Goal: Task Accomplishment & Management: Use online tool/utility

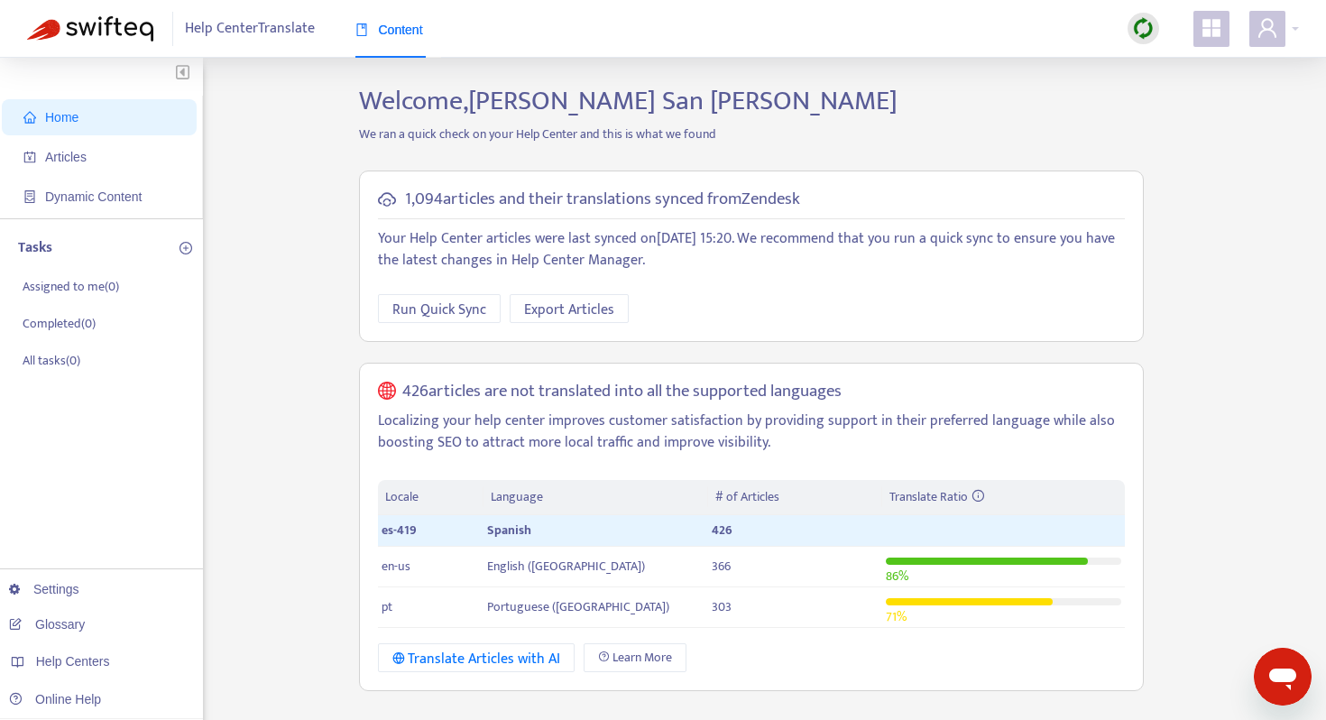
click at [120, 135] on ul "Home Articles Dynamic Content" at bounding box center [101, 157] width 203 height 123
click at [119, 157] on span "Articles" at bounding box center [102, 157] width 159 height 36
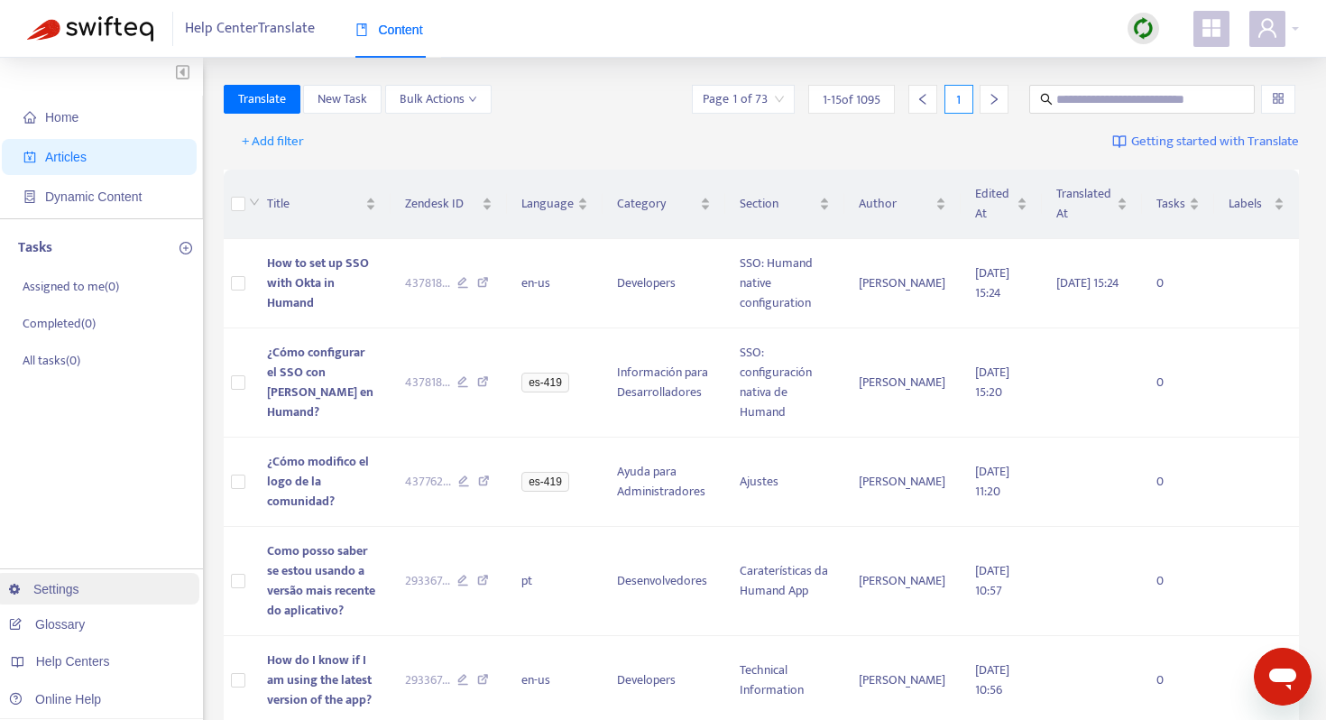
click at [79, 587] on link "Settings" at bounding box center [44, 589] width 70 height 14
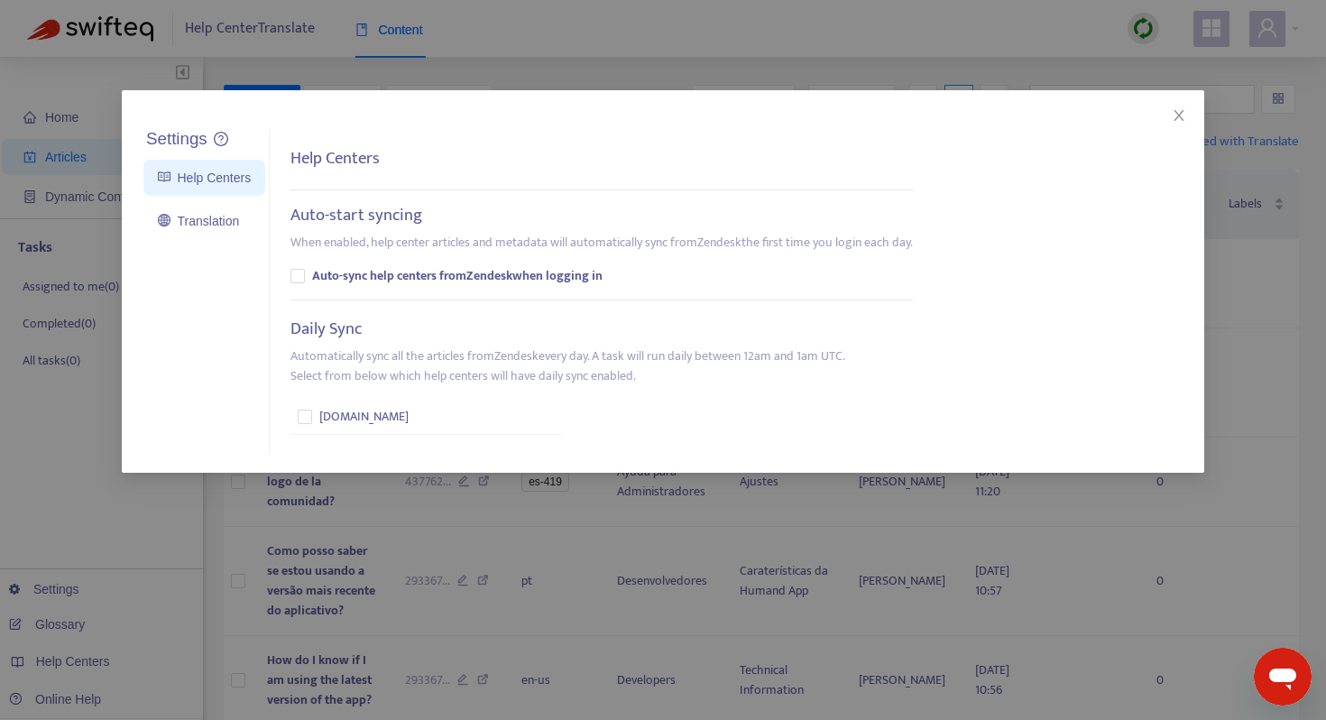
click at [1182, 125] on div "Settings Help Centers Translation Settings Help Centers Auto-start syncing When…" at bounding box center [663, 281] width 1083 height 383
click at [1182, 125] on button "Close" at bounding box center [1179, 116] width 20 height 20
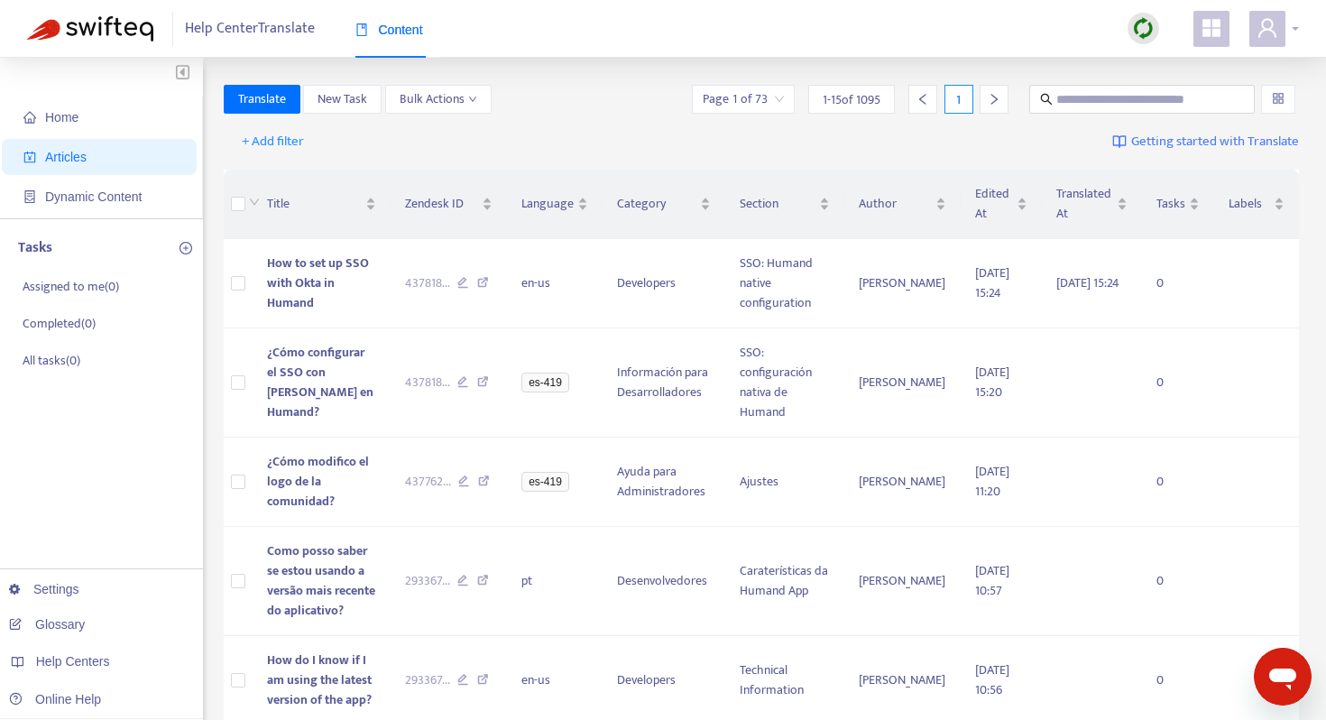
click at [1281, 41] on span at bounding box center [1268, 29] width 36 height 36
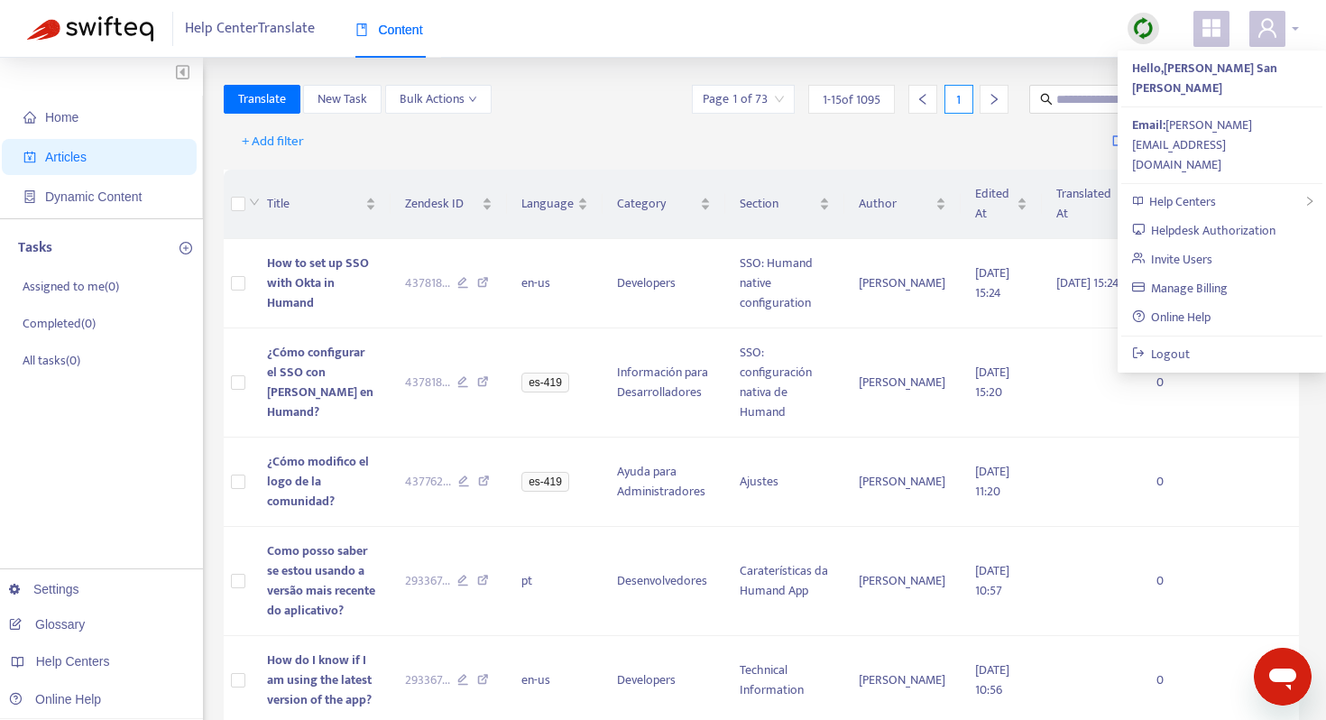
click at [1281, 41] on span at bounding box center [1268, 29] width 36 height 36
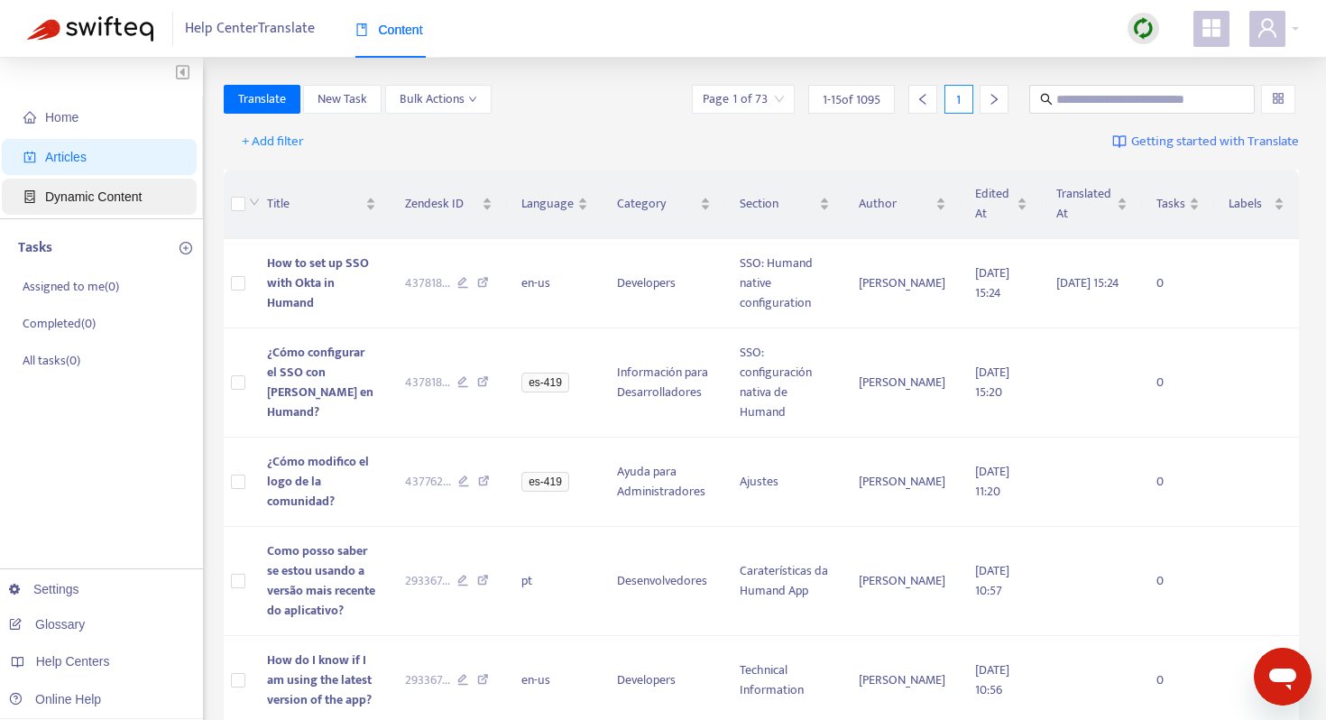
click at [100, 186] on span "Dynamic Content" at bounding box center [102, 197] width 159 height 36
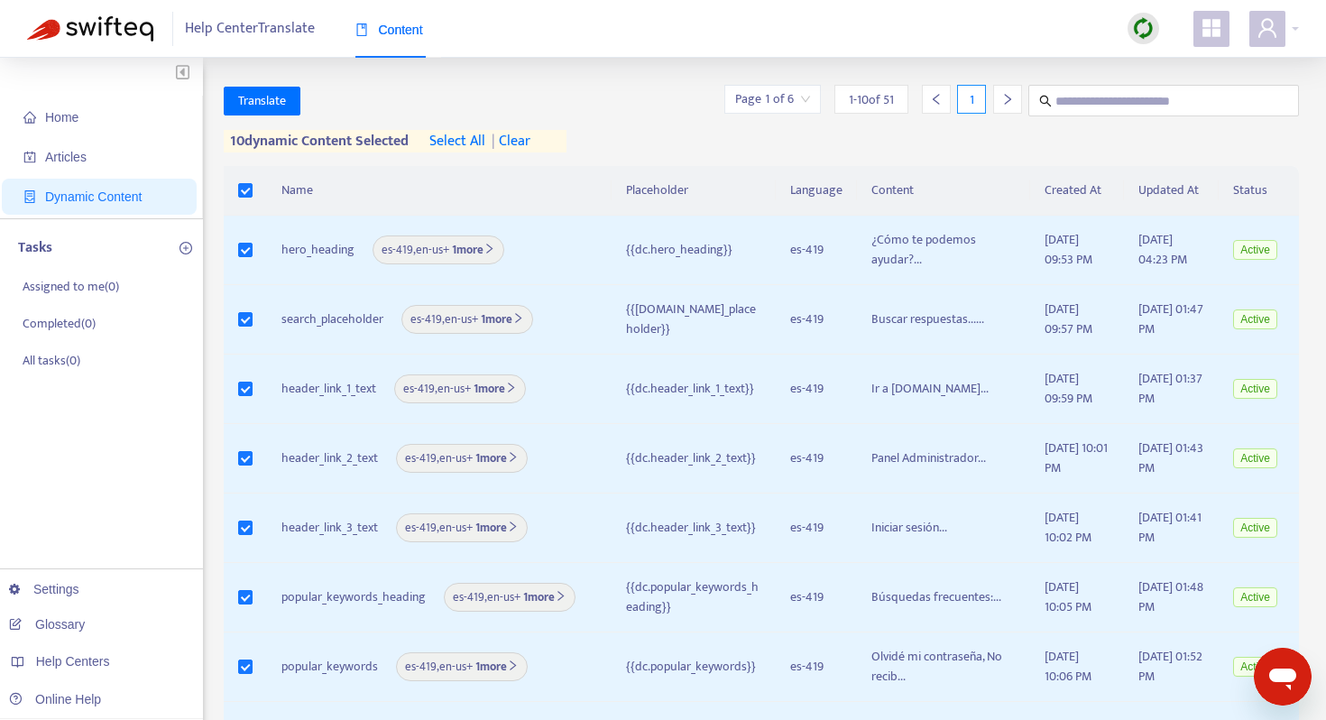
click at [530, 142] on span "| clear" at bounding box center [507, 142] width 45 height 22
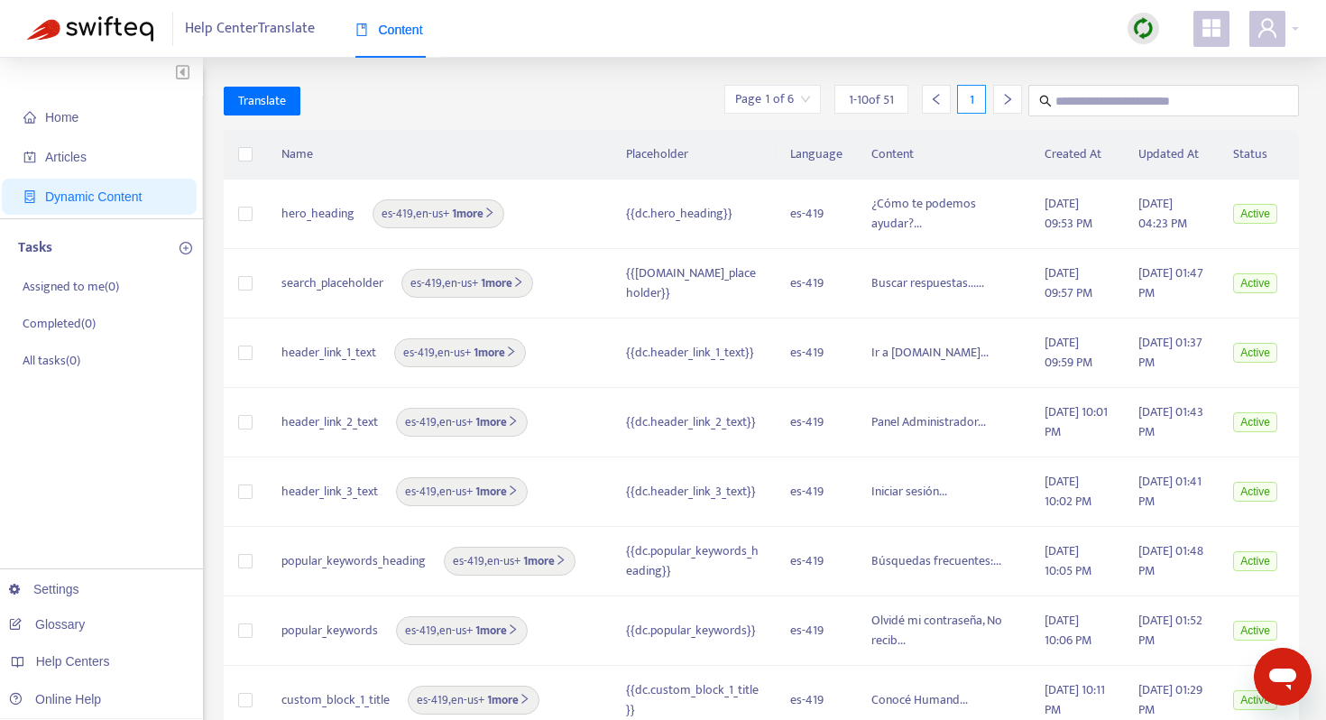
click at [877, 106] on span "1 - 10 of 51" at bounding box center [871, 99] width 45 height 19
click at [782, 97] on input "search" at bounding box center [772, 99] width 75 height 27
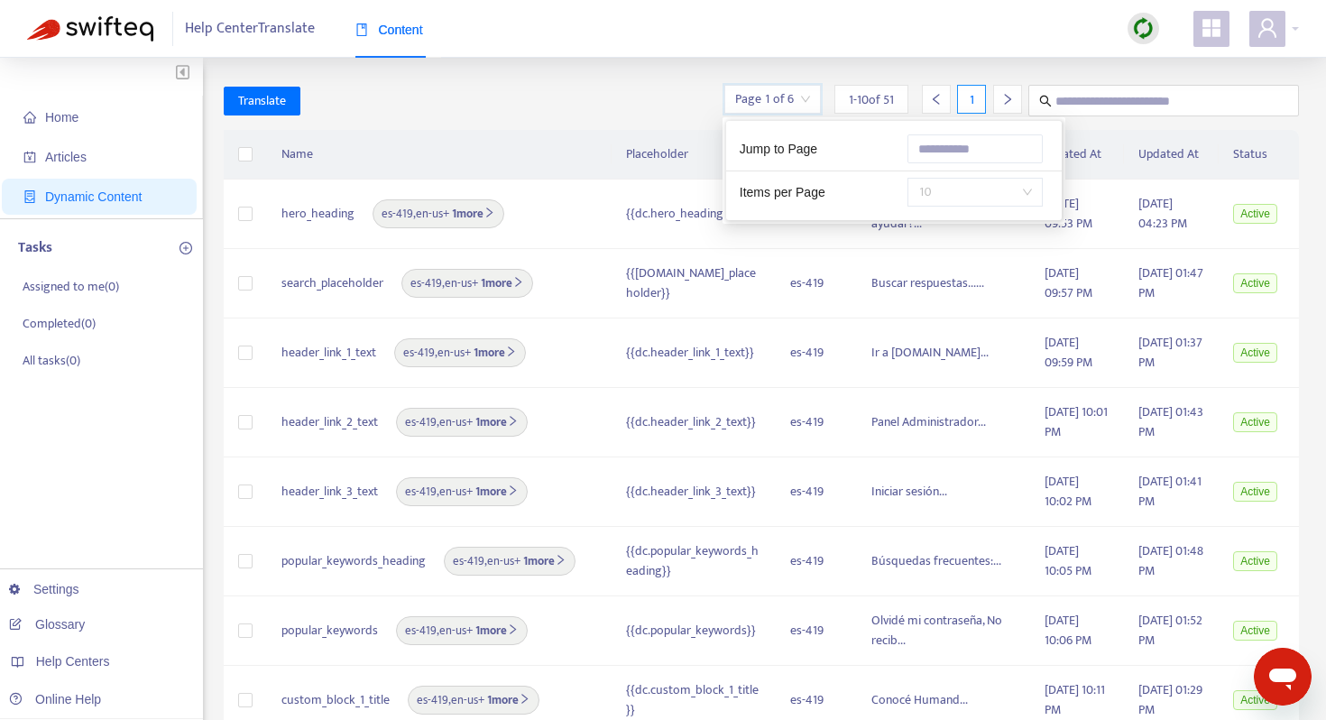
click at [974, 189] on span "10" at bounding box center [976, 192] width 114 height 27
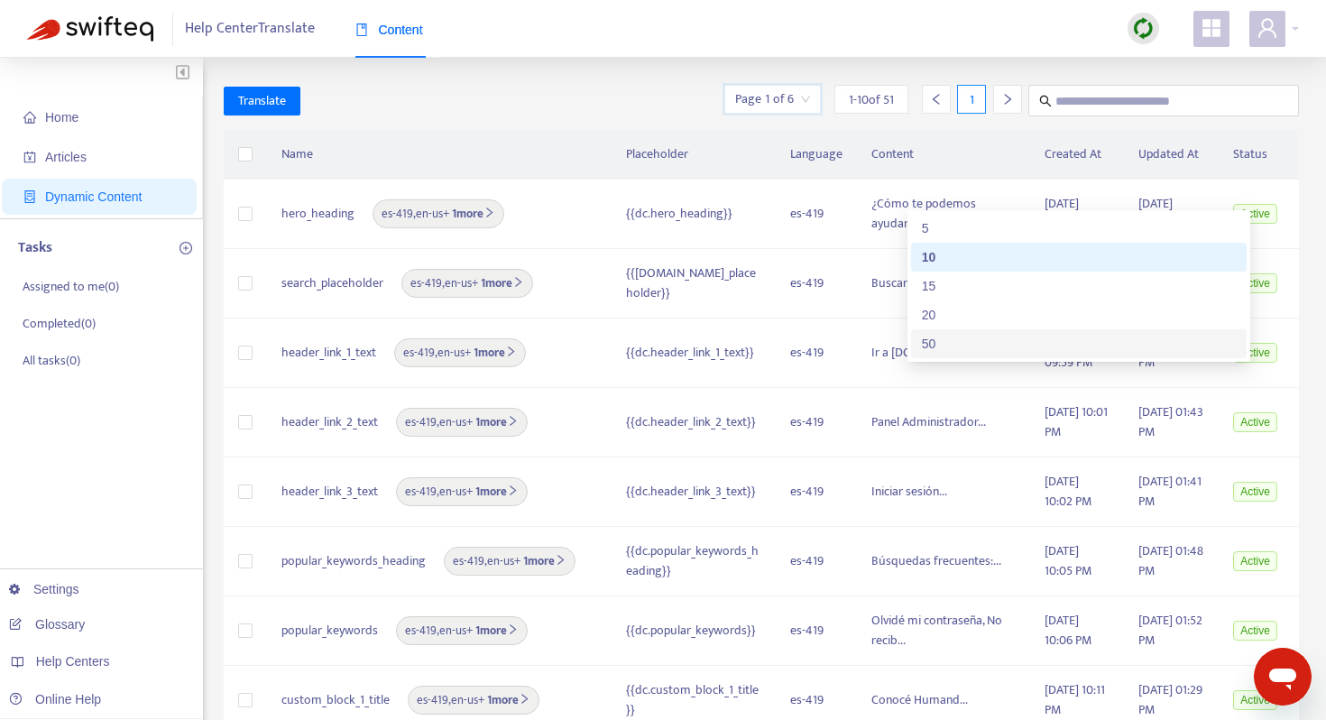
click at [975, 338] on div "50" at bounding box center [1079, 344] width 314 height 20
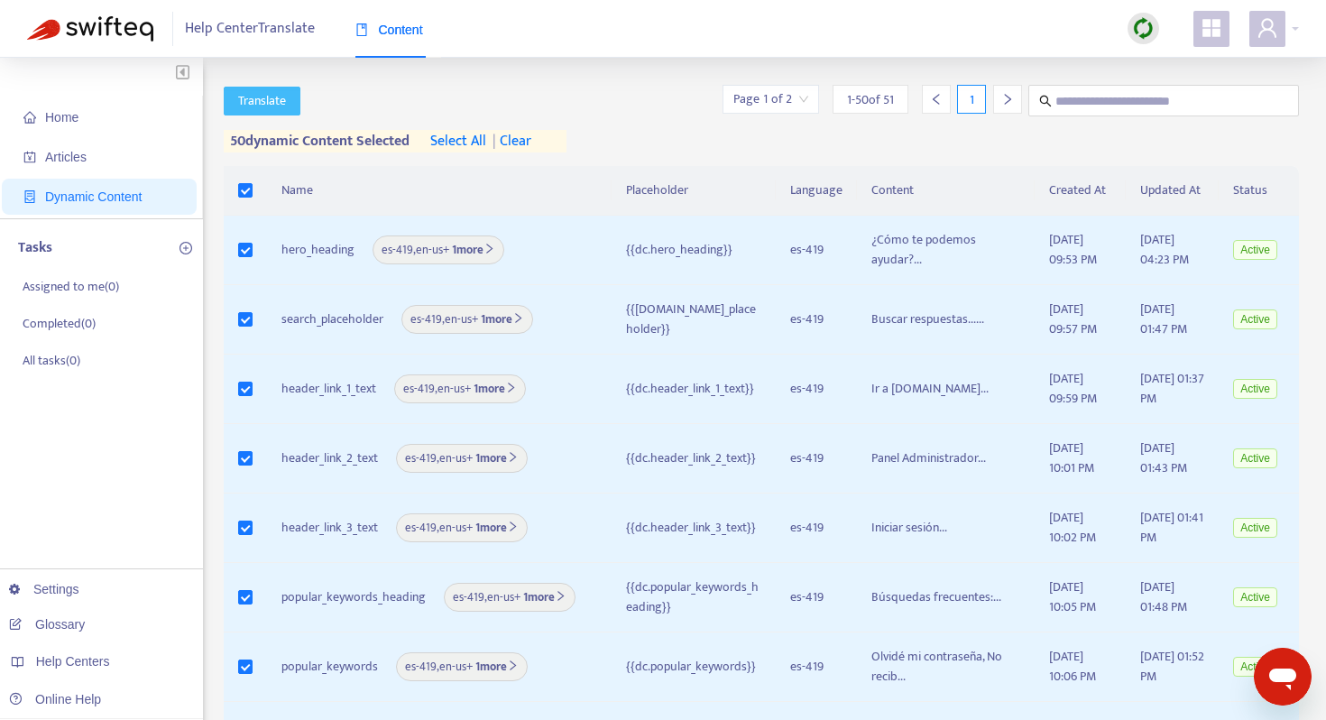
click at [270, 91] on span "Translate" at bounding box center [262, 101] width 48 height 20
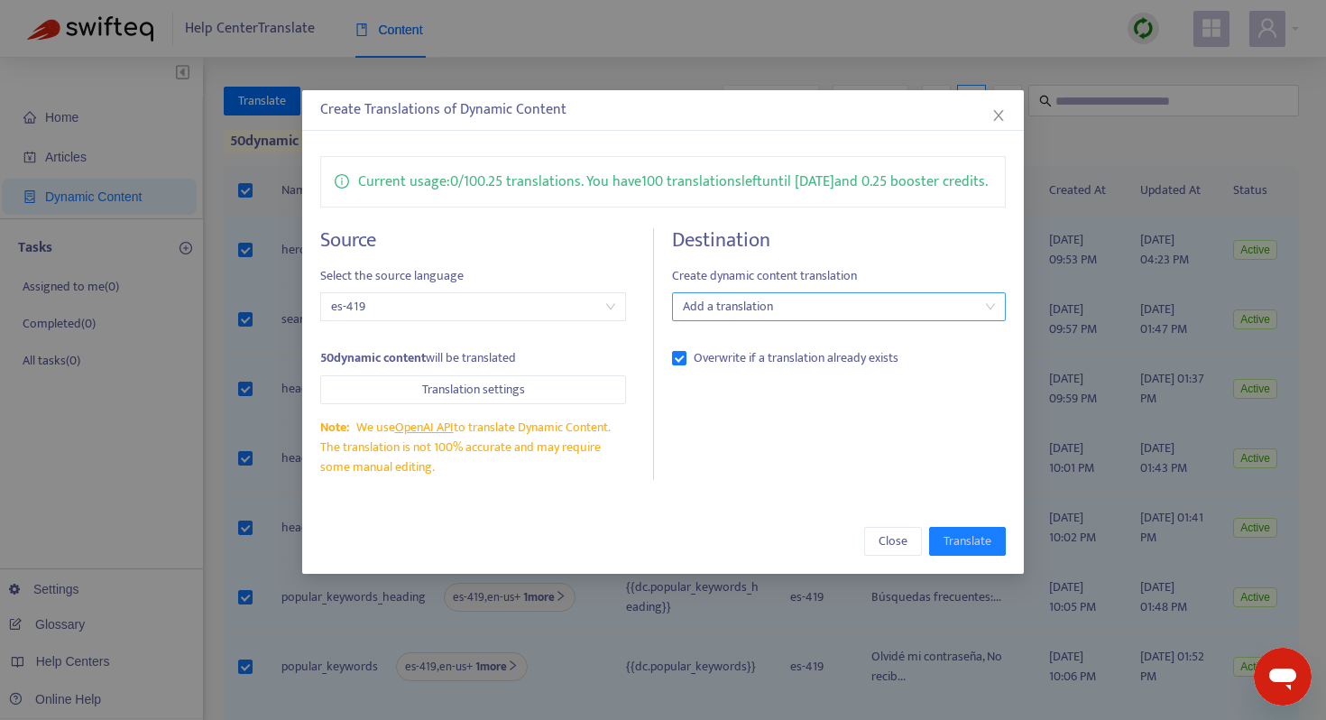
click at [778, 318] on div at bounding box center [830, 307] width 307 height 22
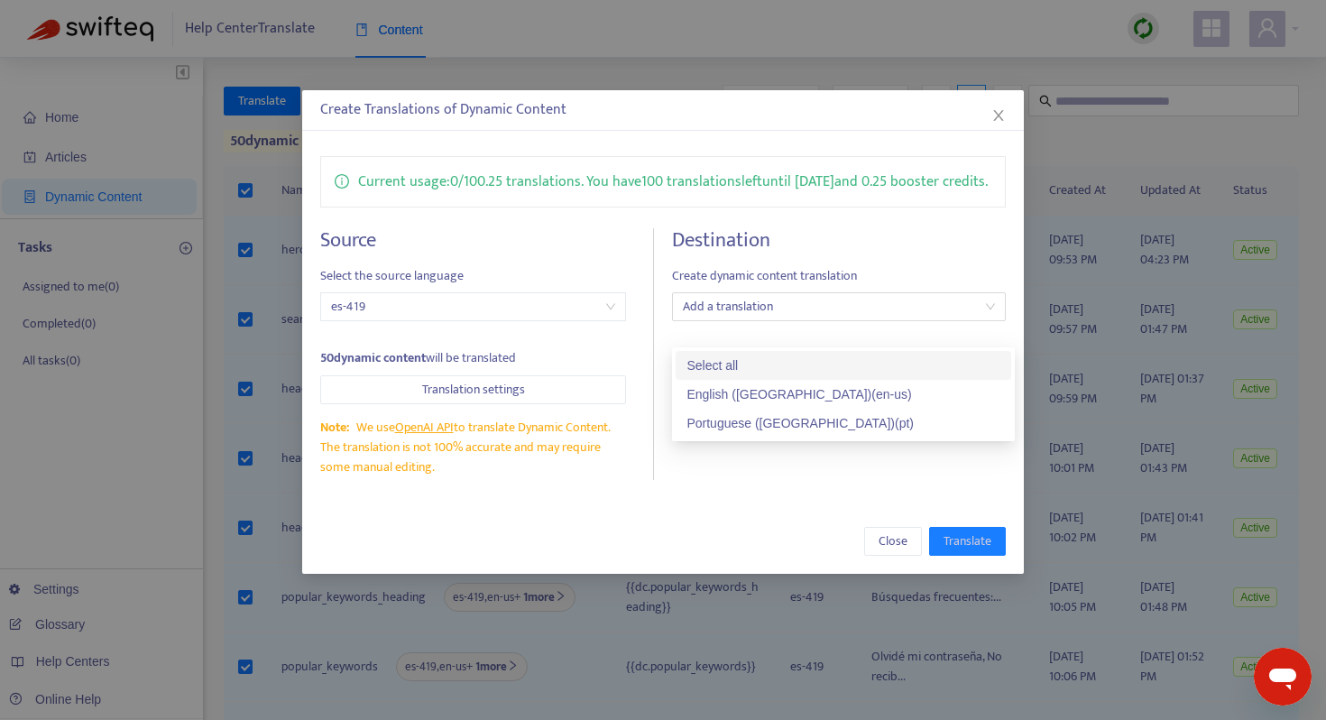
click at [874, 253] on h4 "Destination" at bounding box center [839, 240] width 334 height 24
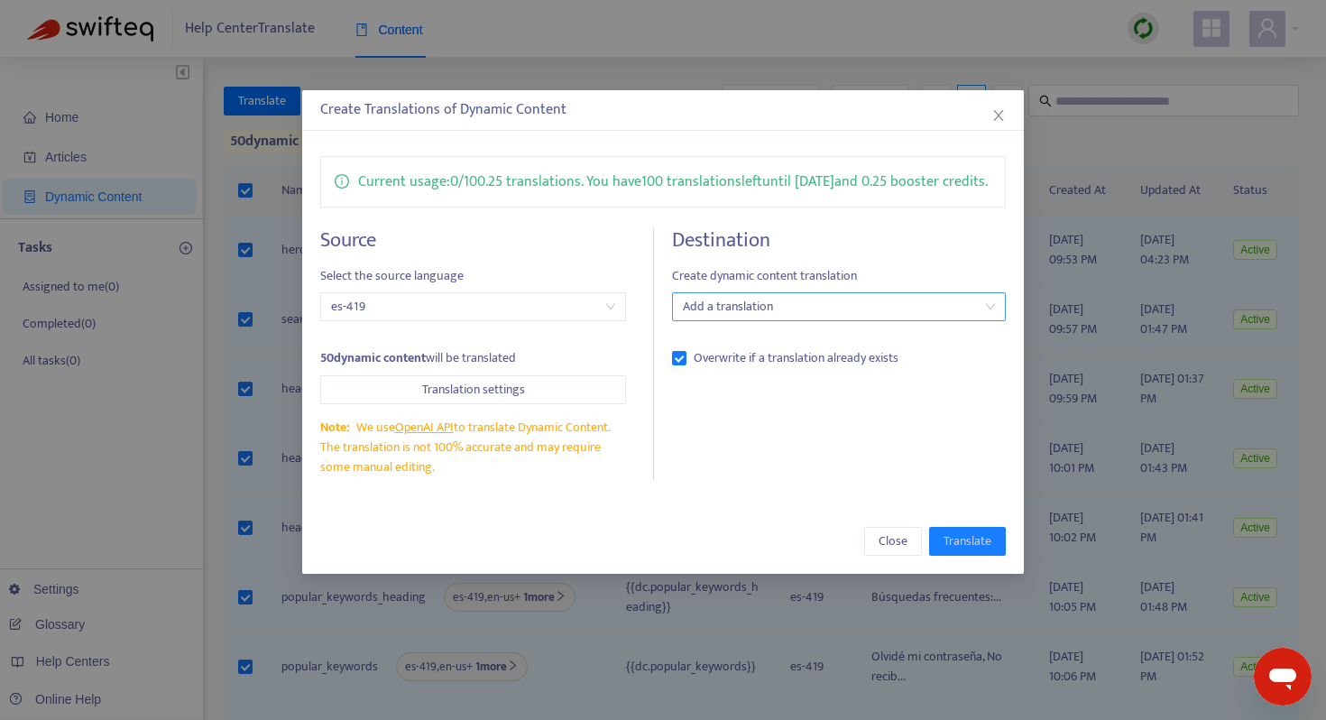
click at [781, 318] on div at bounding box center [830, 307] width 307 height 22
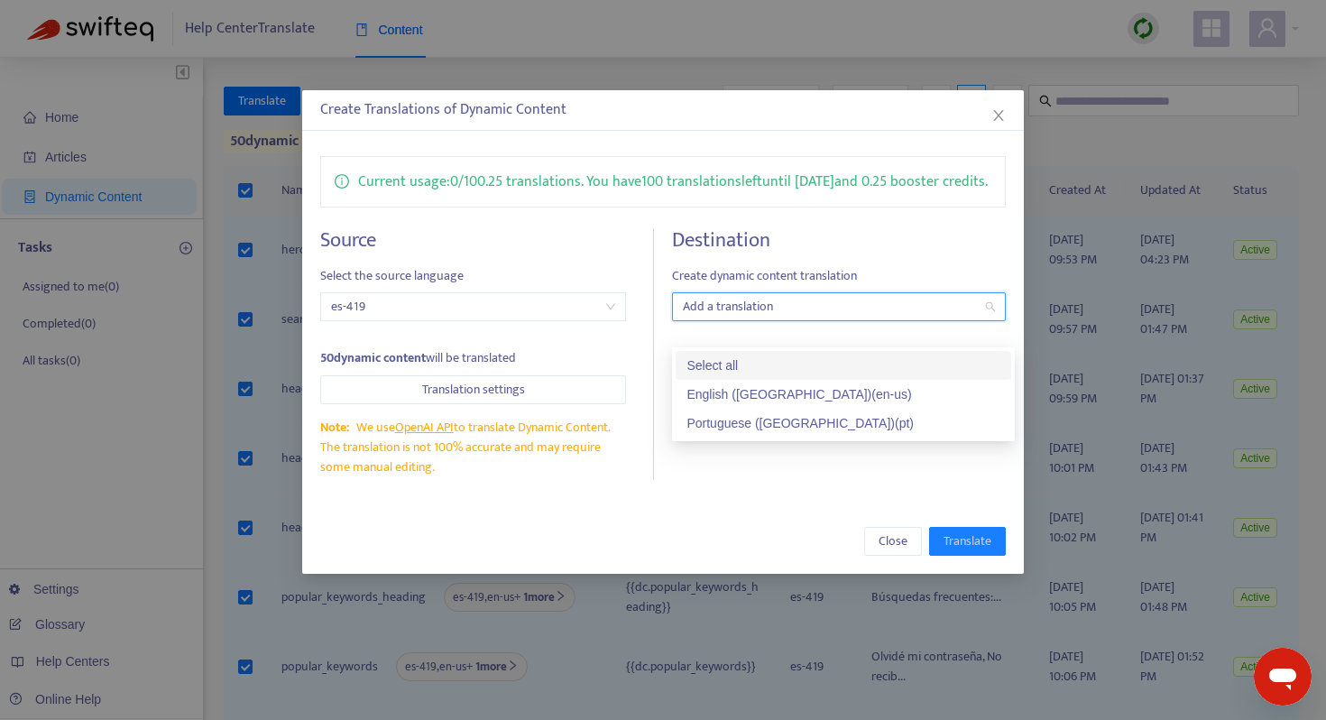
click at [865, 253] on h4 "Destination" at bounding box center [839, 240] width 334 height 24
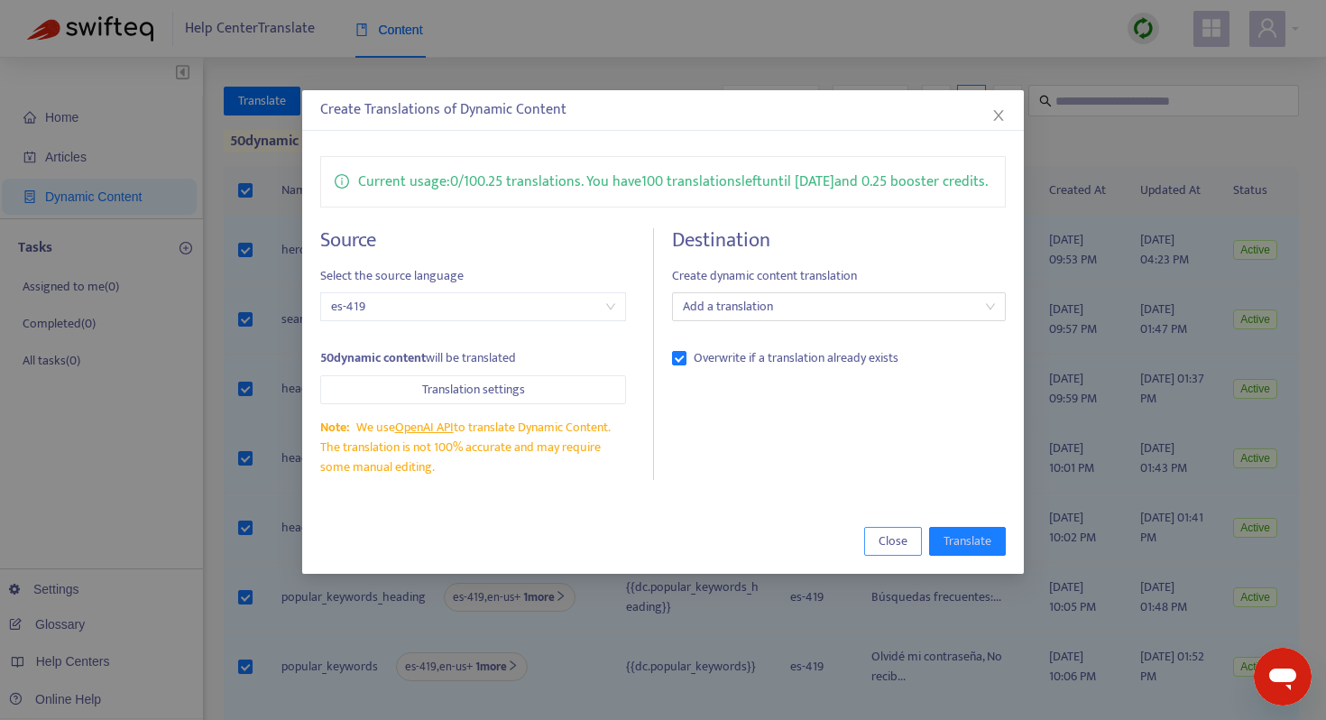
click at [901, 551] on button "Close" at bounding box center [893, 541] width 58 height 29
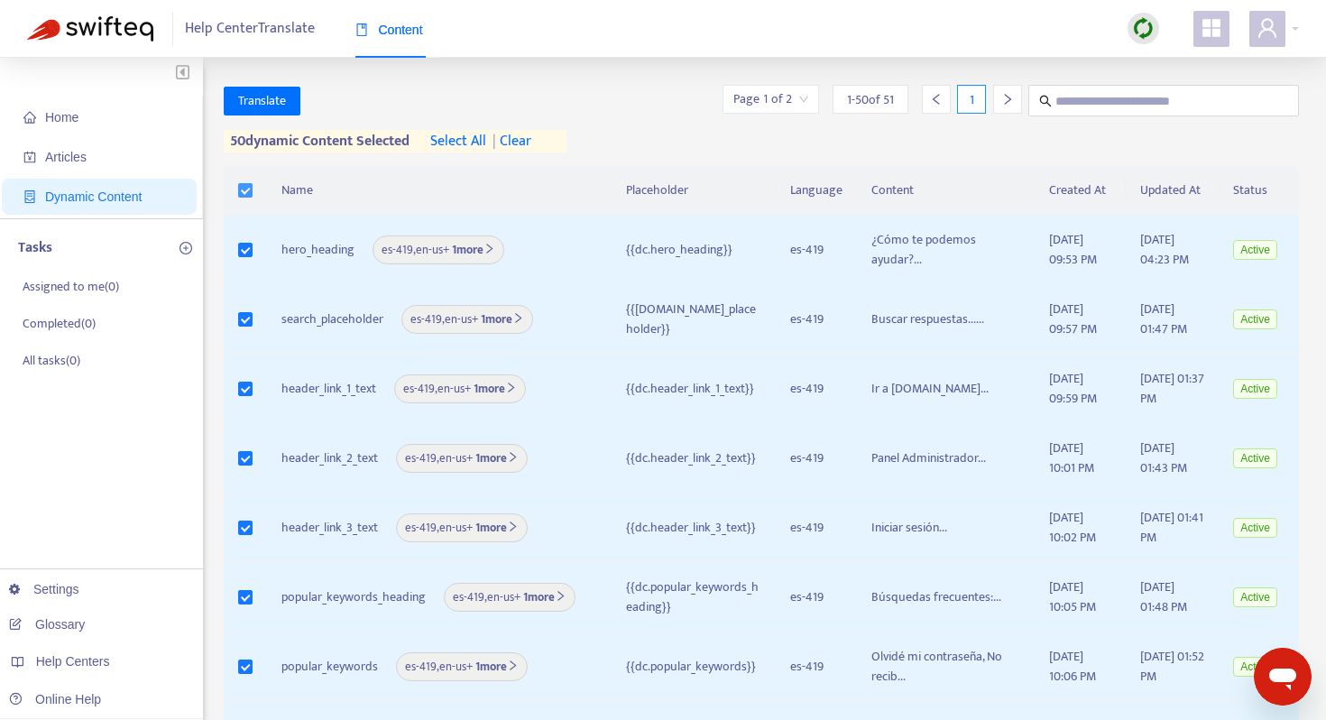
click at [240, 180] on label at bounding box center [245, 190] width 14 height 20
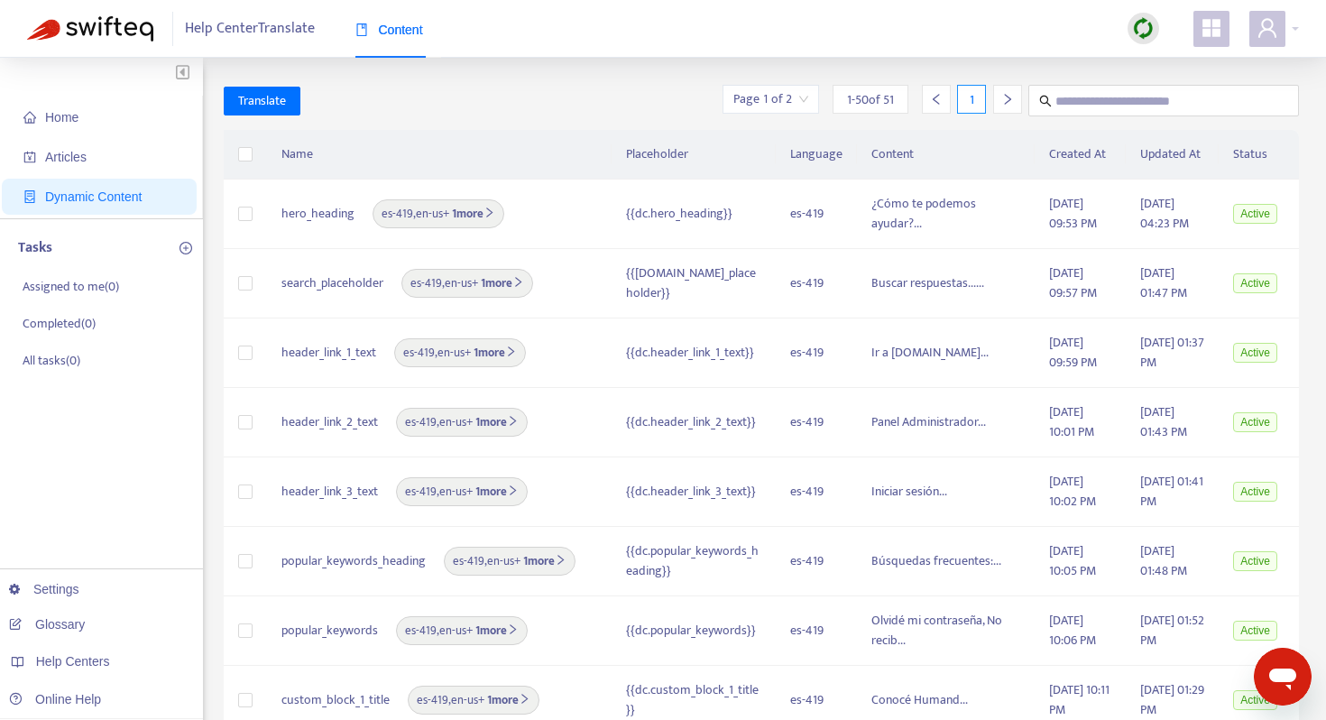
click at [1148, 38] on img at bounding box center [1143, 28] width 23 height 23
click at [1160, 60] on link "Quick Sync" at bounding box center [1180, 65] width 77 height 21
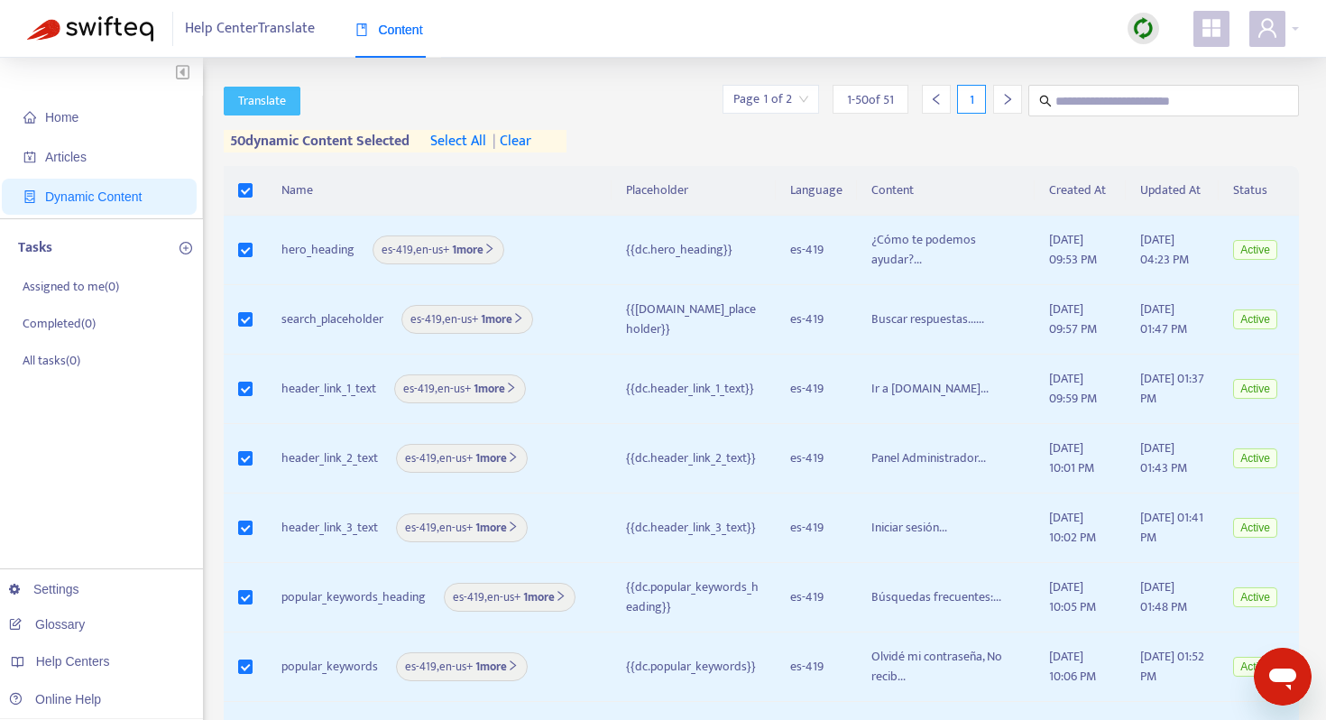
click at [256, 107] on span "Translate" at bounding box center [262, 101] width 48 height 20
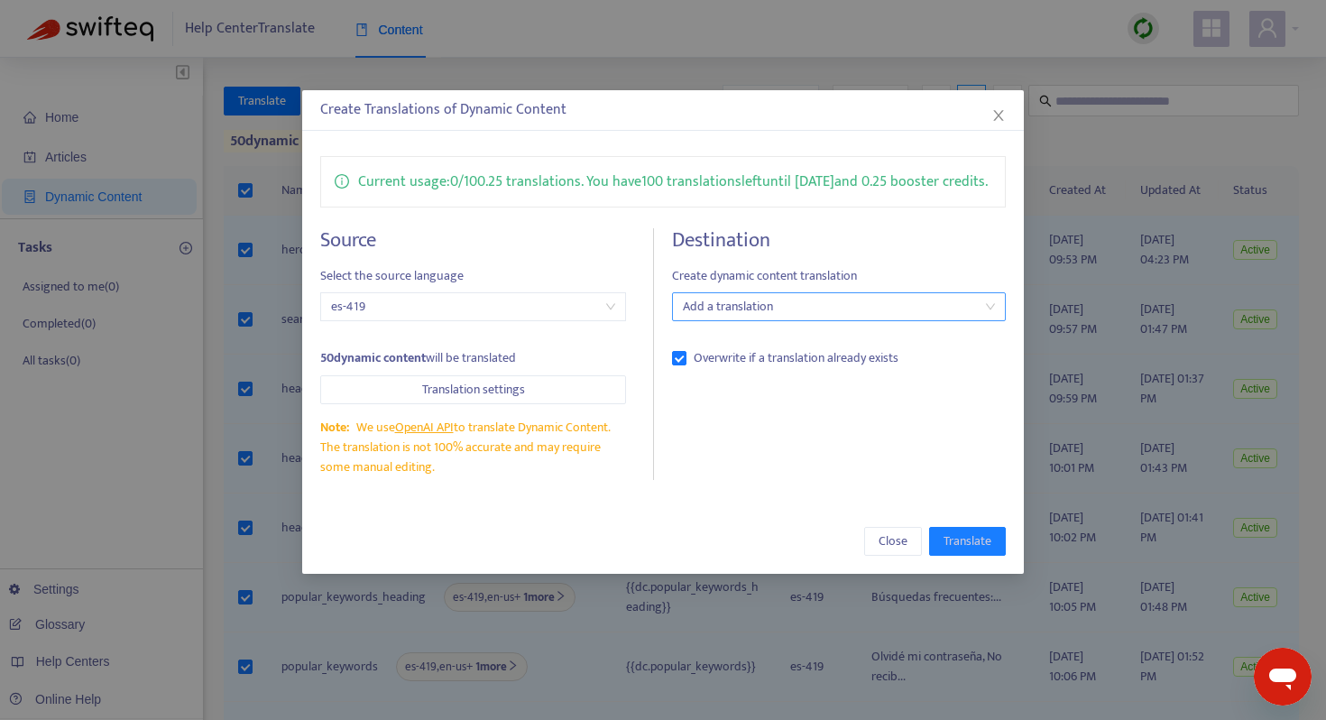
click at [747, 318] on div at bounding box center [830, 307] width 307 height 22
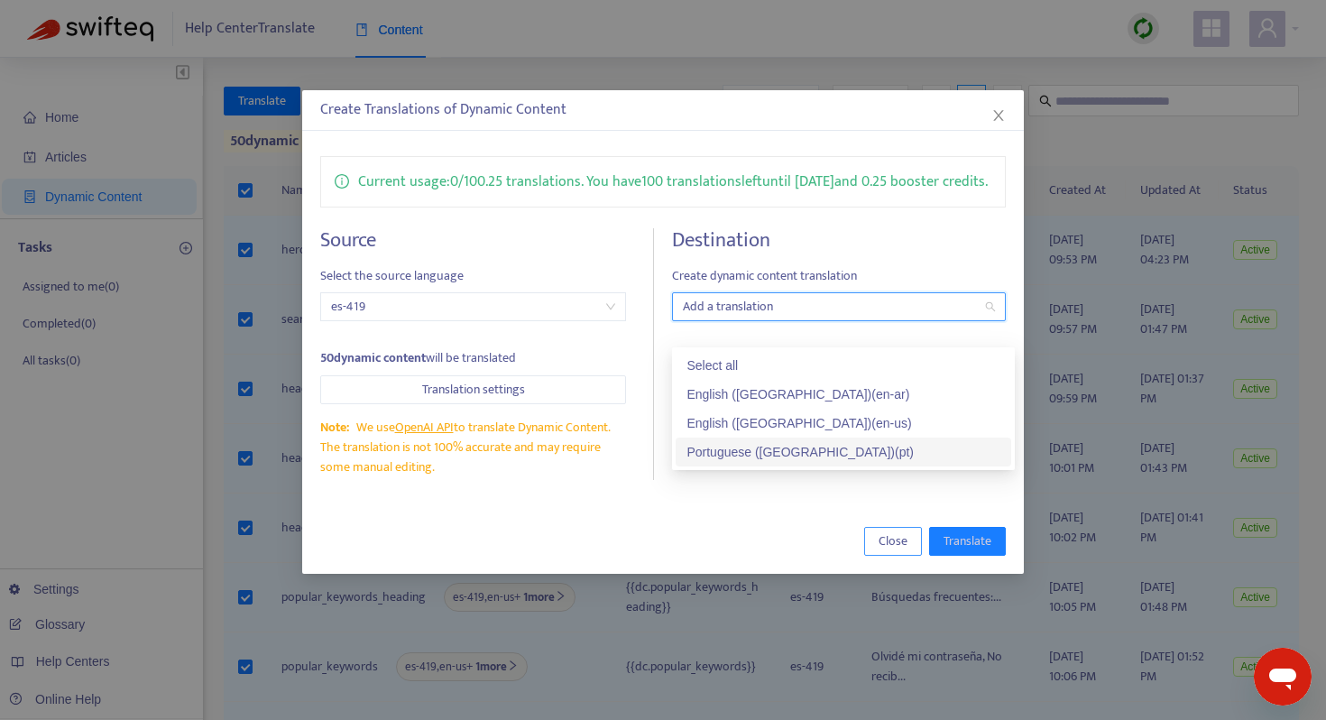
click at [891, 551] on span "Close" at bounding box center [893, 541] width 29 height 20
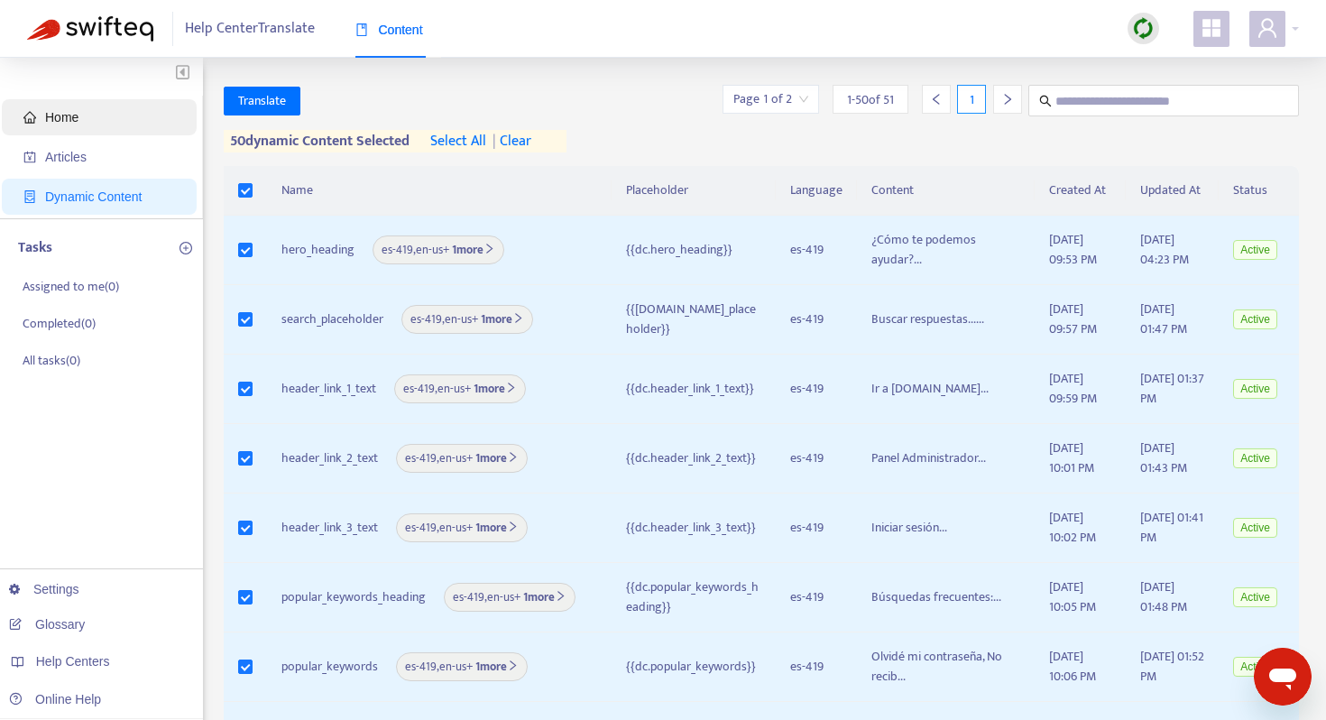
click at [105, 120] on span "Home" at bounding box center [102, 117] width 159 height 36
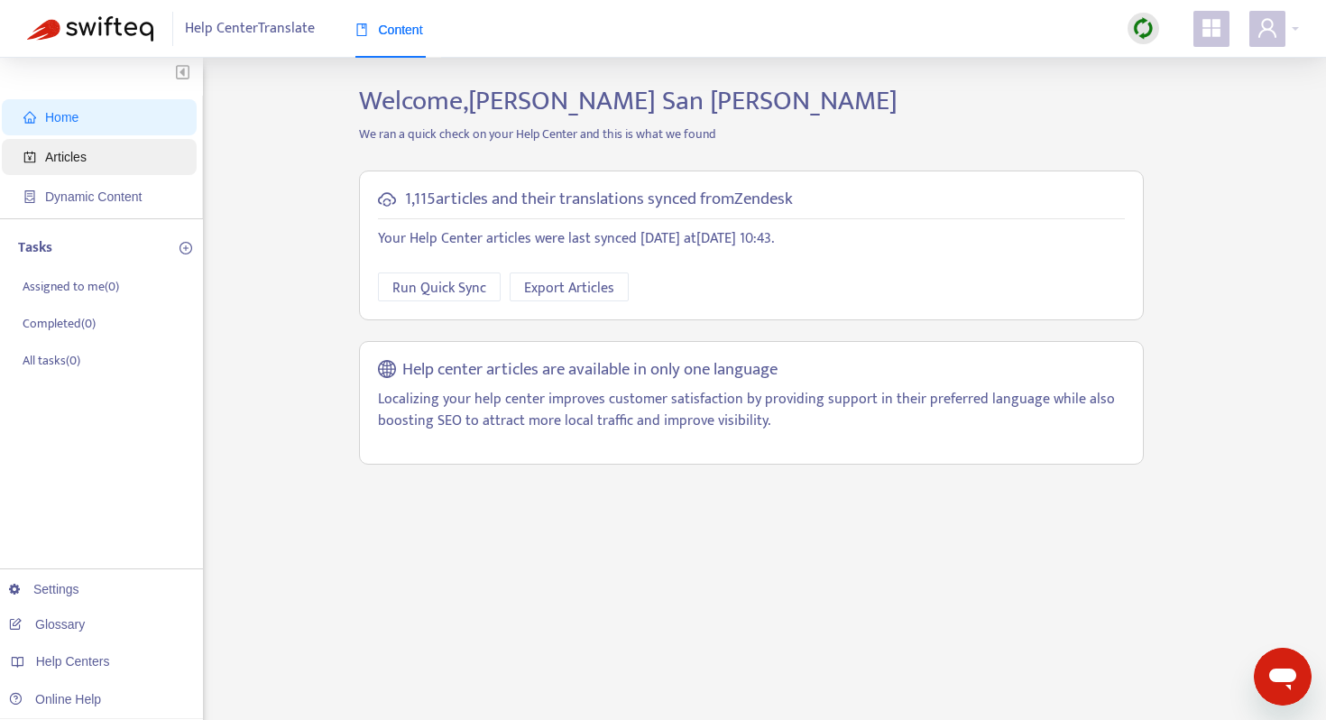
click at [103, 156] on span "Articles" at bounding box center [102, 157] width 159 height 36
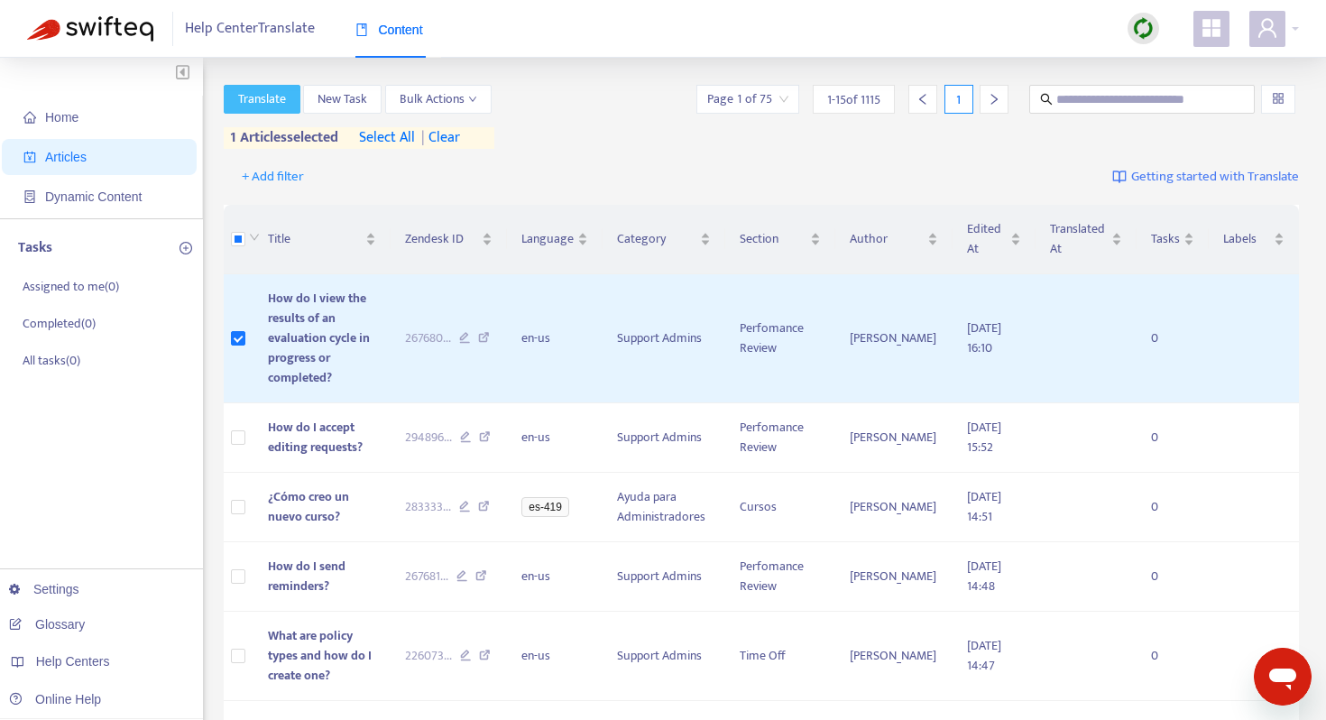
click at [266, 103] on span "Translate" at bounding box center [262, 99] width 48 height 20
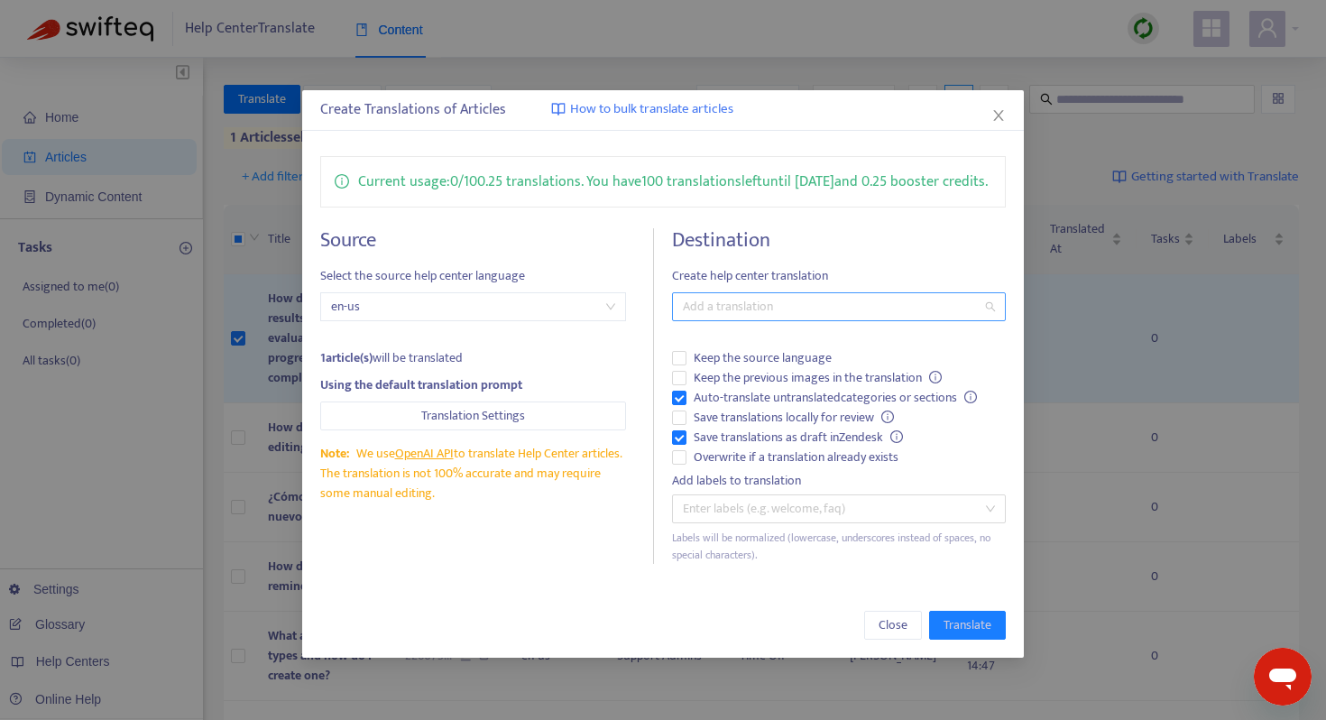
click at [735, 318] on div at bounding box center [830, 307] width 307 height 22
click at [993, 116] on icon "close" at bounding box center [999, 115] width 14 height 14
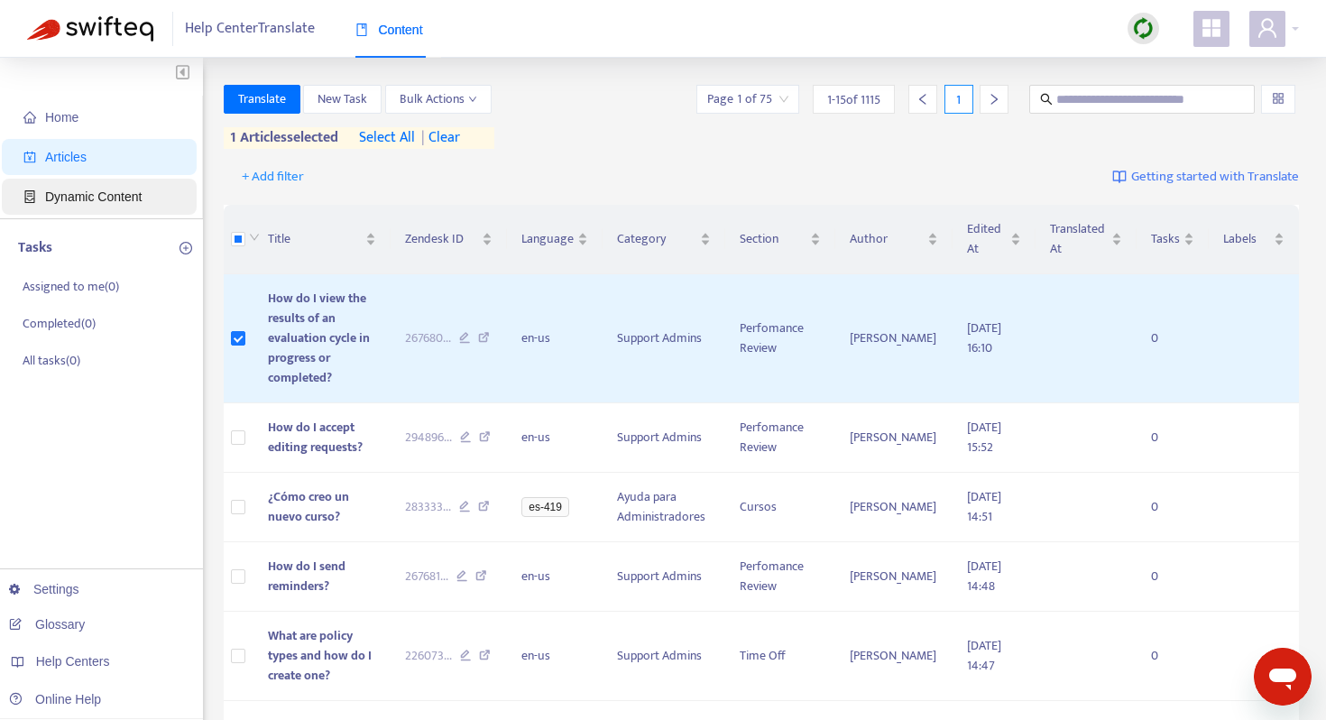
click at [97, 205] on span "Dynamic Content" at bounding box center [102, 197] width 159 height 36
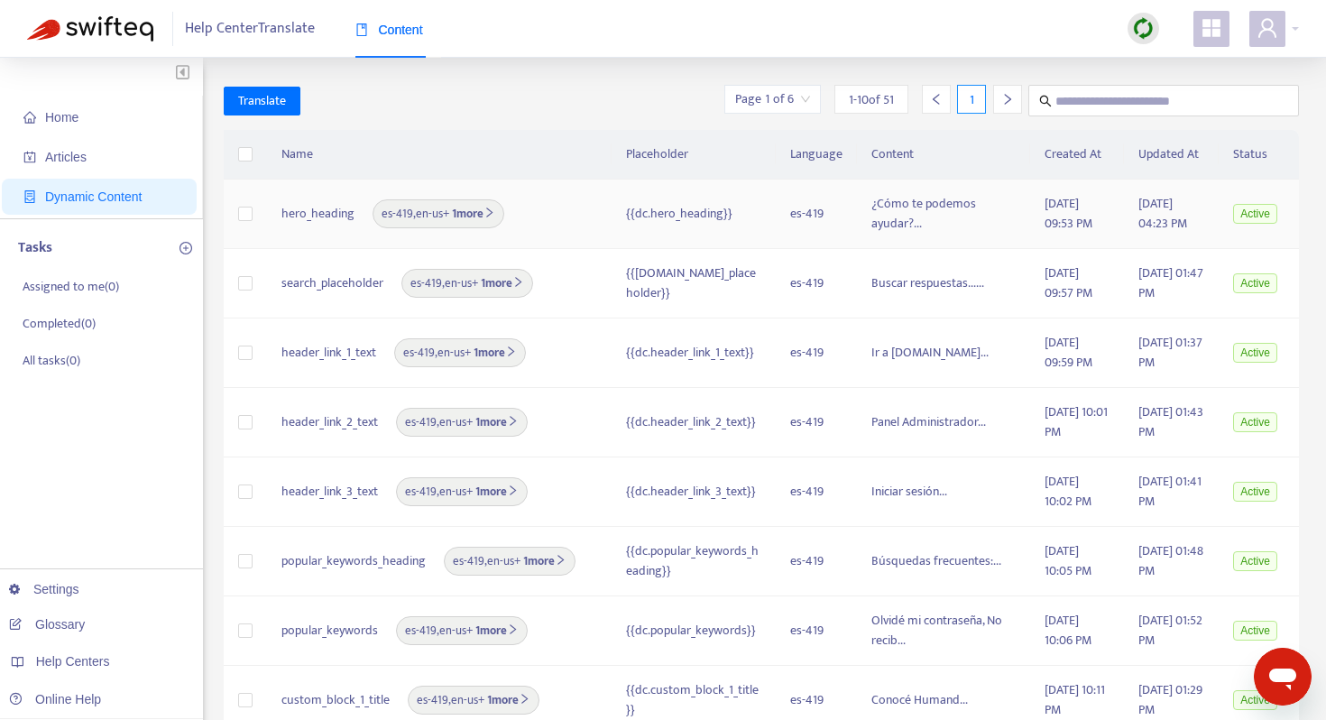
click at [267, 215] on td "hero_heading es-419 , en-us + 1 more" at bounding box center [439, 214] width 345 height 69
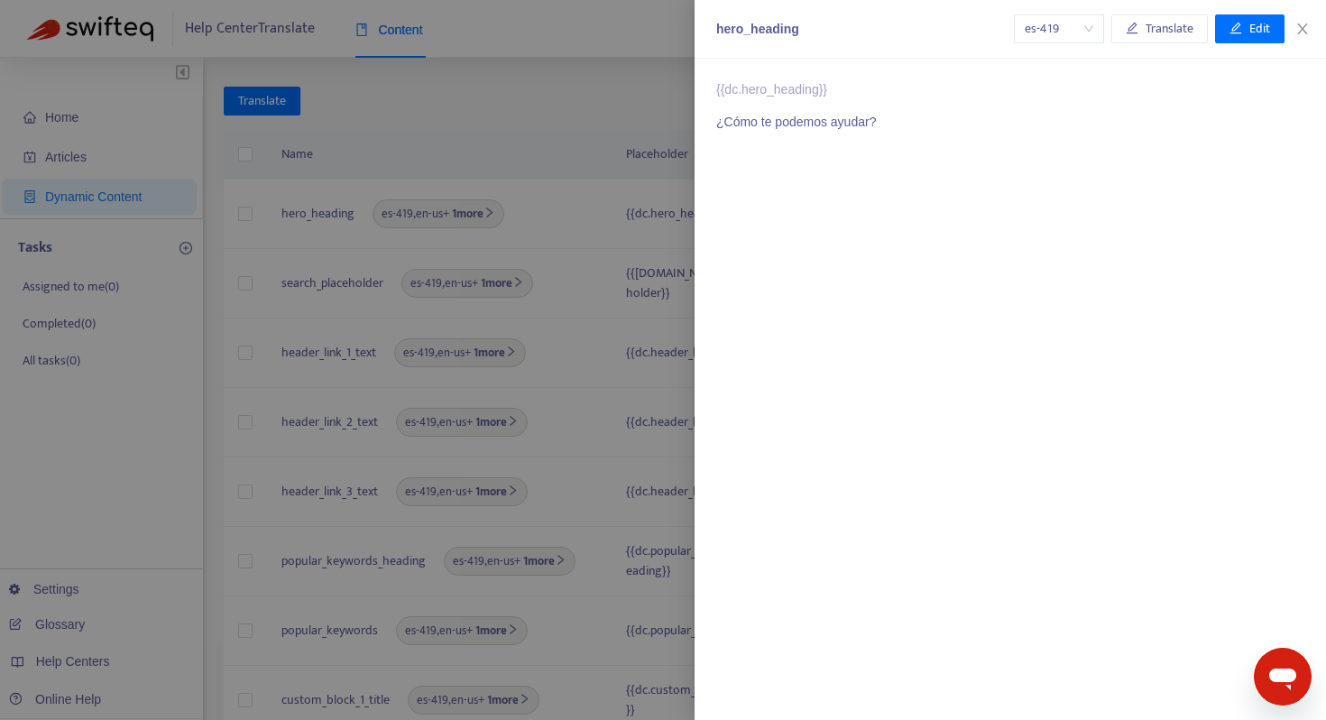
drag, startPoint x: 254, startPoint y: 215, endPoint x: 238, endPoint y: 215, distance: 15.3
click at [238, 215] on div at bounding box center [663, 360] width 1326 height 720
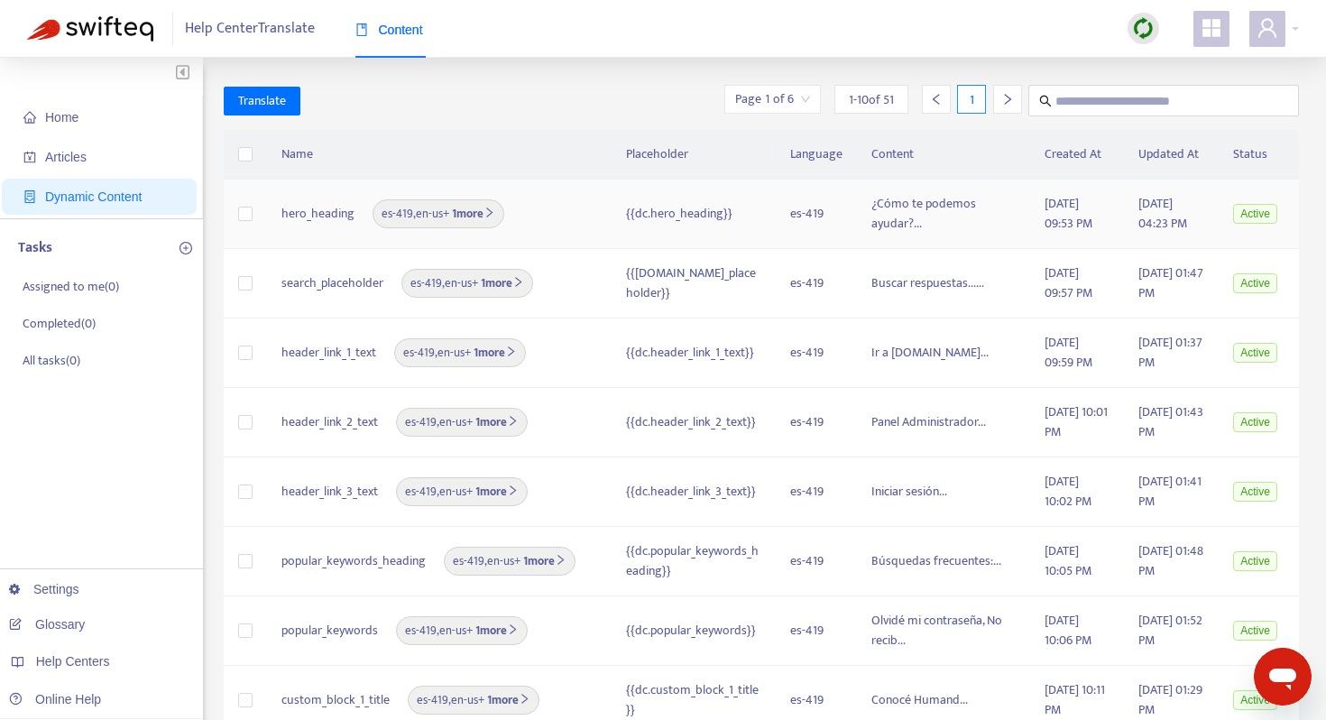
click at [282, 211] on span "hero_heading" at bounding box center [318, 214] width 73 height 20
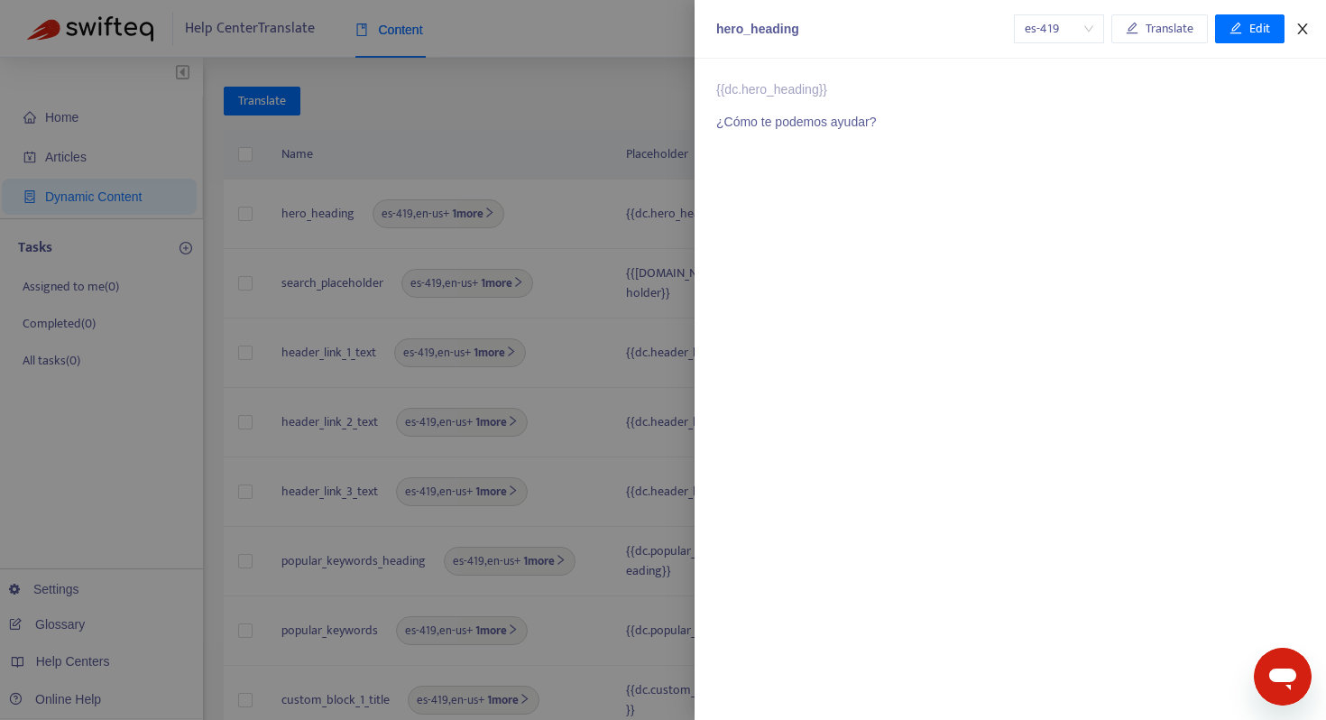
click at [1306, 29] on icon "close" at bounding box center [1303, 29] width 14 height 14
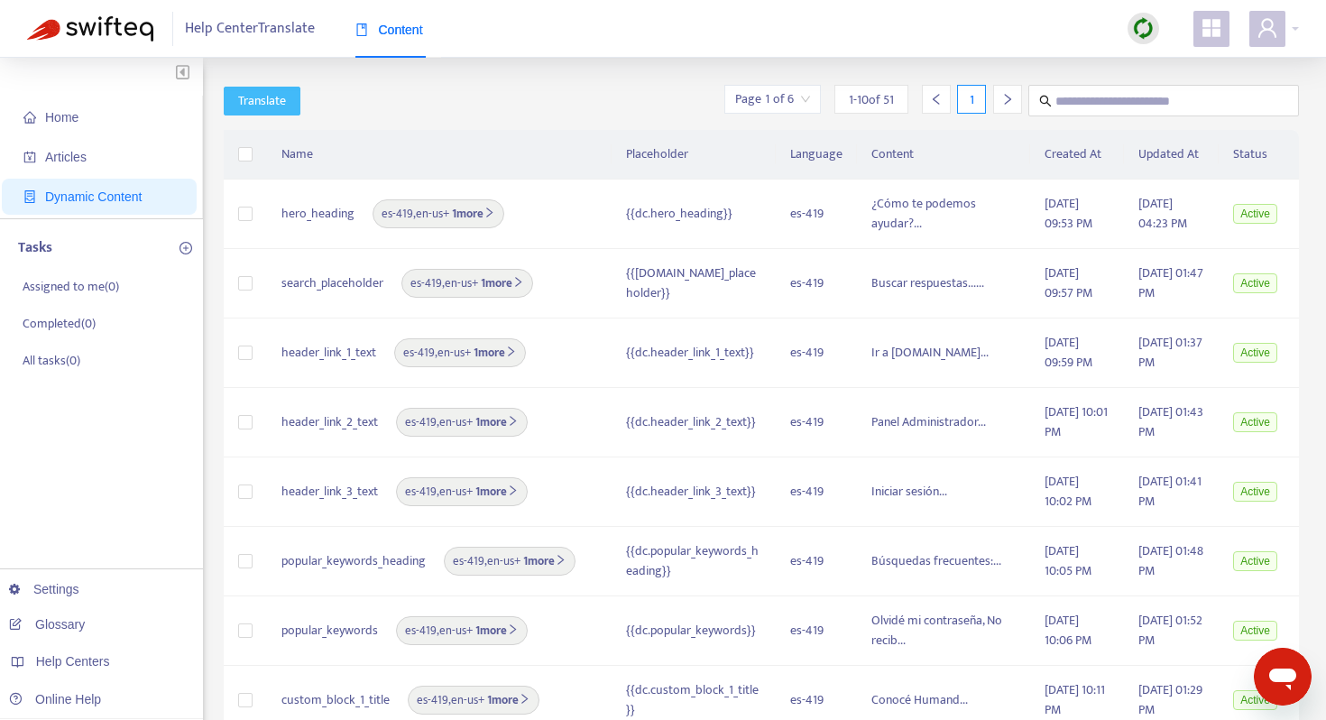
click at [264, 102] on span "Translate" at bounding box center [262, 101] width 48 height 20
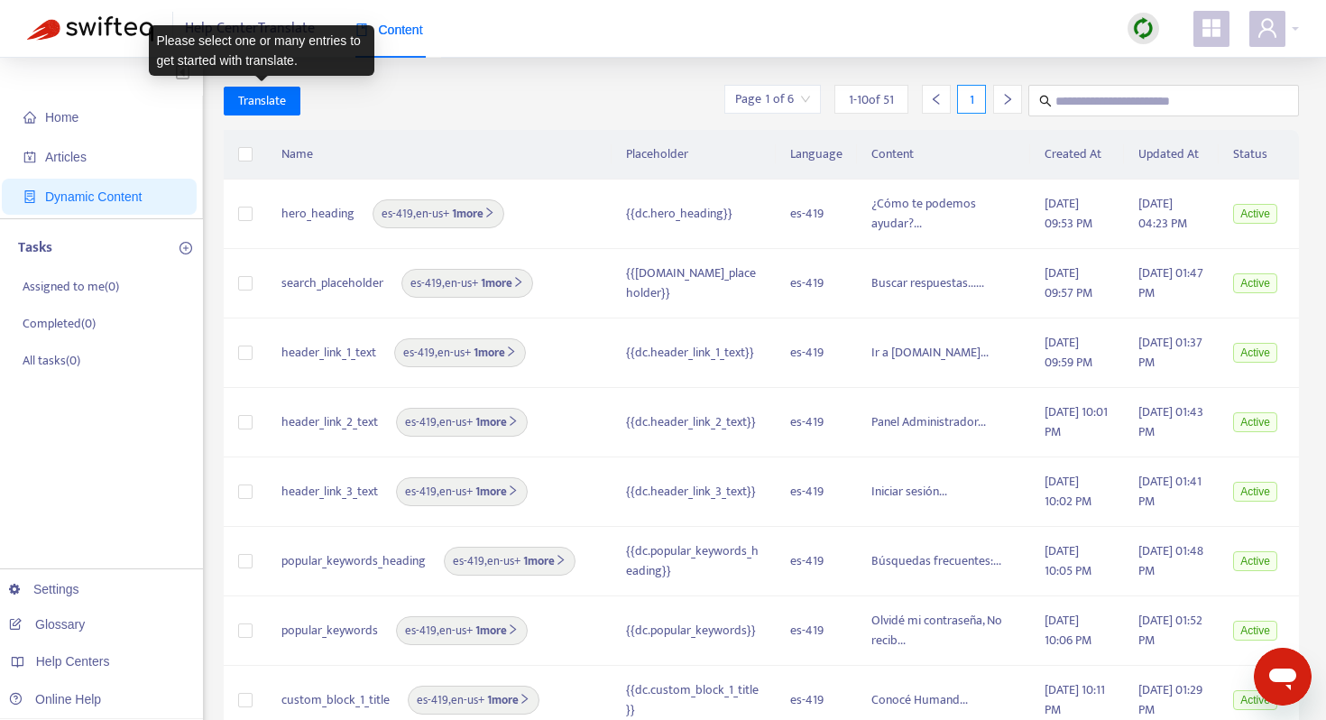
click at [232, 166] on th at bounding box center [245, 155] width 43 height 50
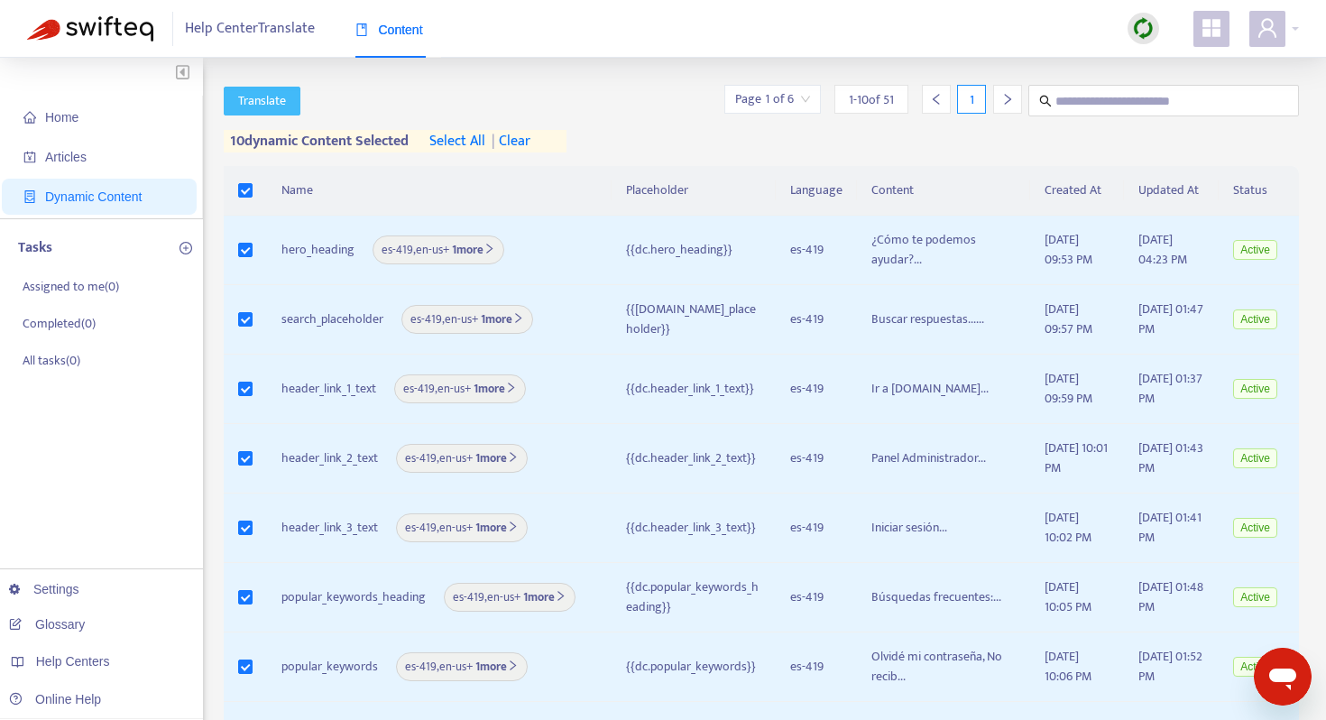
click at [250, 103] on span "Translate" at bounding box center [262, 101] width 48 height 20
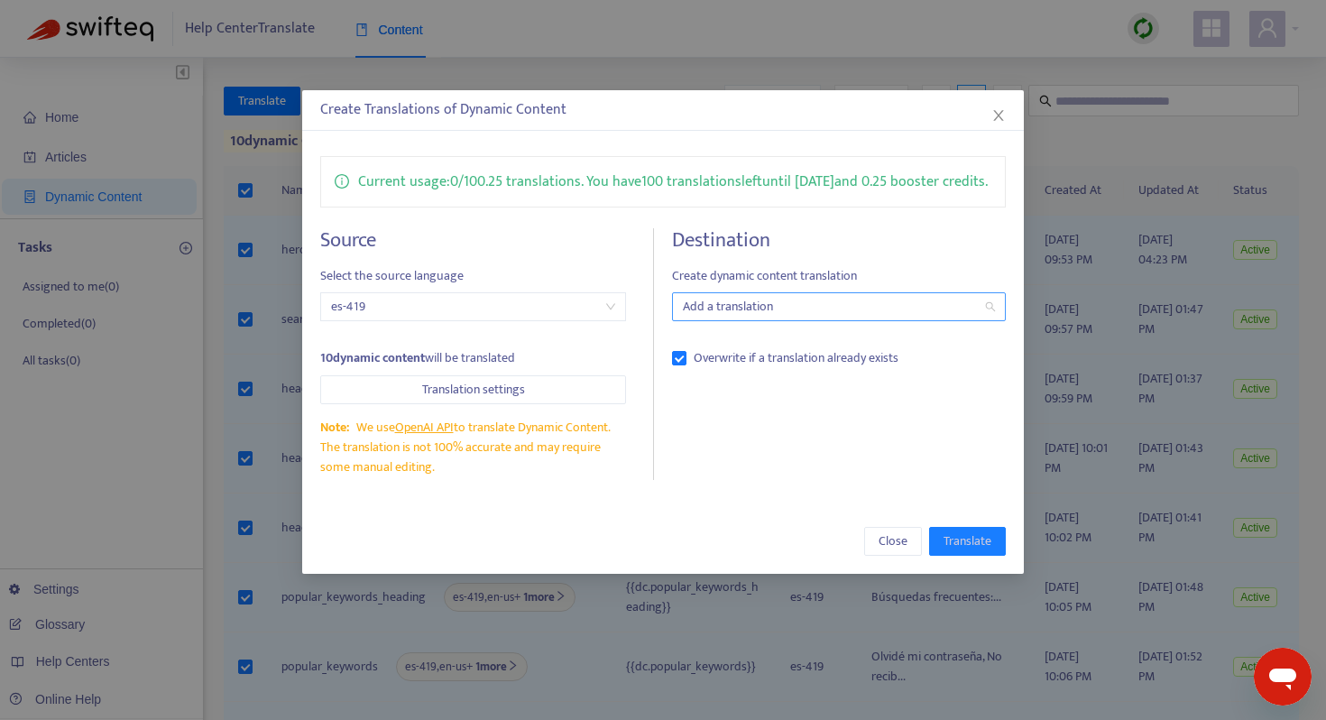
click at [823, 318] on div at bounding box center [830, 307] width 307 height 22
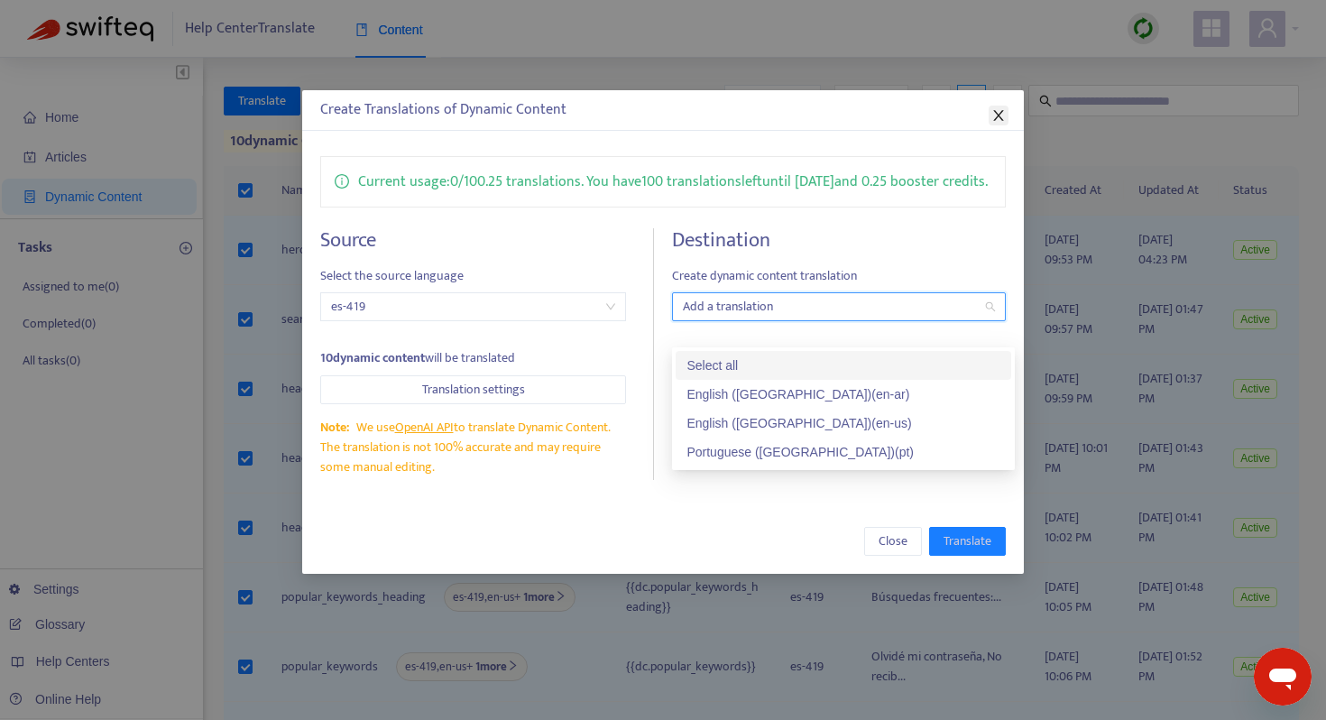
click at [996, 114] on icon "close" at bounding box center [999, 115] width 14 height 14
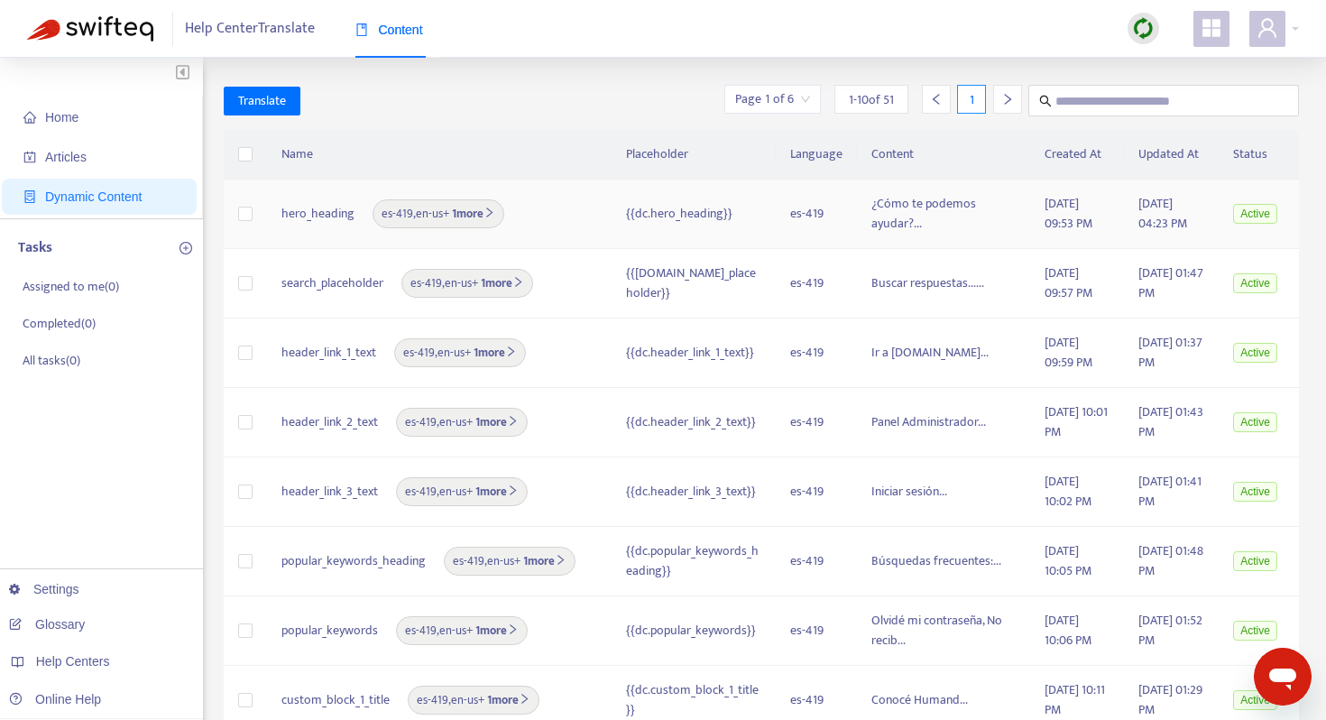
click at [536, 215] on div "hero_heading es-419 , en-us + 1 more" at bounding box center [440, 213] width 316 height 29
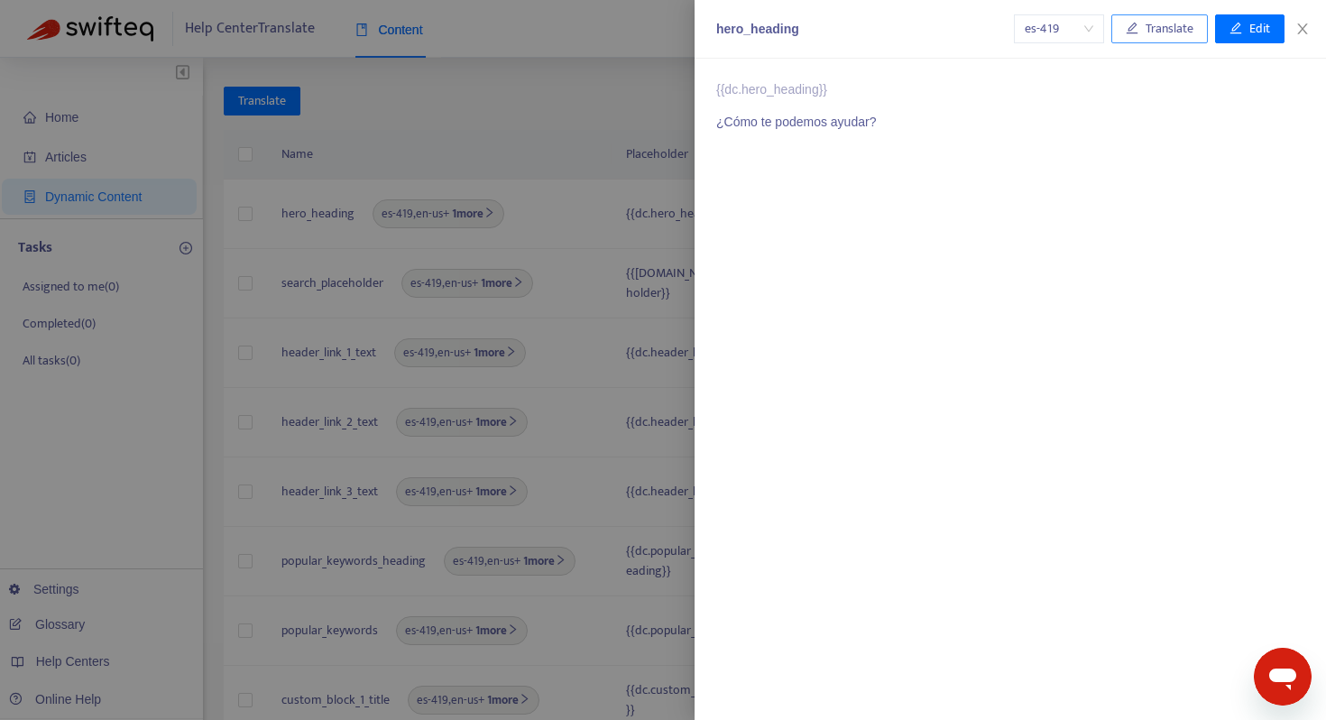
click at [1171, 19] on span "Translate" at bounding box center [1170, 29] width 48 height 20
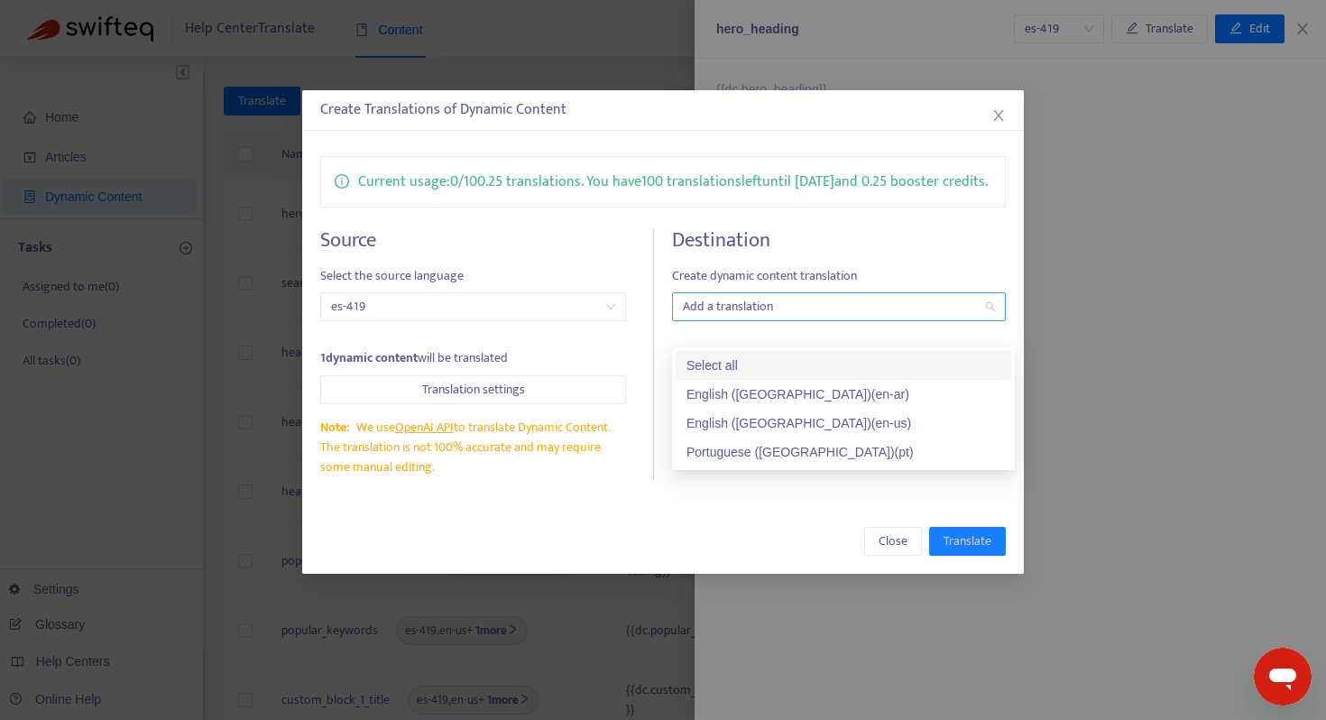
click at [847, 318] on div at bounding box center [830, 307] width 307 height 22
click at [1003, 114] on icon "close" at bounding box center [999, 115] width 14 height 14
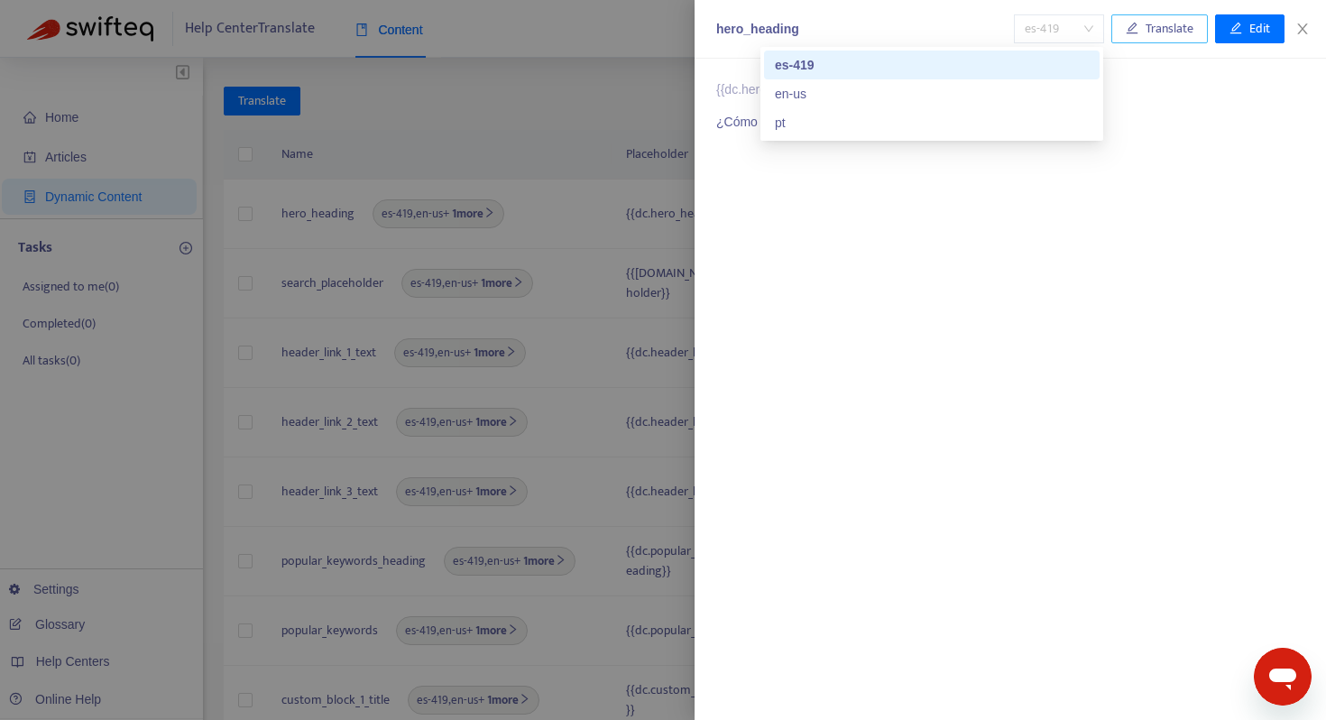
click at [1044, 32] on span "es-419" at bounding box center [1059, 28] width 69 height 27
click at [1302, 32] on icon "close" at bounding box center [1303, 29] width 14 height 14
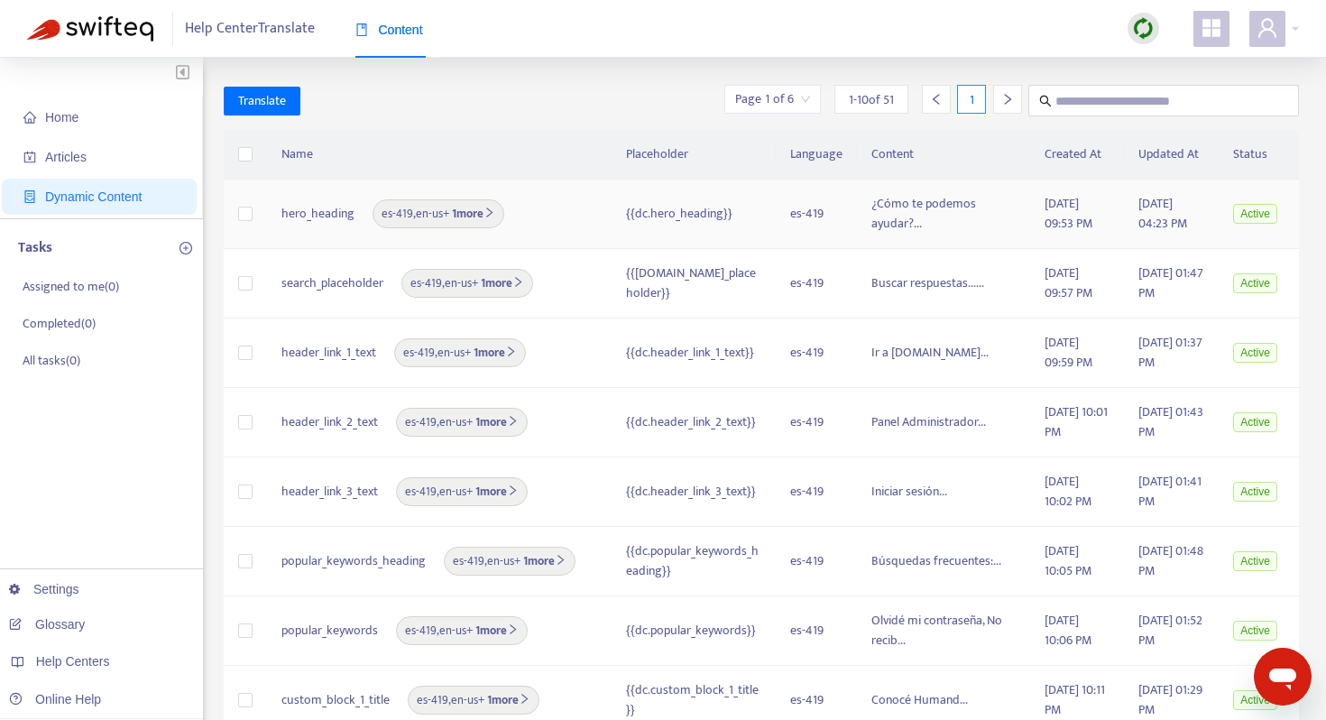
click at [475, 216] on b "1 more" at bounding box center [472, 214] width 46 height 20
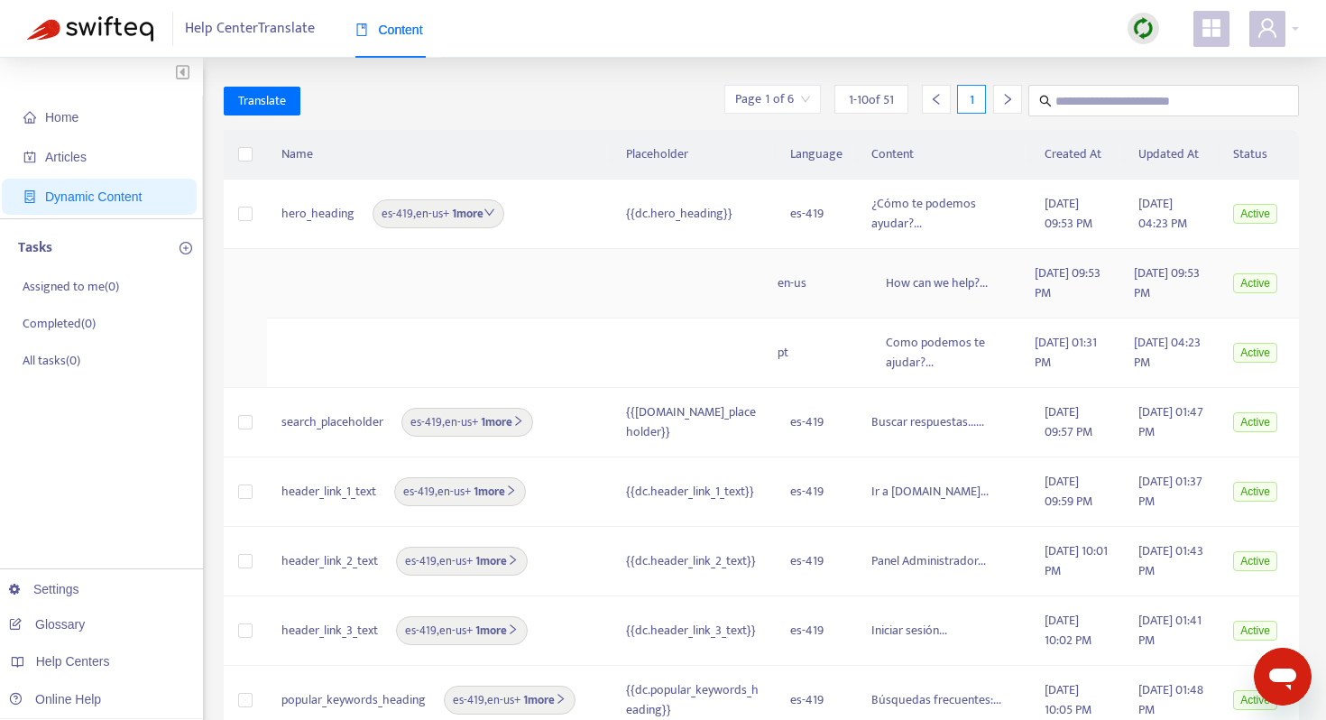
click at [851, 290] on td "en-us" at bounding box center [817, 283] width 108 height 69
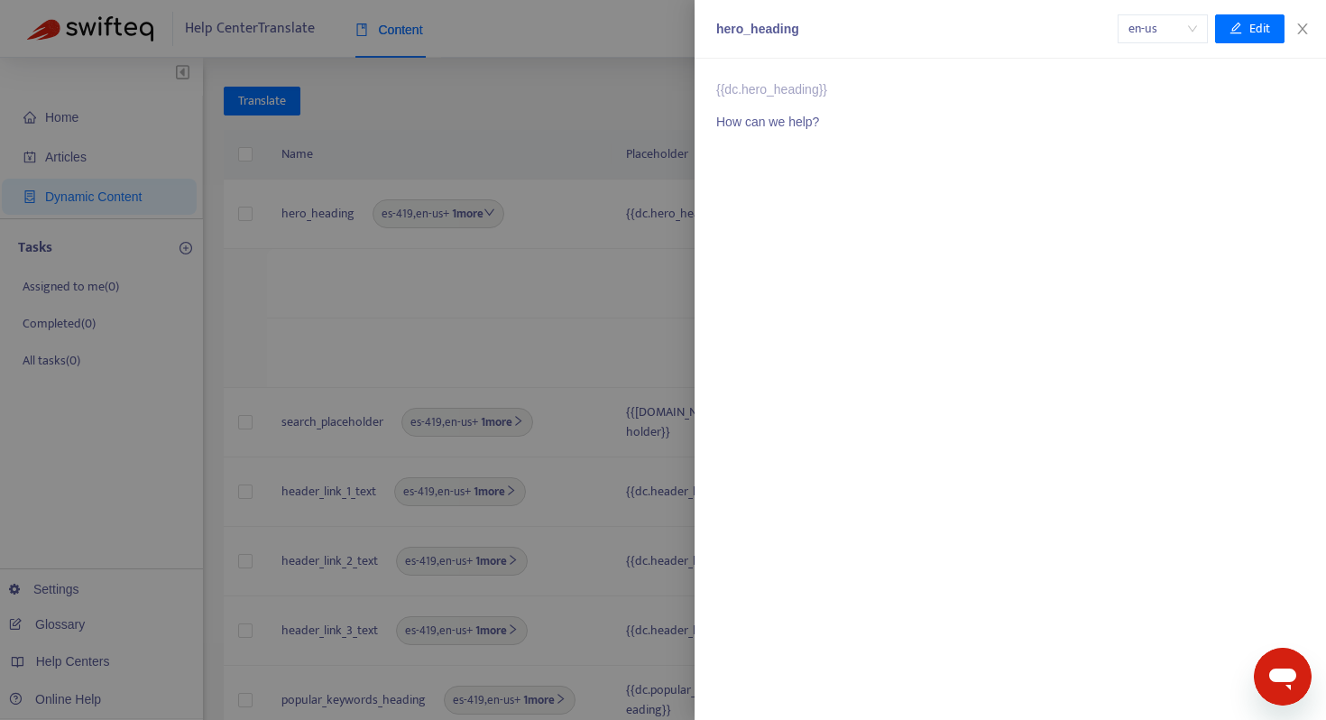
click at [1172, 32] on span "en-us" at bounding box center [1163, 28] width 69 height 27
click at [1309, 30] on icon "close" at bounding box center [1303, 29] width 14 height 14
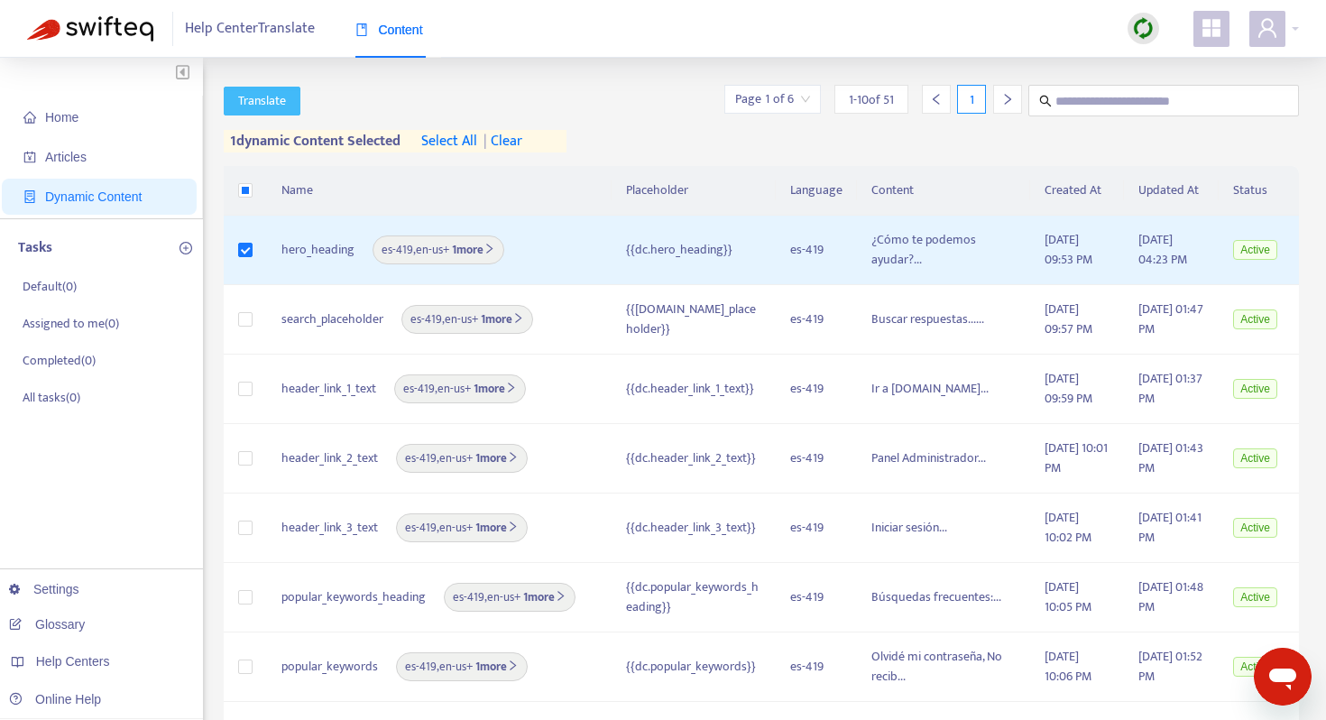
click at [240, 88] on button "Translate" at bounding box center [262, 101] width 77 height 29
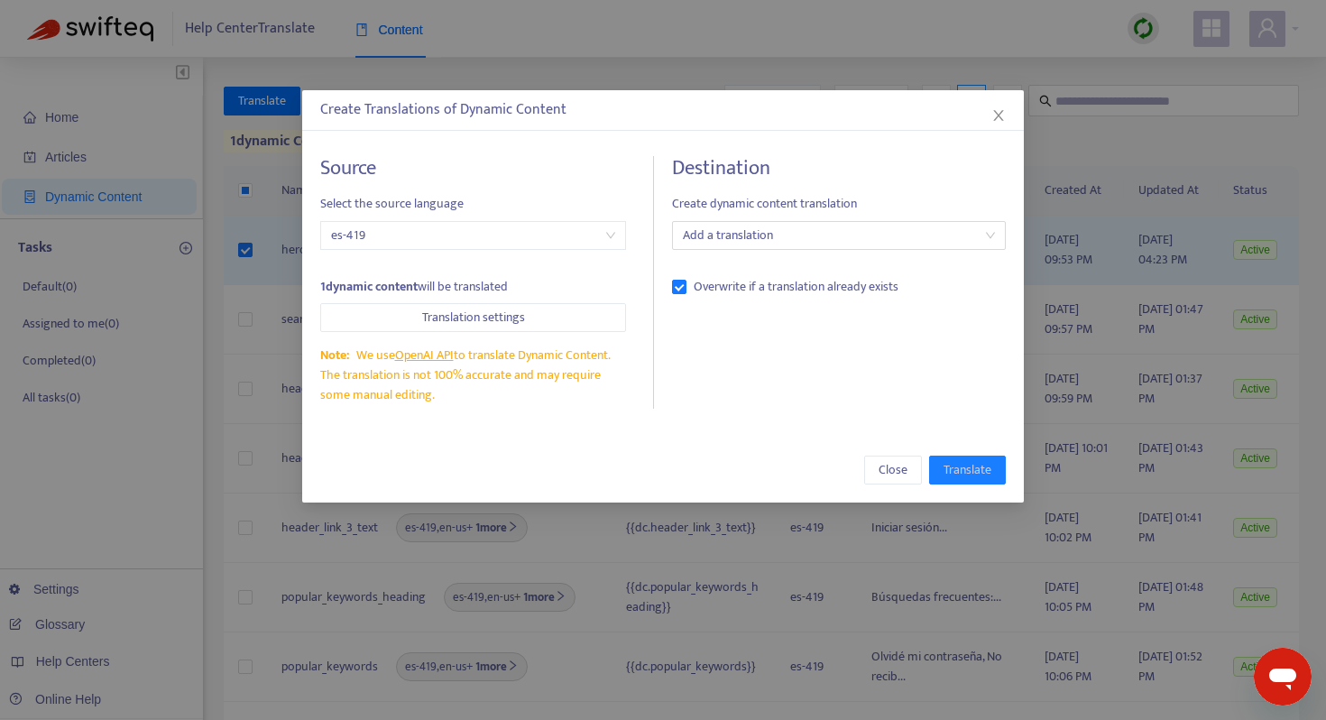
click at [750, 250] on div "Destination Create dynamic content translation Add a translation Overwrite if a…" at bounding box center [839, 282] width 334 height 253
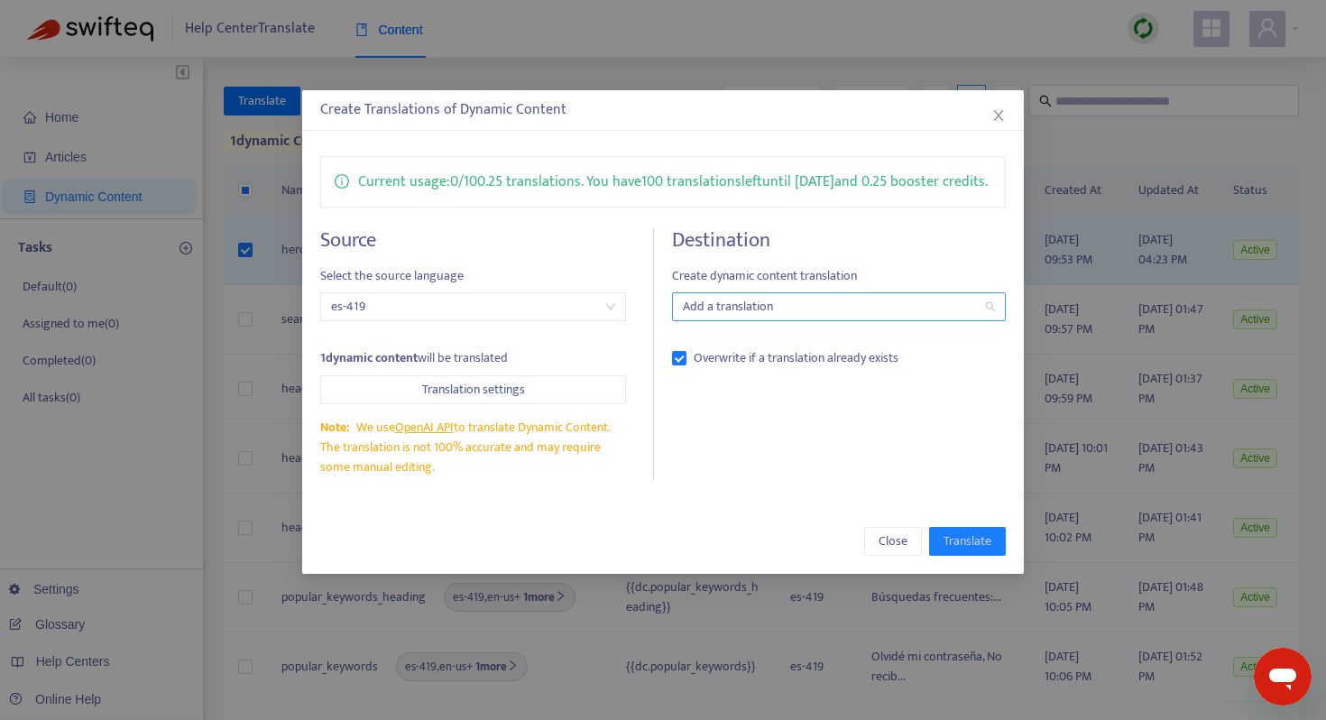
click at [743, 317] on div "Add a translation" at bounding box center [839, 306] width 334 height 29
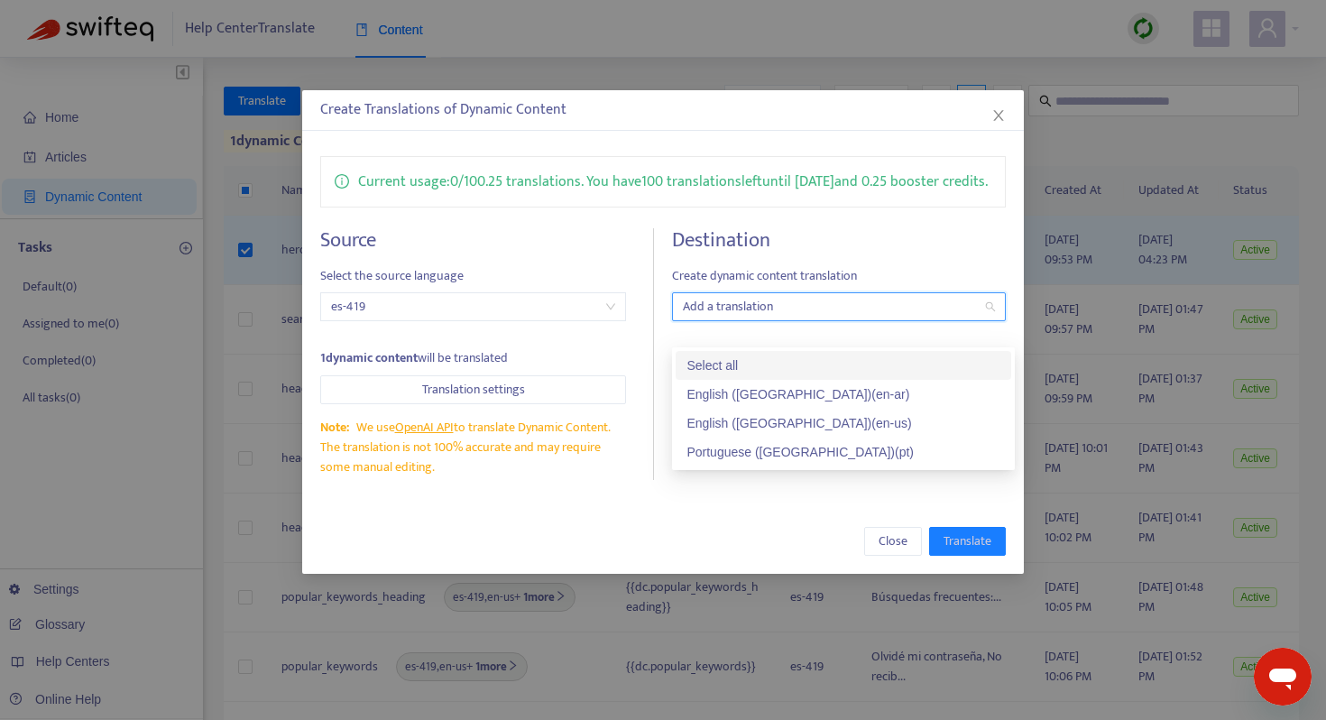
click at [853, 232] on div "Current usage: 0 / 100.25 translations . You have 100 translations left until 2…" at bounding box center [663, 318] width 722 height 360
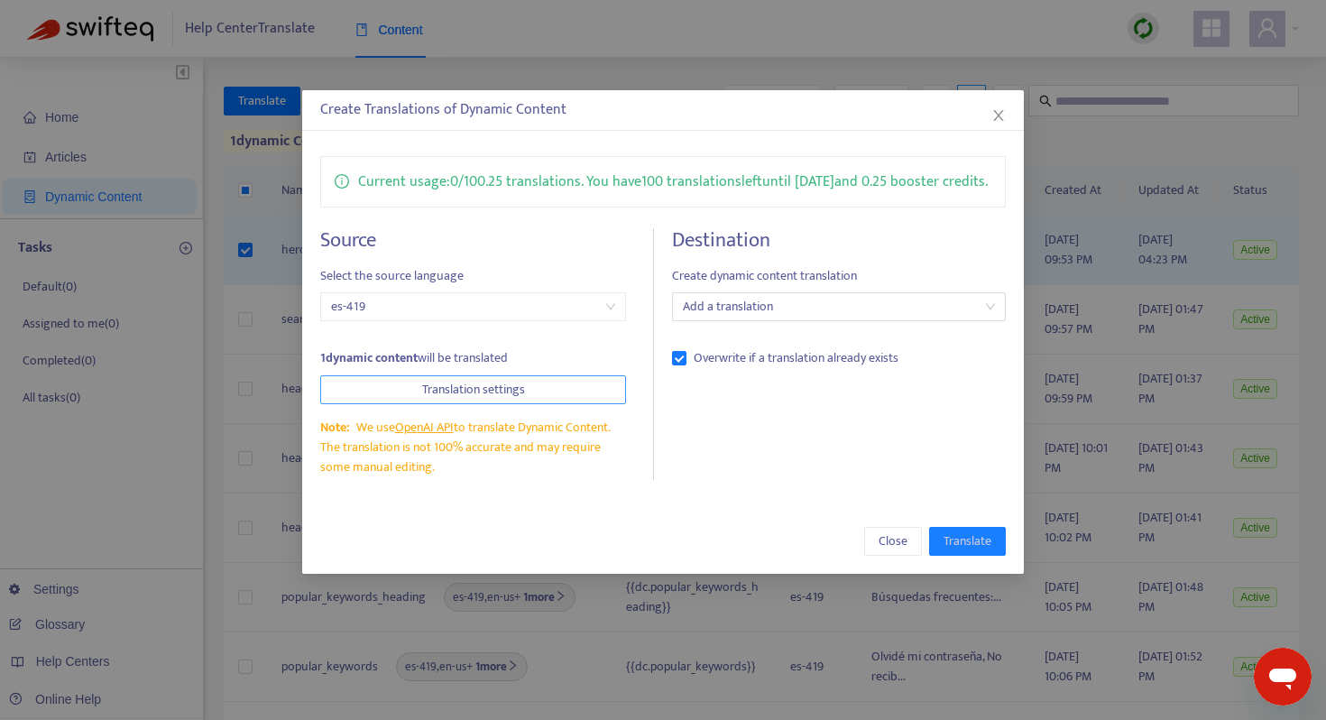
click at [518, 400] on span "Translation settings" at bounding box center [473, 390] width 103 height 20
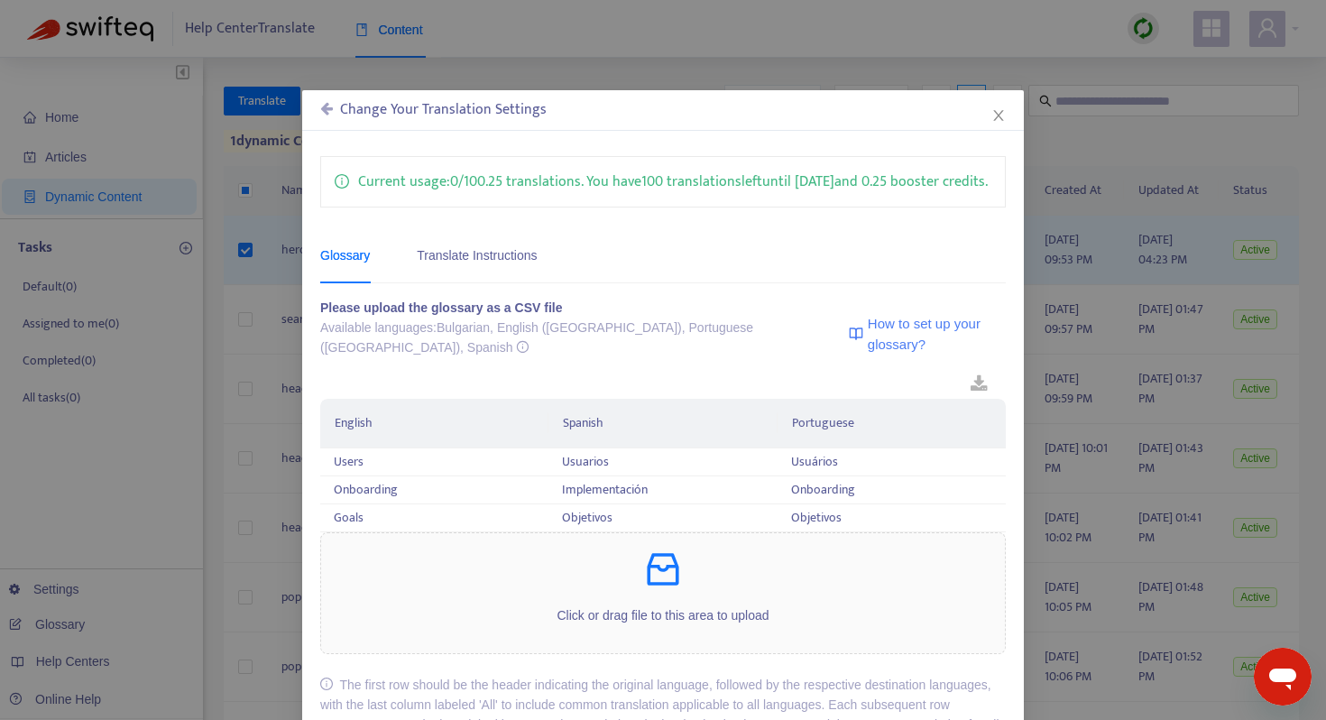
scroll to position [125, 0]
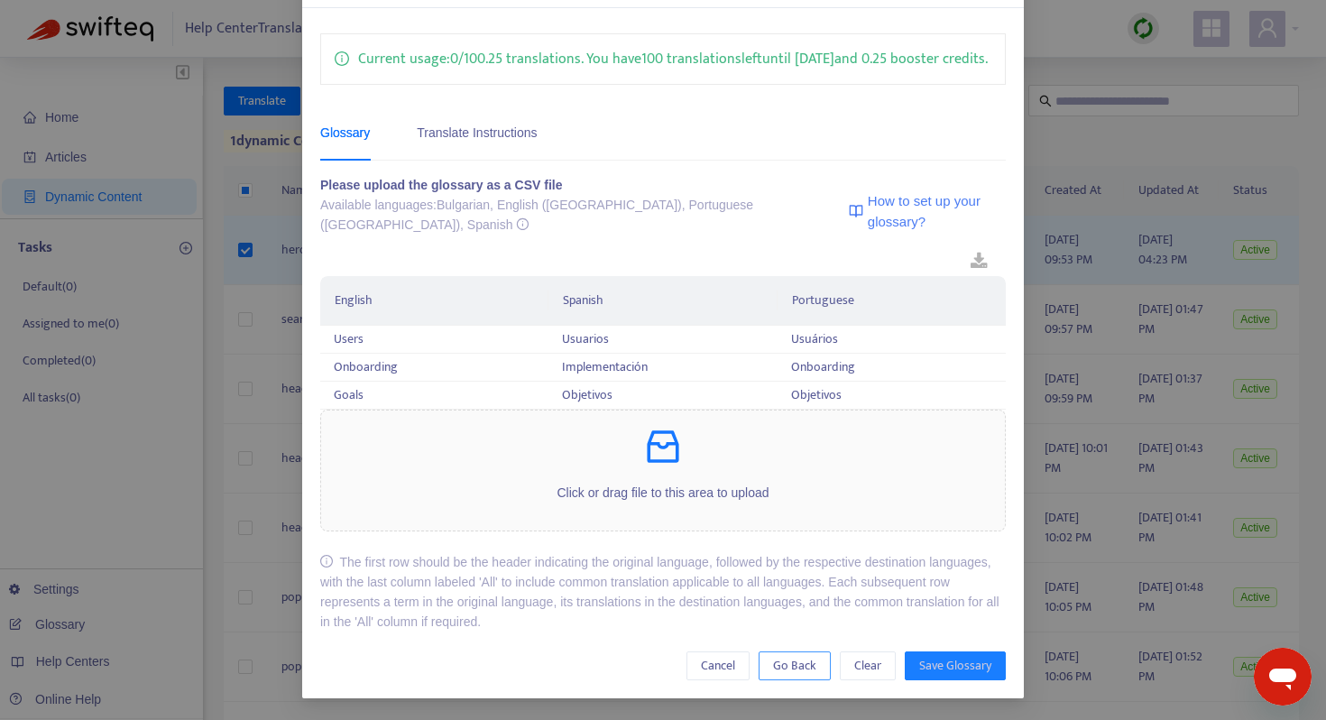
click at [788, 671] on span "Go Back" at bounding box center [794, 666] width 43 height 20
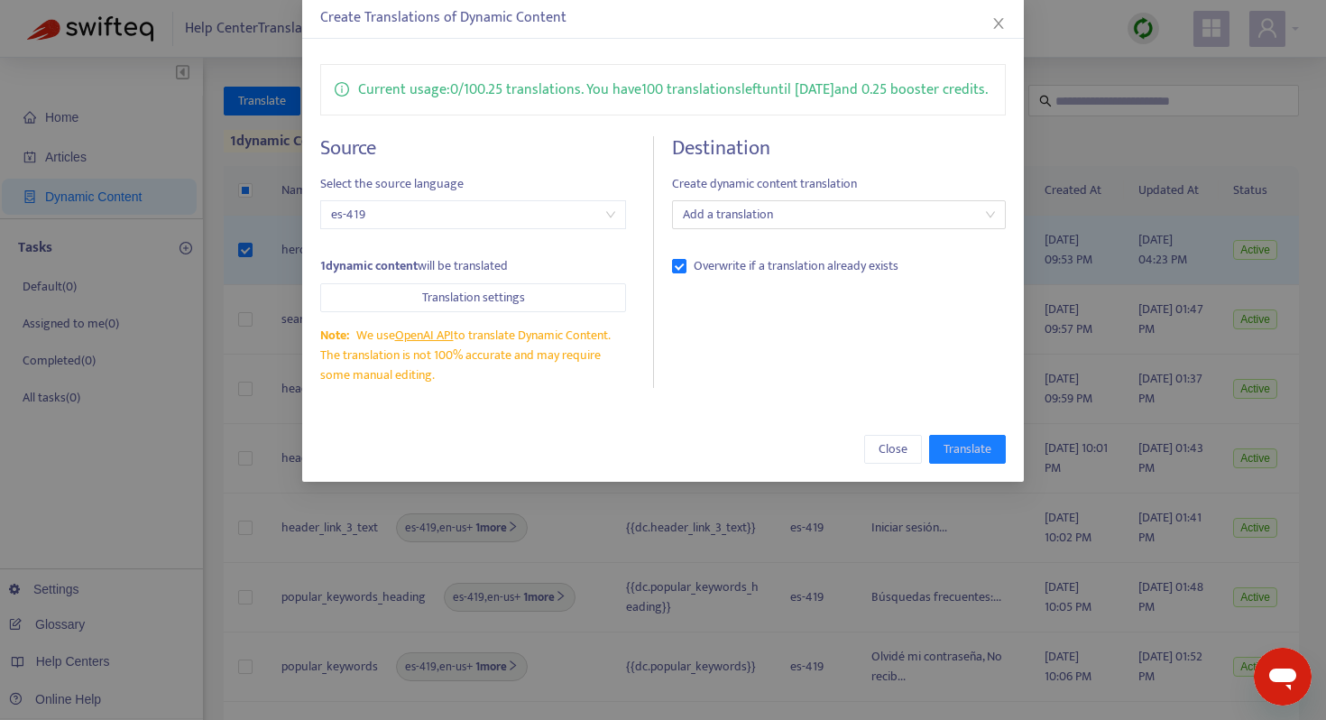
scroll to position [0, 0]
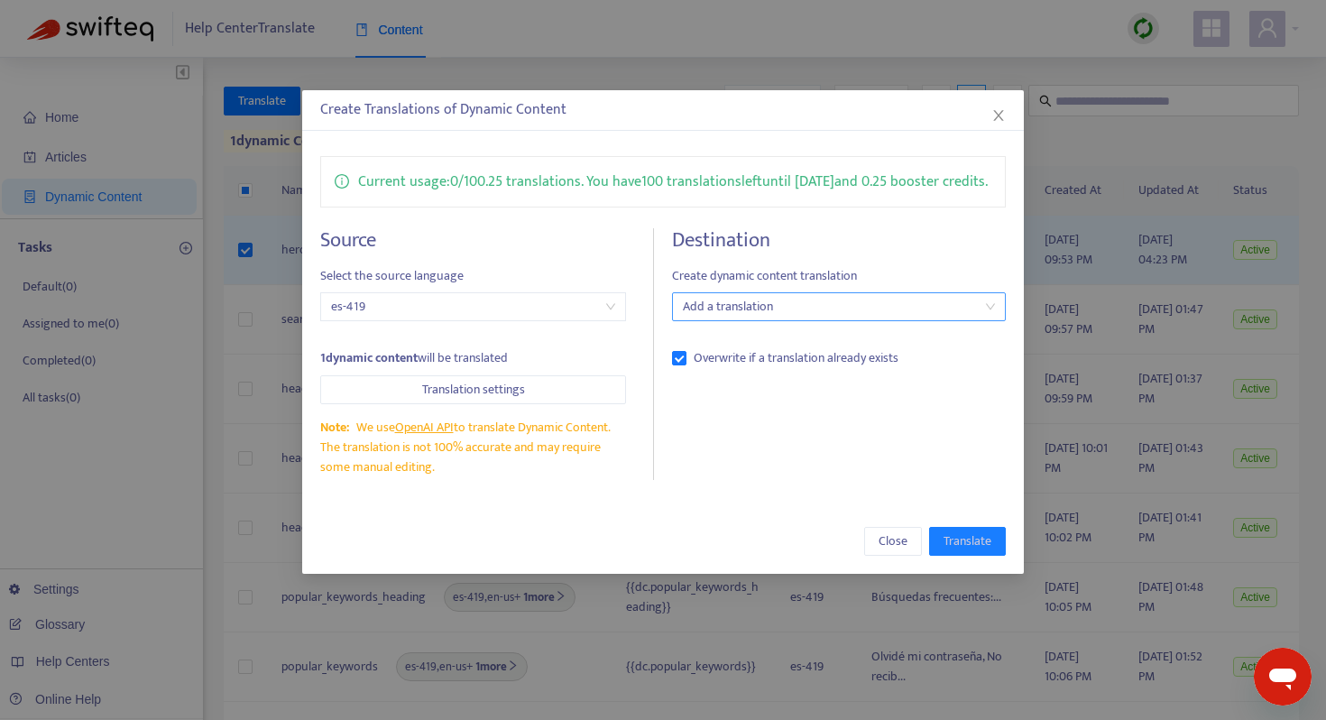
click at [745, 318] on div at bounding box center [830, 307] width 307 height 22
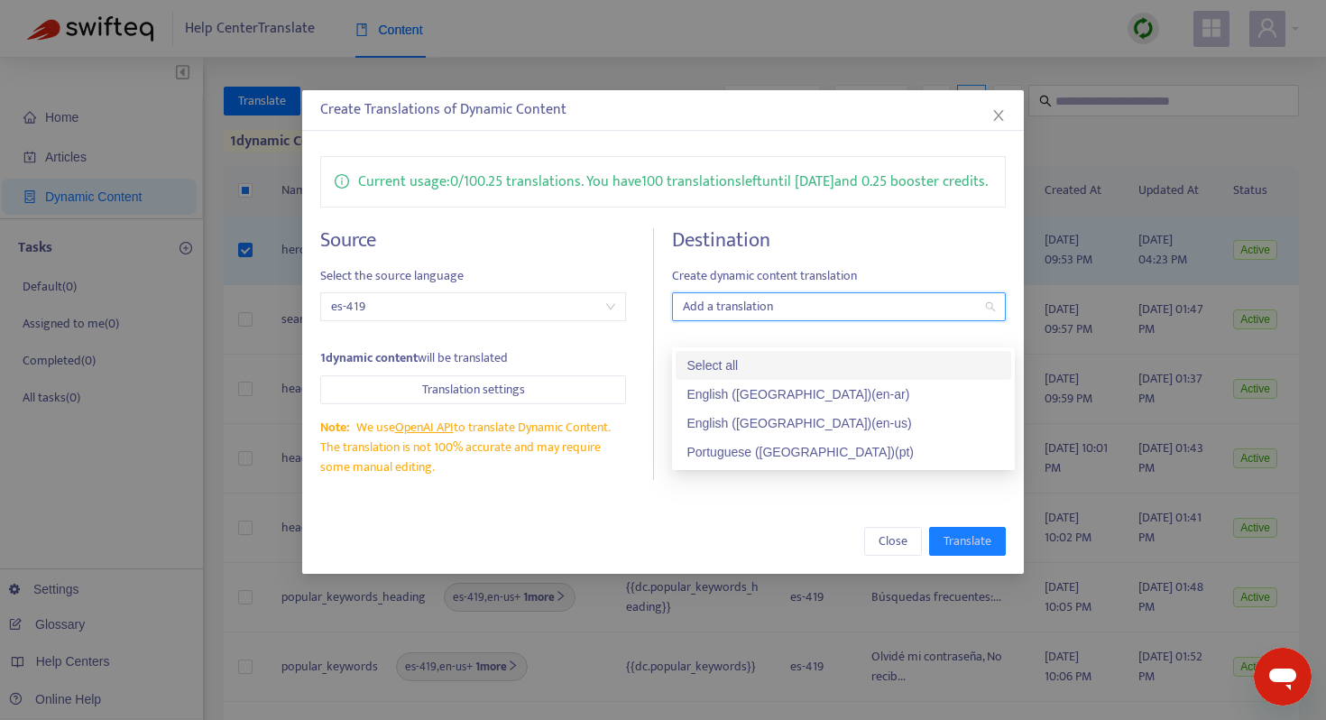
click at [745, 318] on div at bounding box center [830, 307] width 307 height 22
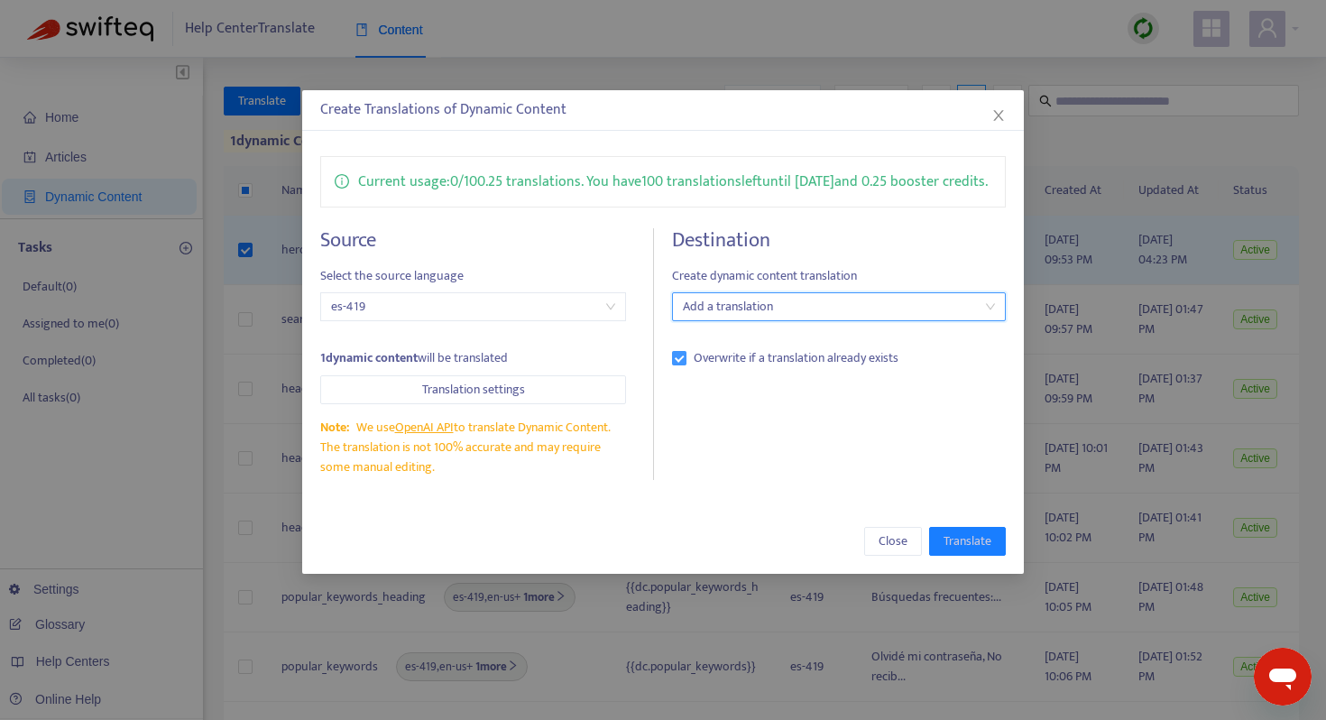
click at [715, 368] on span "Overwrite if a translation already exists" at bounding box center [796, 358] width 219 height 20
click at [718, 318] on div at bounding box center [830, 307] width 307 height 22
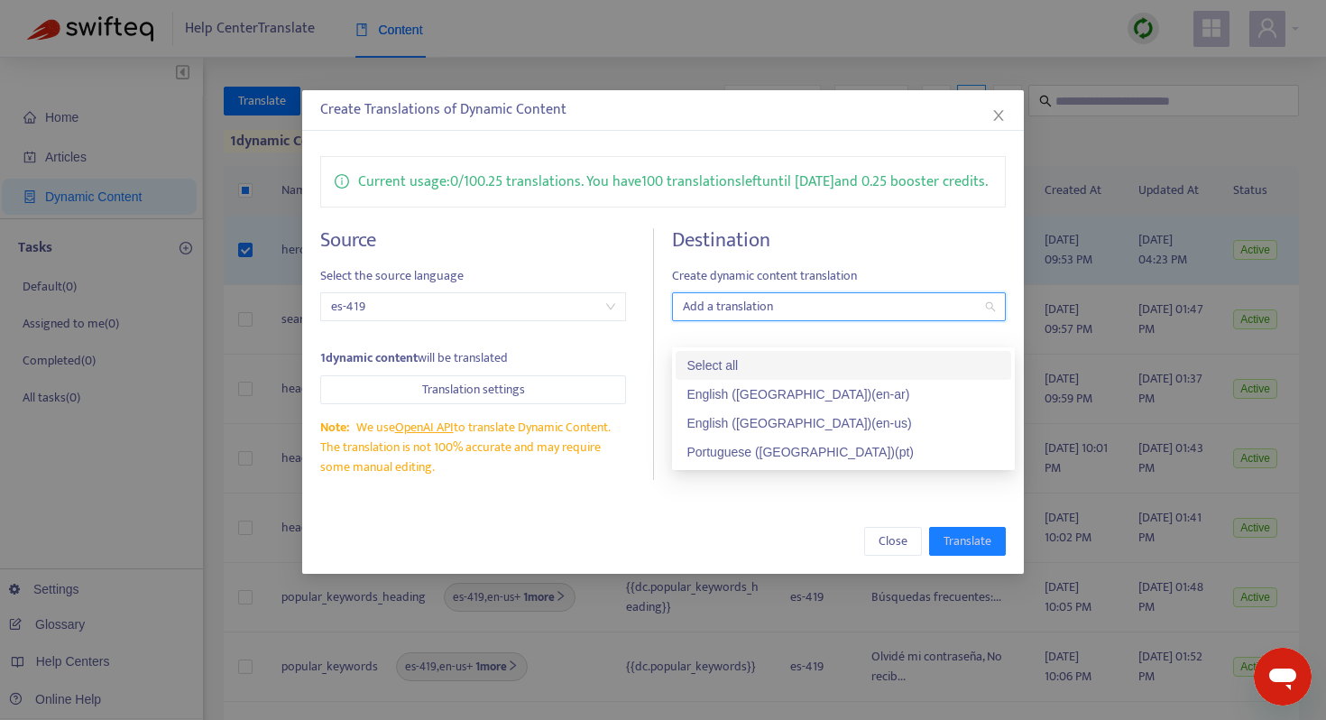
click at [784, 253] on h4 "Destination" at bounding box center [839, 240] width 334 height 24
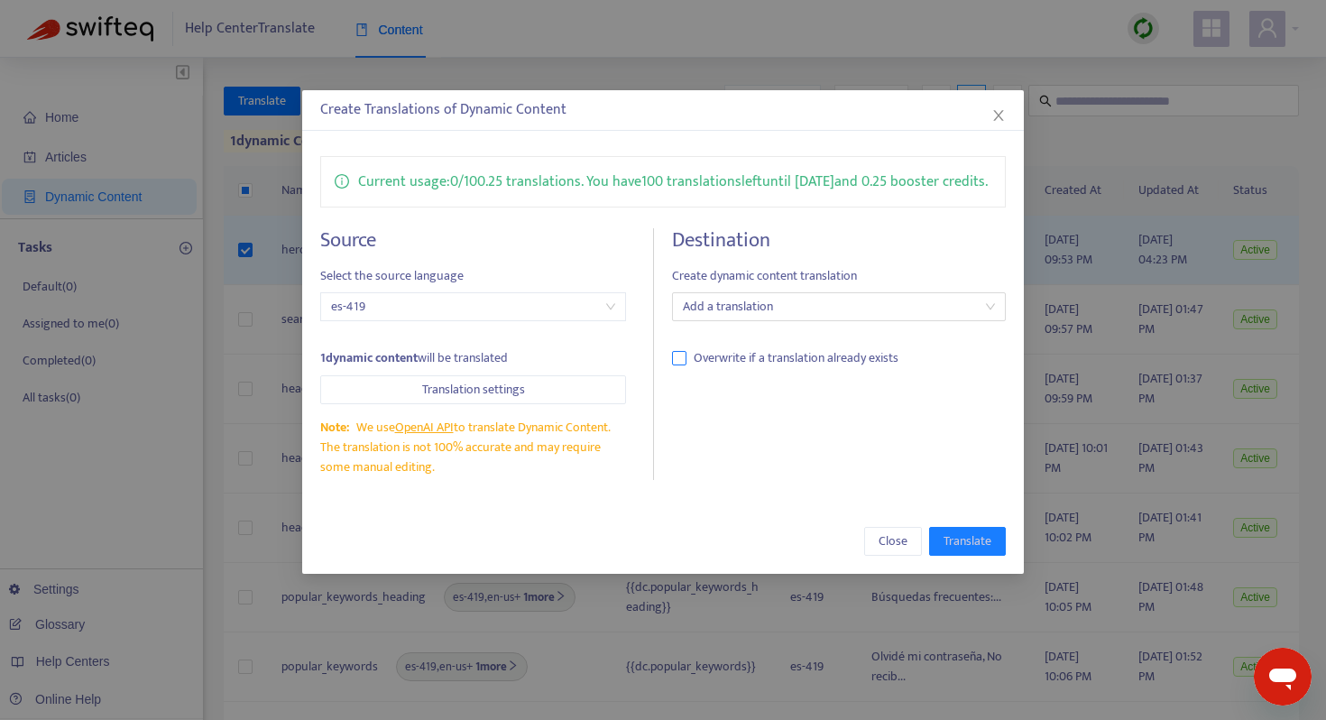
click at [695, 368] on span "Overwrite if a translation already exists" at bounding box center [796, 358] width 219 height 20
click at [723, 318] on div at bounding box center [830, 307] width 307 height 22
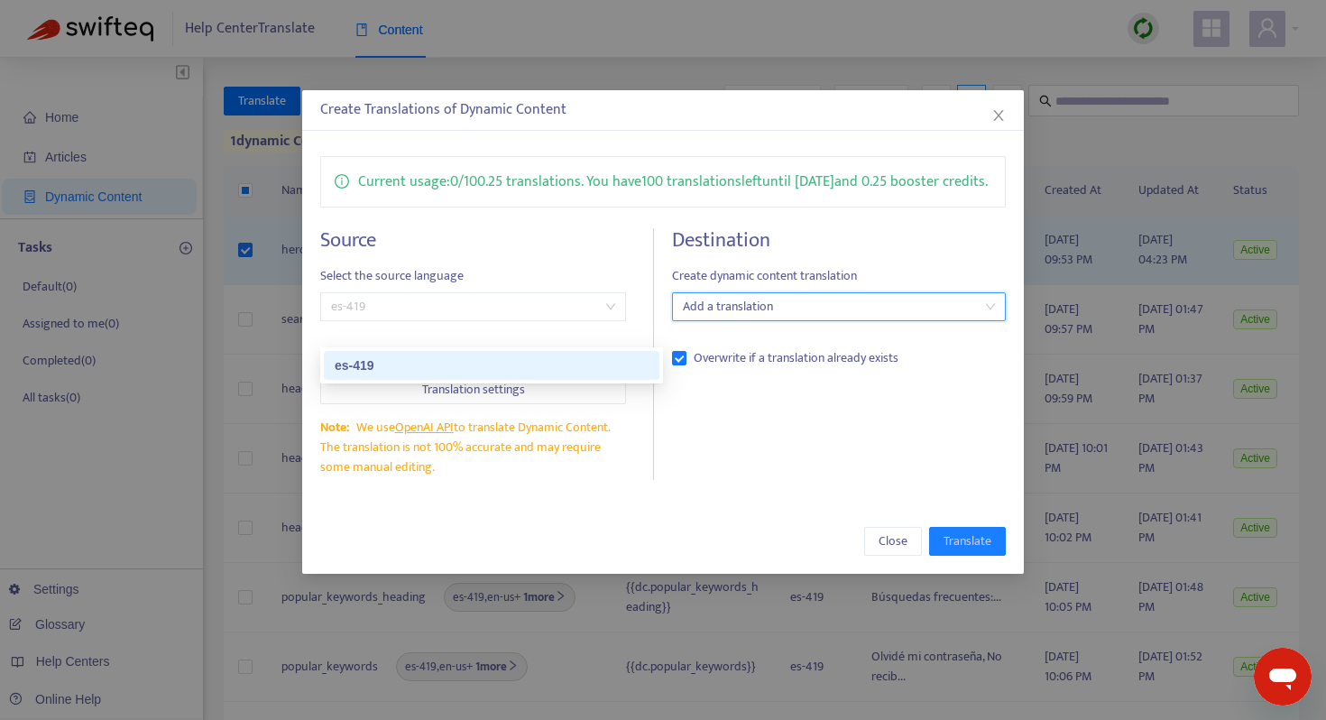
click at [432, 320] on span "es-419" at bounding box center [473, 306] width 284 height 27
click at [434, 320] on span "es-419" at bounding box center [473, 306] width 284 height 27
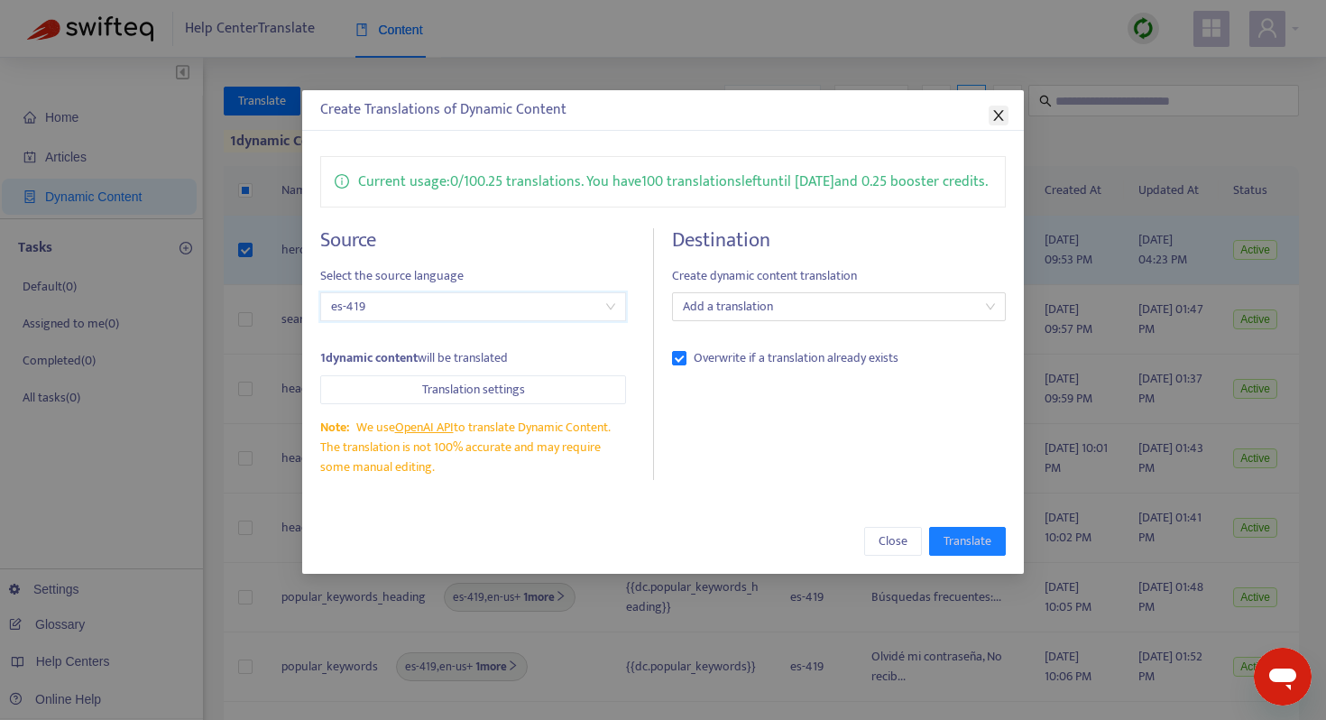
click at [1002, 116] on icon "close" at bounding box center [999, 115] width 14 height 14
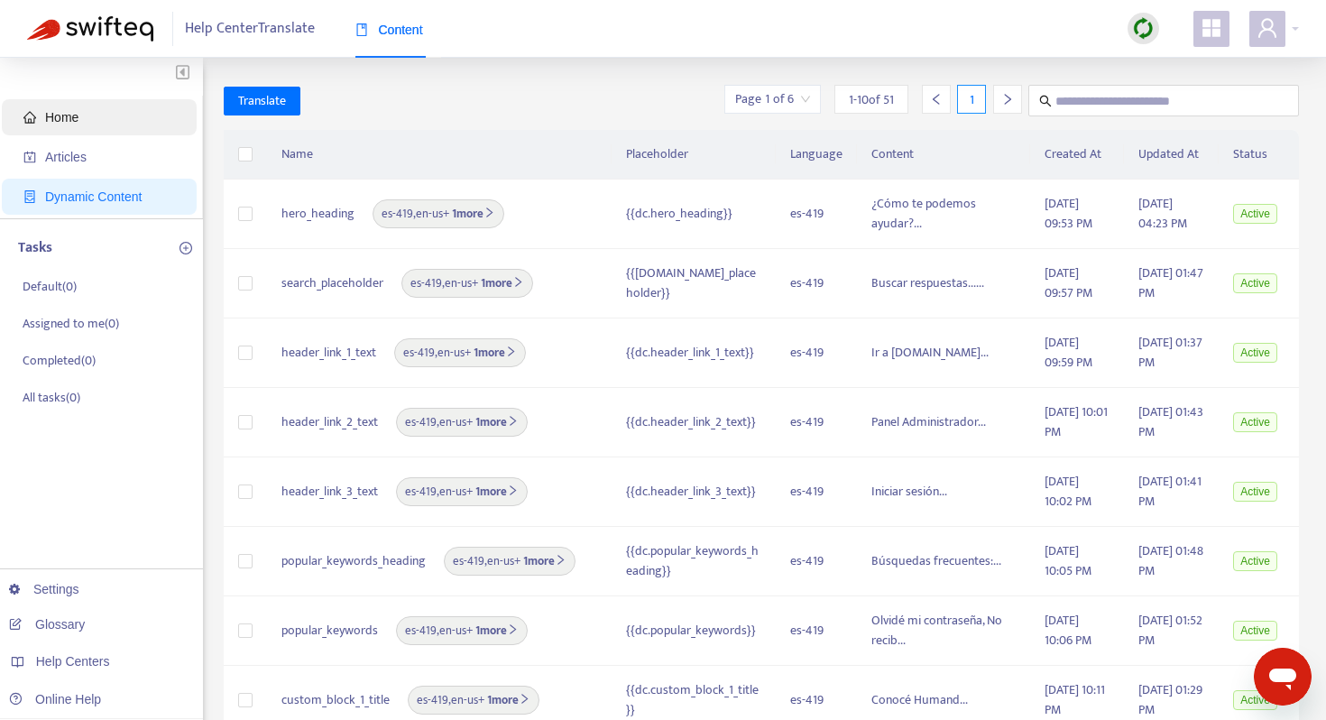
click at [39, 132] on span "Home" at bounding box center [102, 117] width 159 height 36
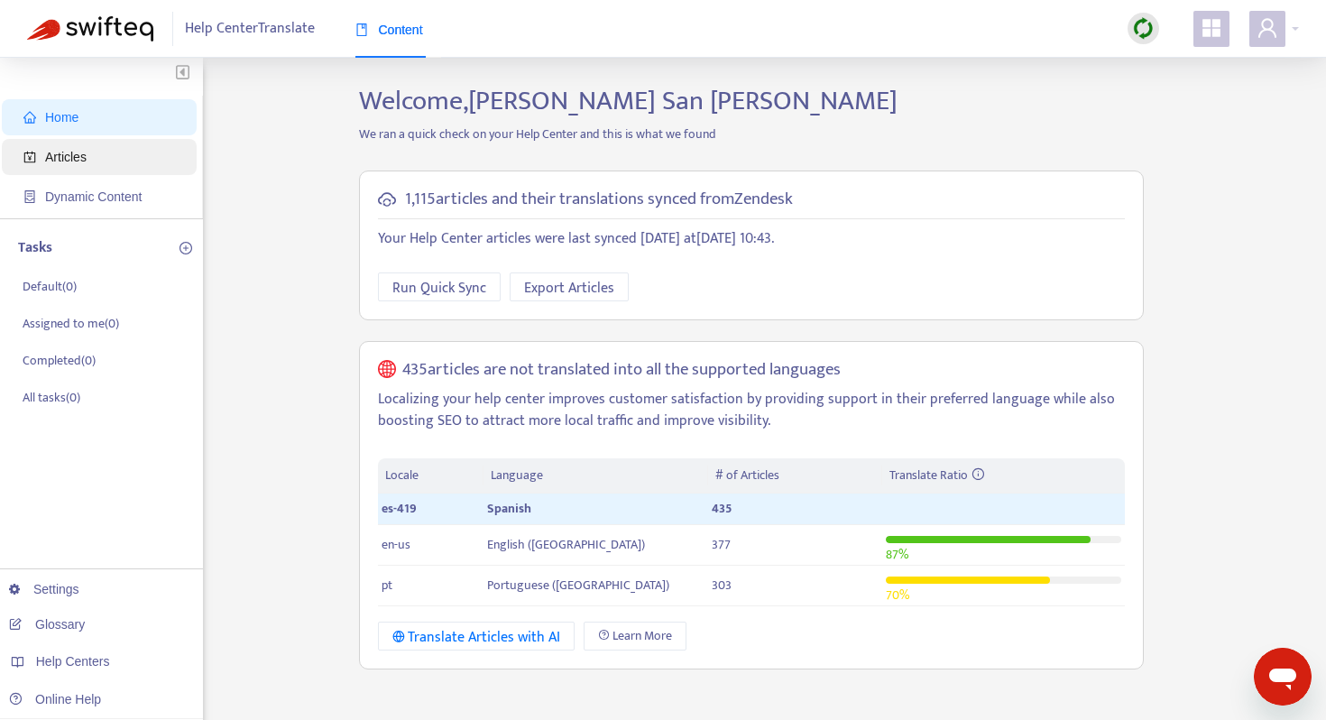
click at [50, 162] on span "Articles" at bounding box center [66, 157] width 42 height 14
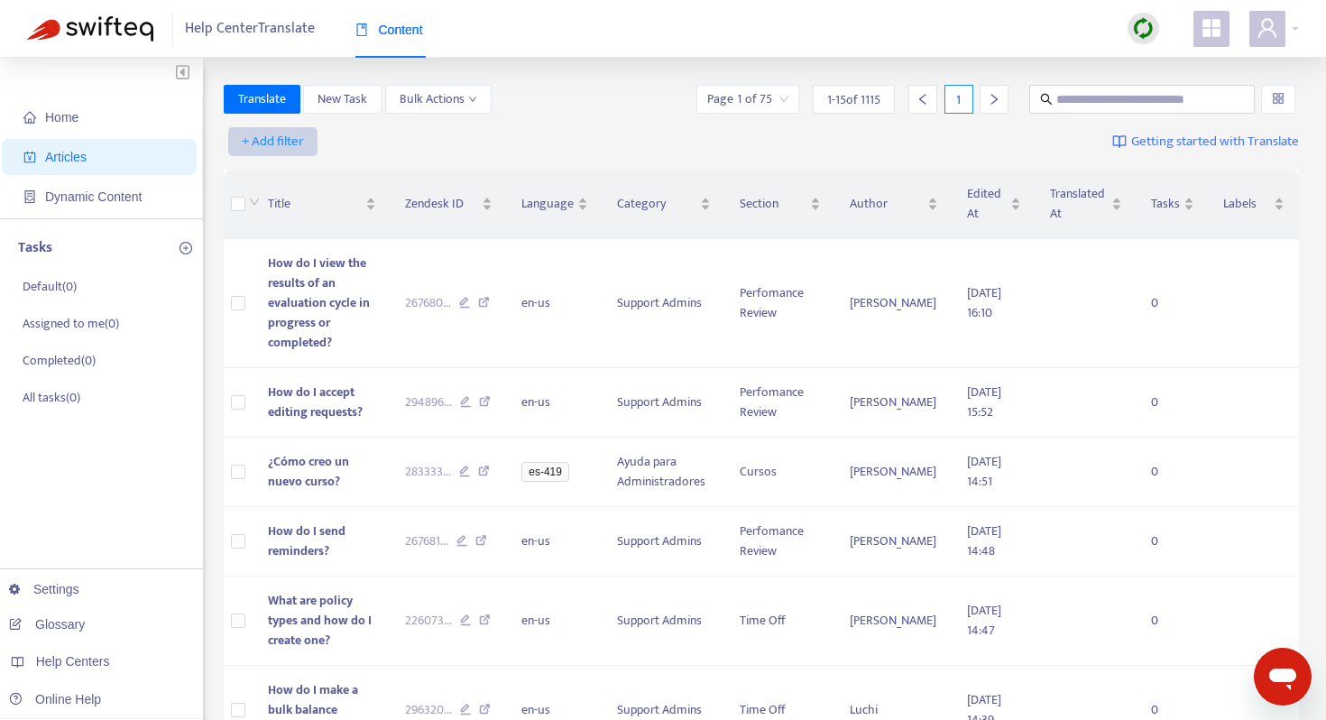
click at [284, 136] on span "+ Add filter" at bounding box center [273, 142] width 62 height 22
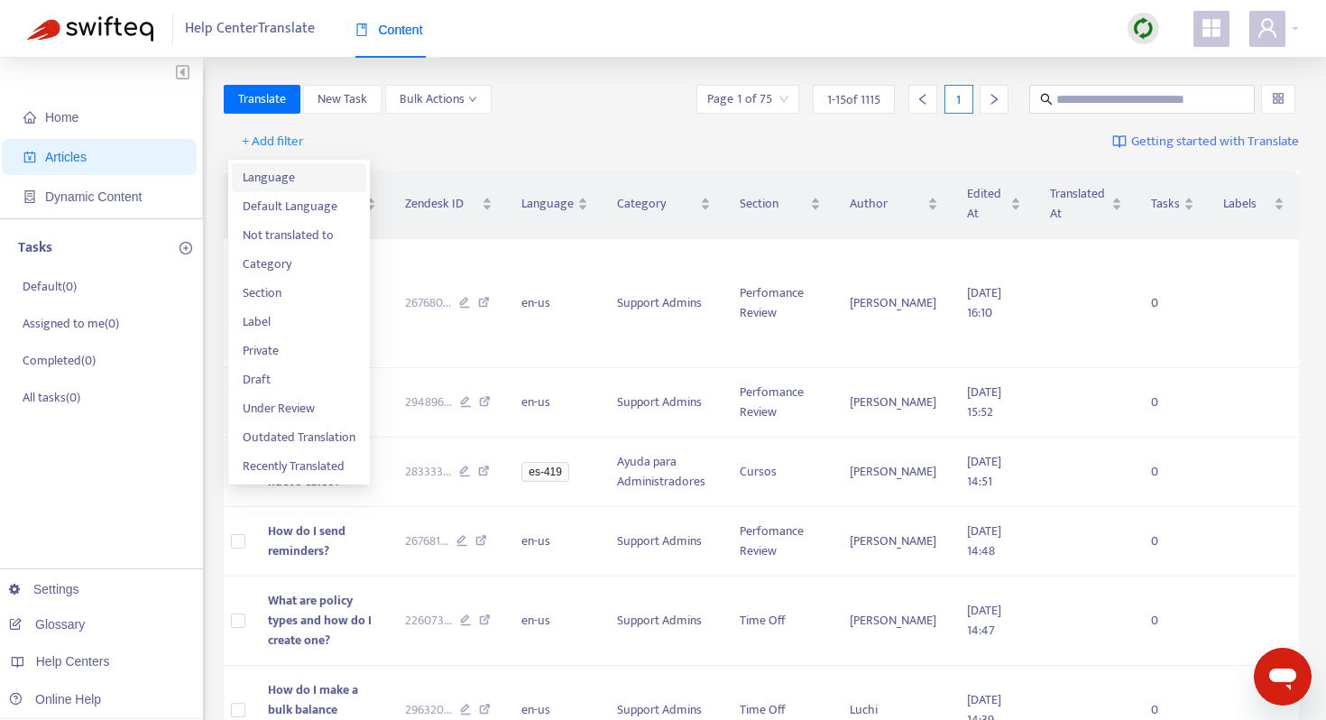
click at [309, 180] on span "Language" at bounding box center [299, 178] width 113 height 20
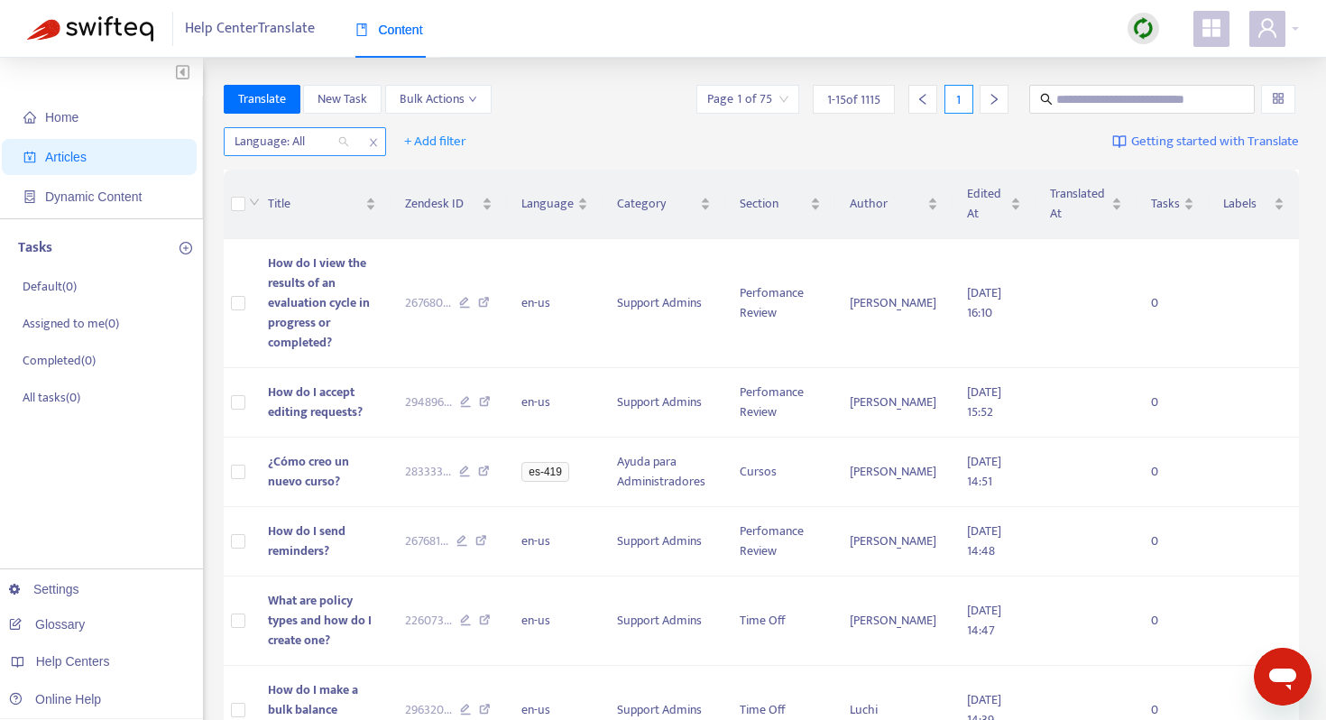
click at [310, 139] on div at bounding box center [282, 142] width 109 height 22
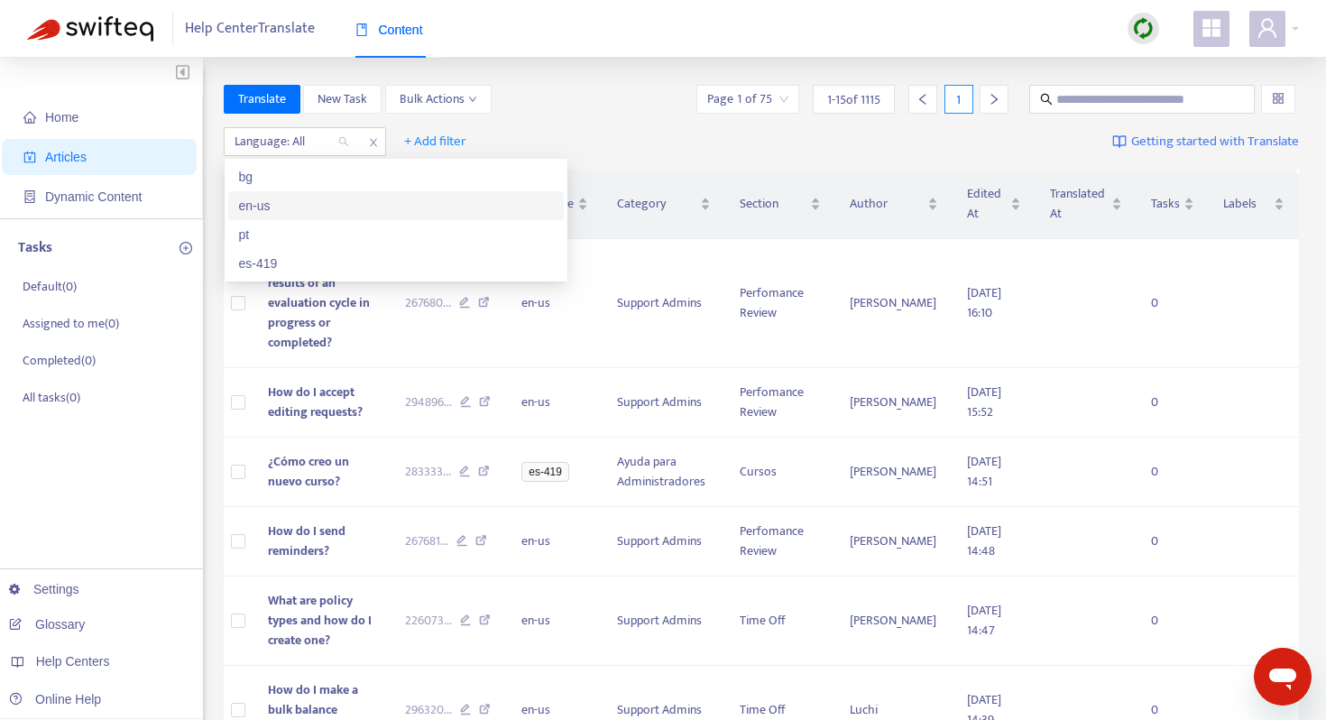
click at [290, 203] on div "en-us" at bounding box center [396, 206] width 314 height 20
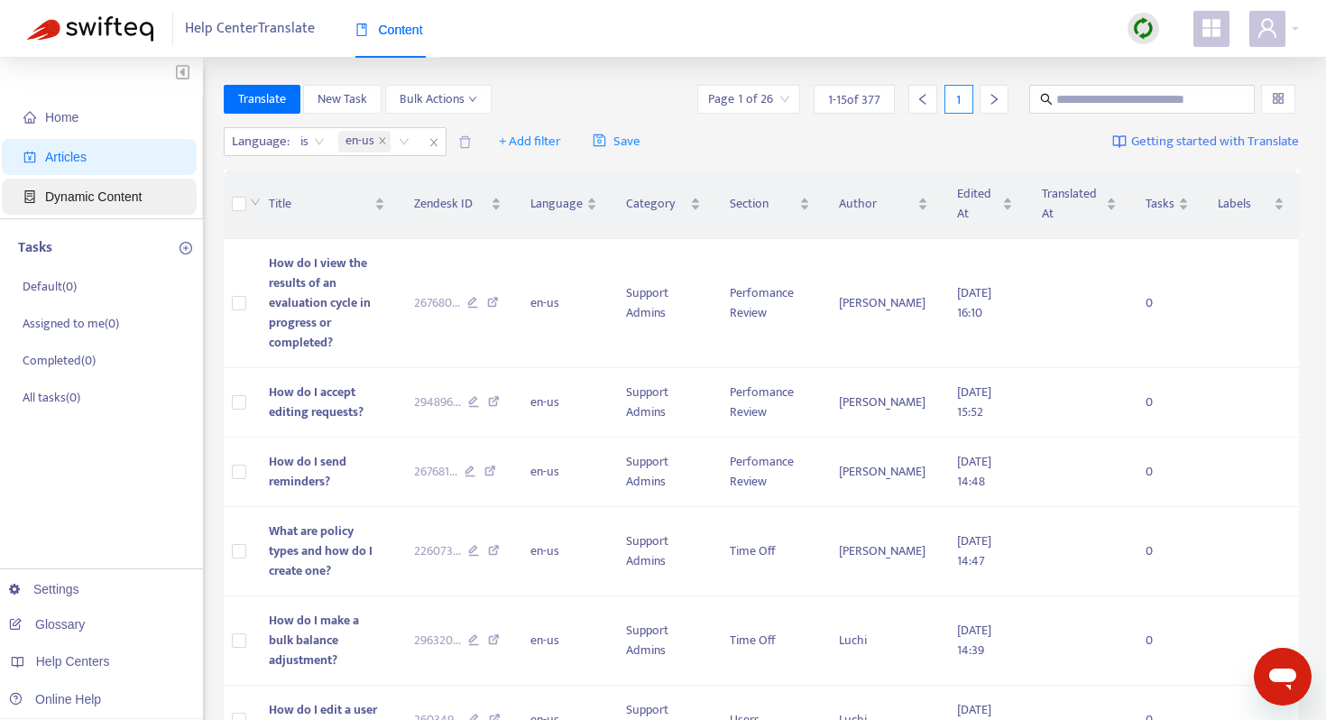
click at [138, 189] on span "Dynamic Content" at bounding box center [93, 196] width 97 height 14
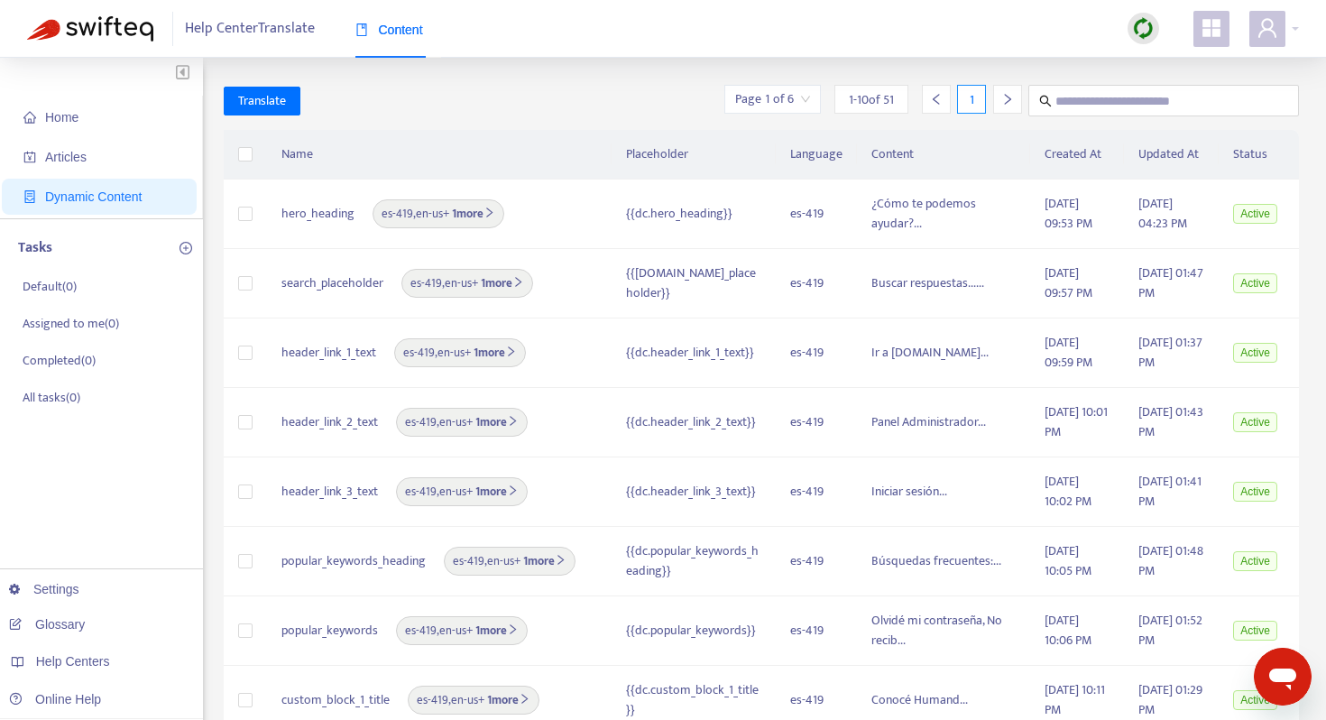
click at [781, 101] on input "search" at bounding box center [772, 99] width 75 height 27
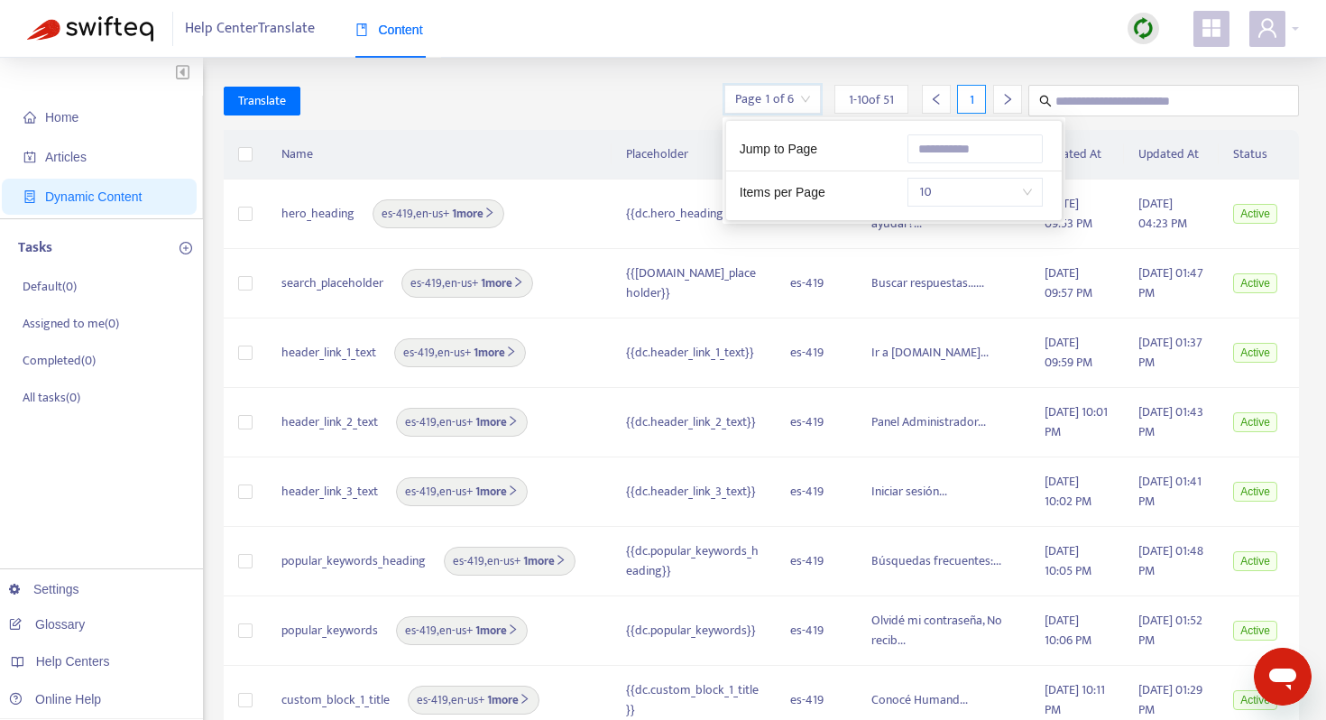
click at [917, 192] on div "10" at bounding box center [975, 192] width 135 height 29
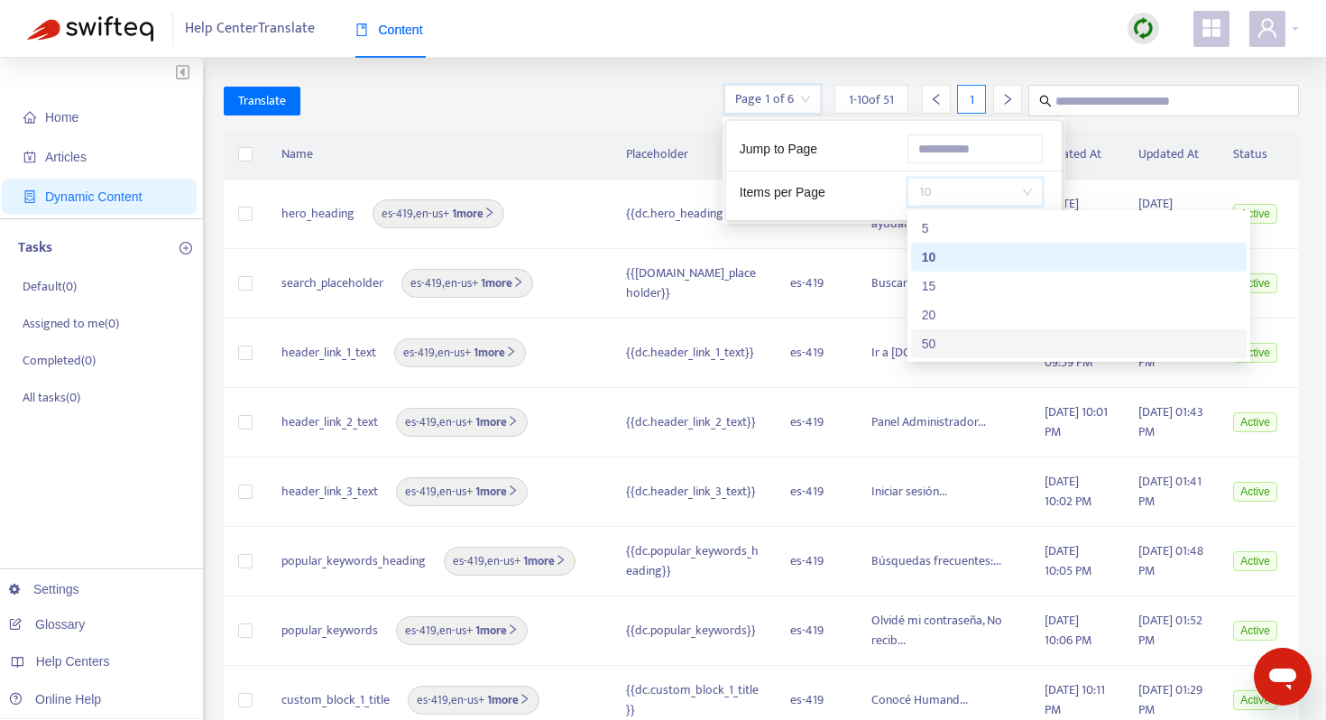
click at [940, 336] on div "50" at bounding box center [1079, 344] width 314 height 20
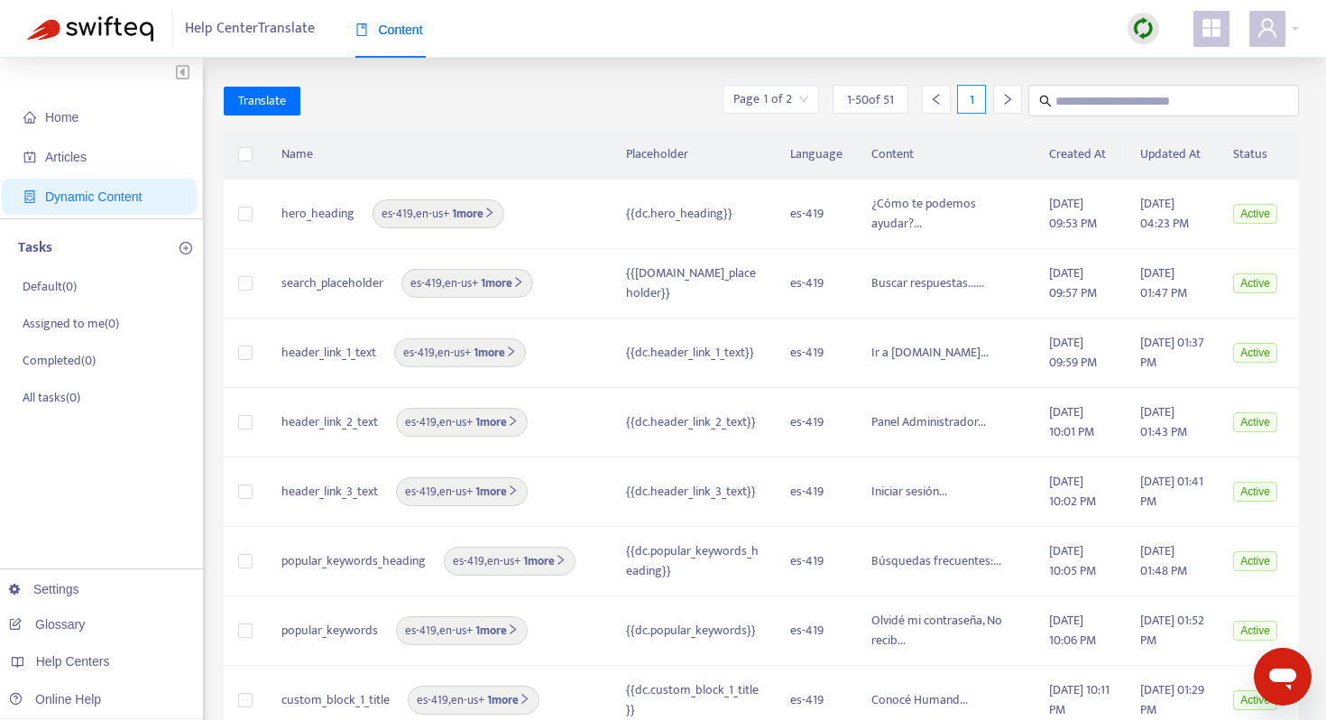
click at [1022, 110] on div at bounding box center [1007, 99] width 29 height 29
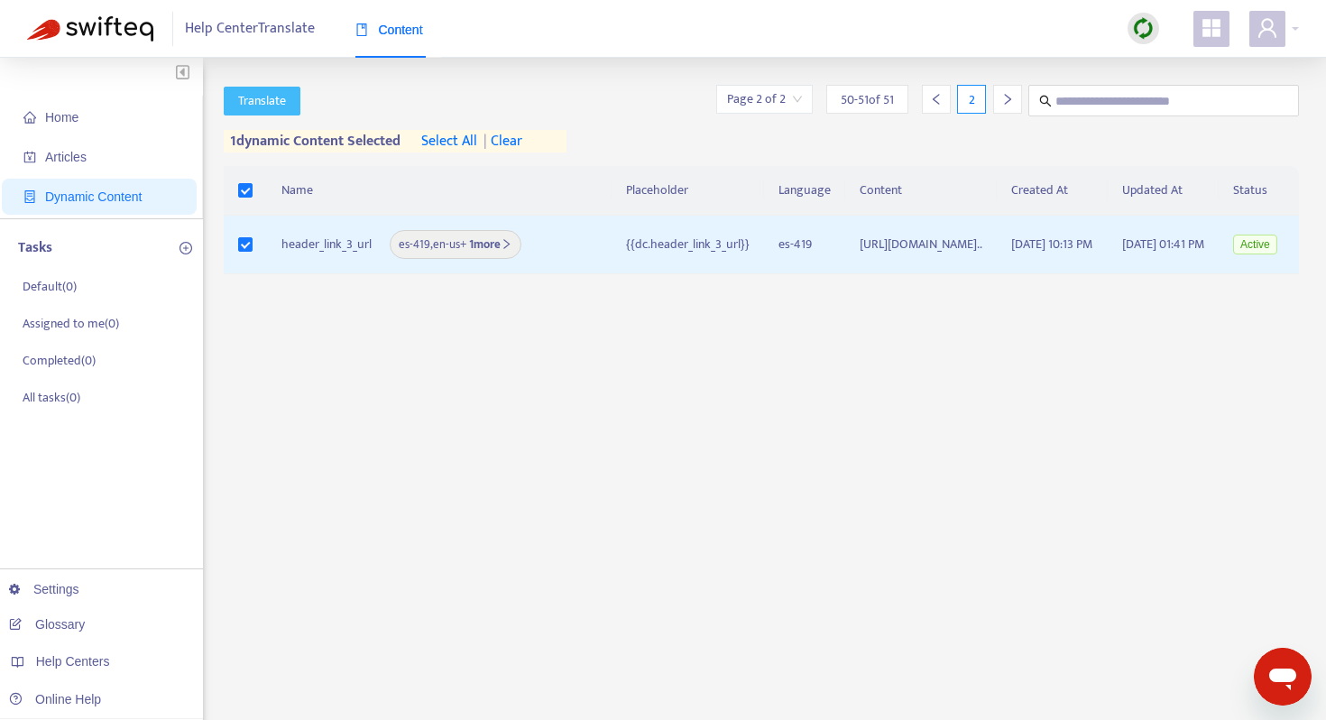
click at [273, 95] on span "Translate" at bounding box center [262, 101] width 48 height 20
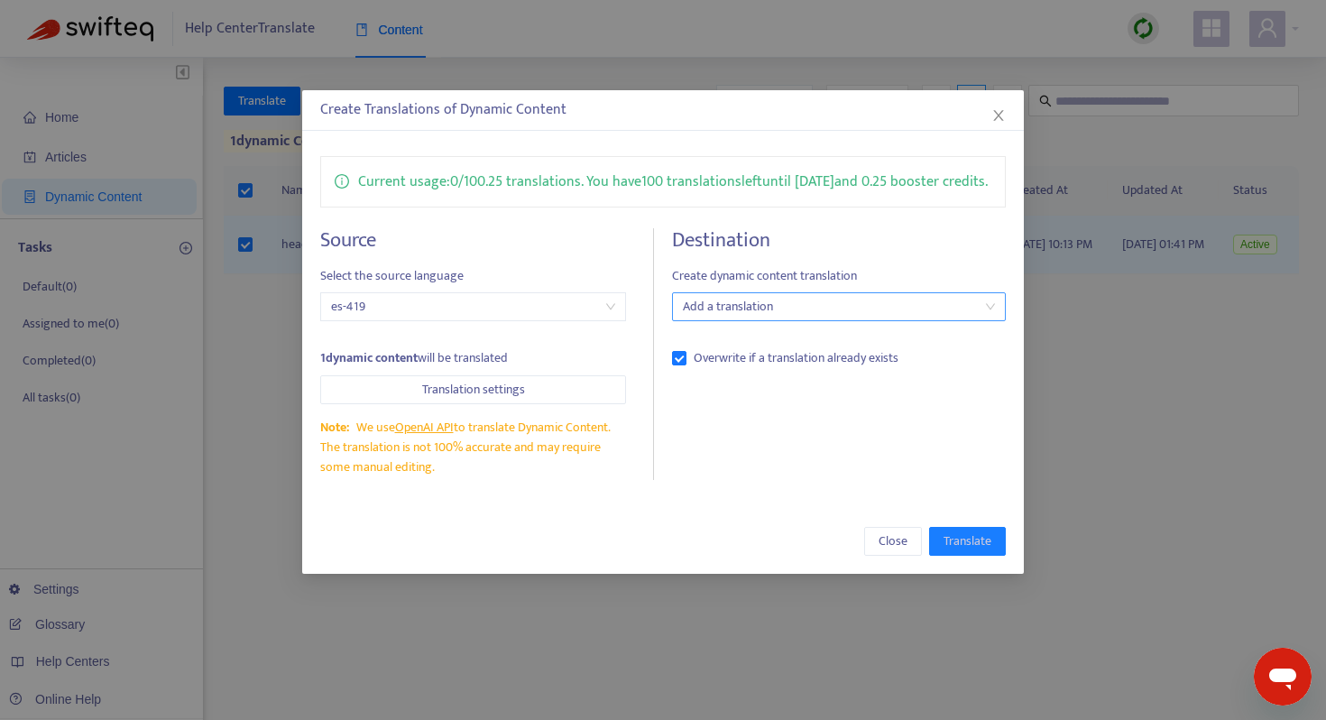
click at [750, 318] on div at bounding box center [830, 307] width 307 height 22
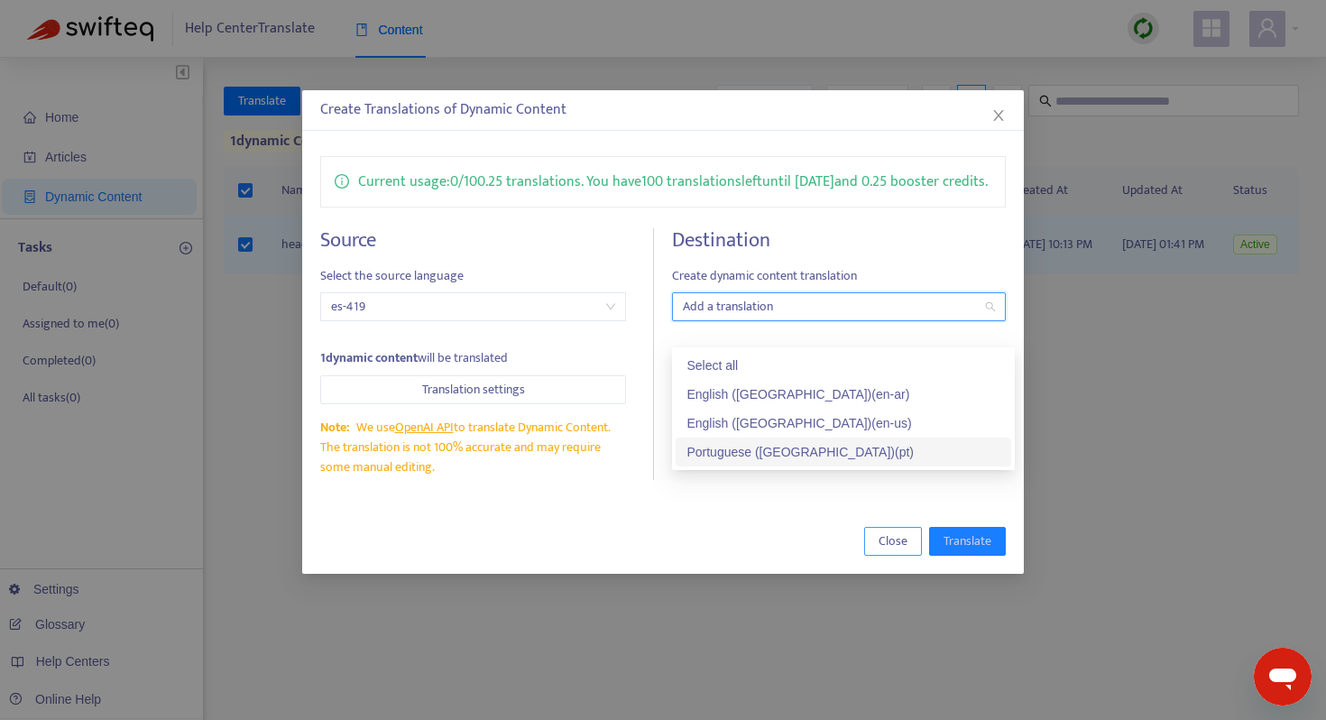
click at [903, 551] on span "Close" at bounding box center [893, 541] width 29 height 20
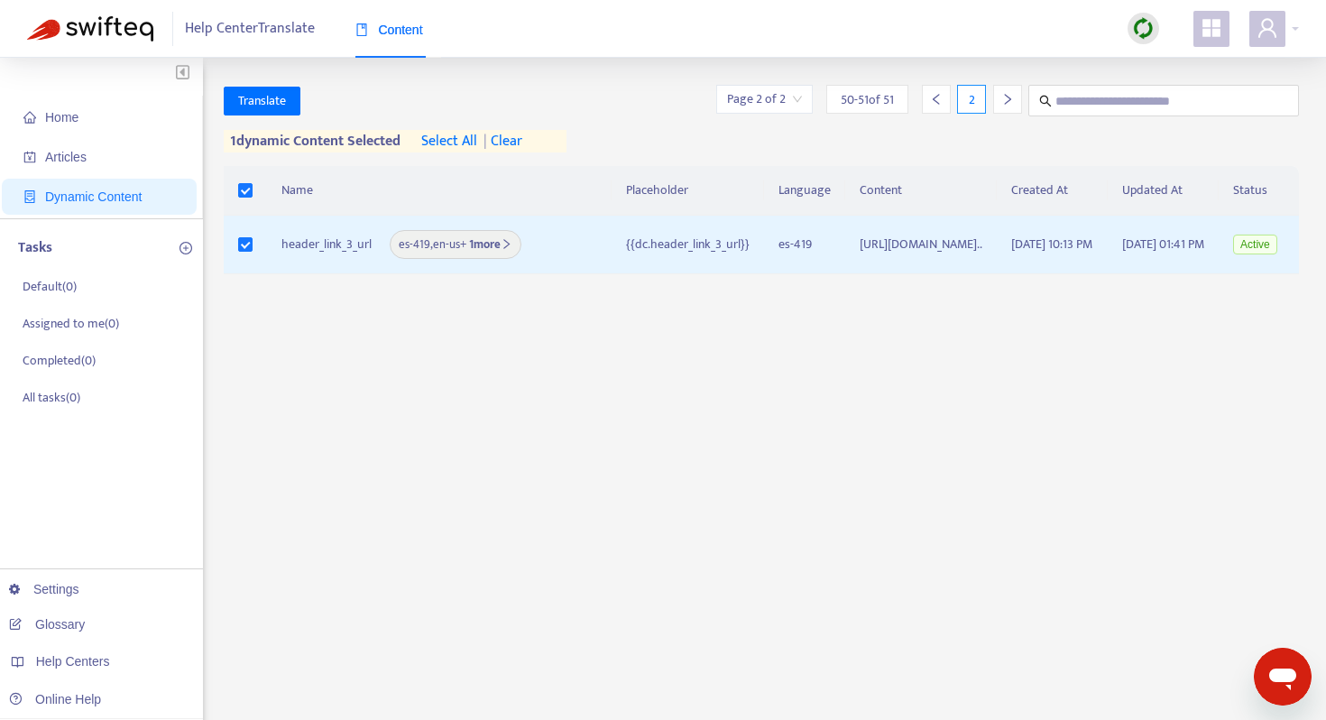
click at [1160, 23] on div at bounding box center [1143, 29] width 59 height 36
click at [1149, 24] on img at bounding box center [1143, 28] width 23 height 23
click at [1158, 62] on link "Quick Sync" at bounding box center [1180, 65] width 77 height 21
click at [269, 107] on span "Translate" at bounding box center [262, 101] width 48 height 20
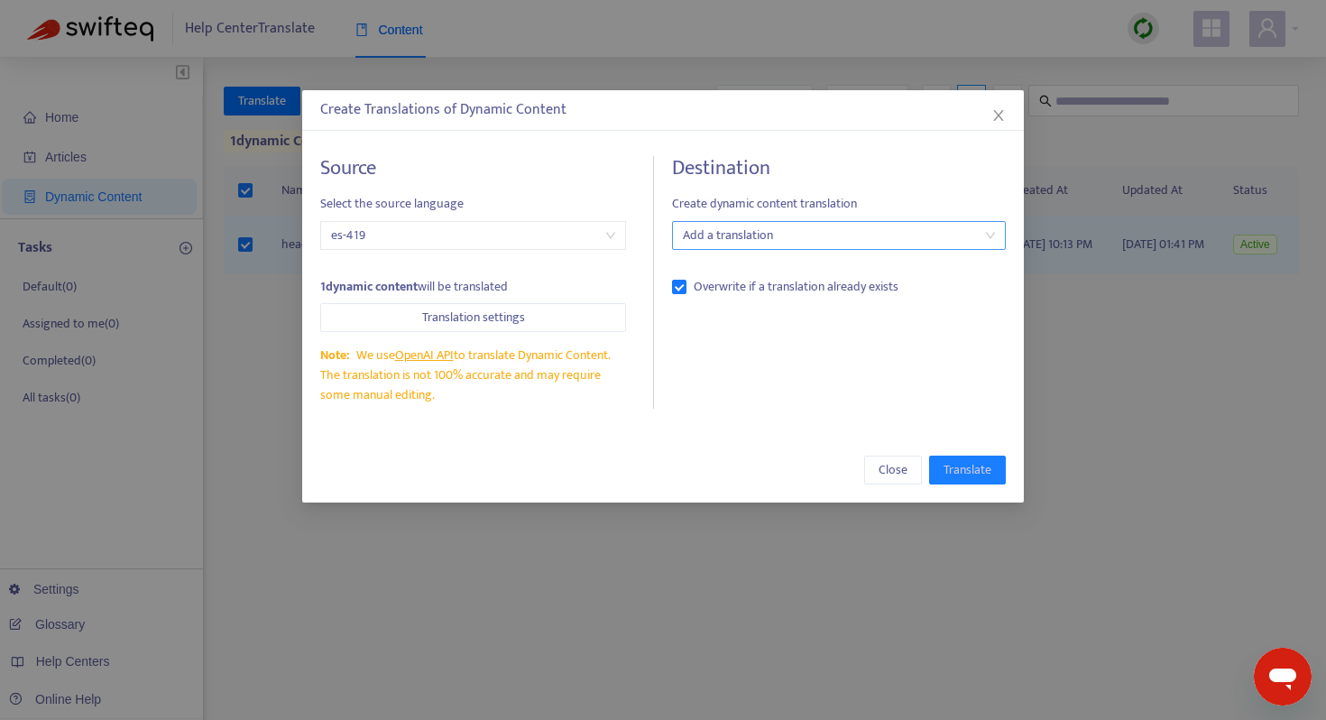
click at [719, 239] on div at bounding box center [830, 236] width 307 height 22
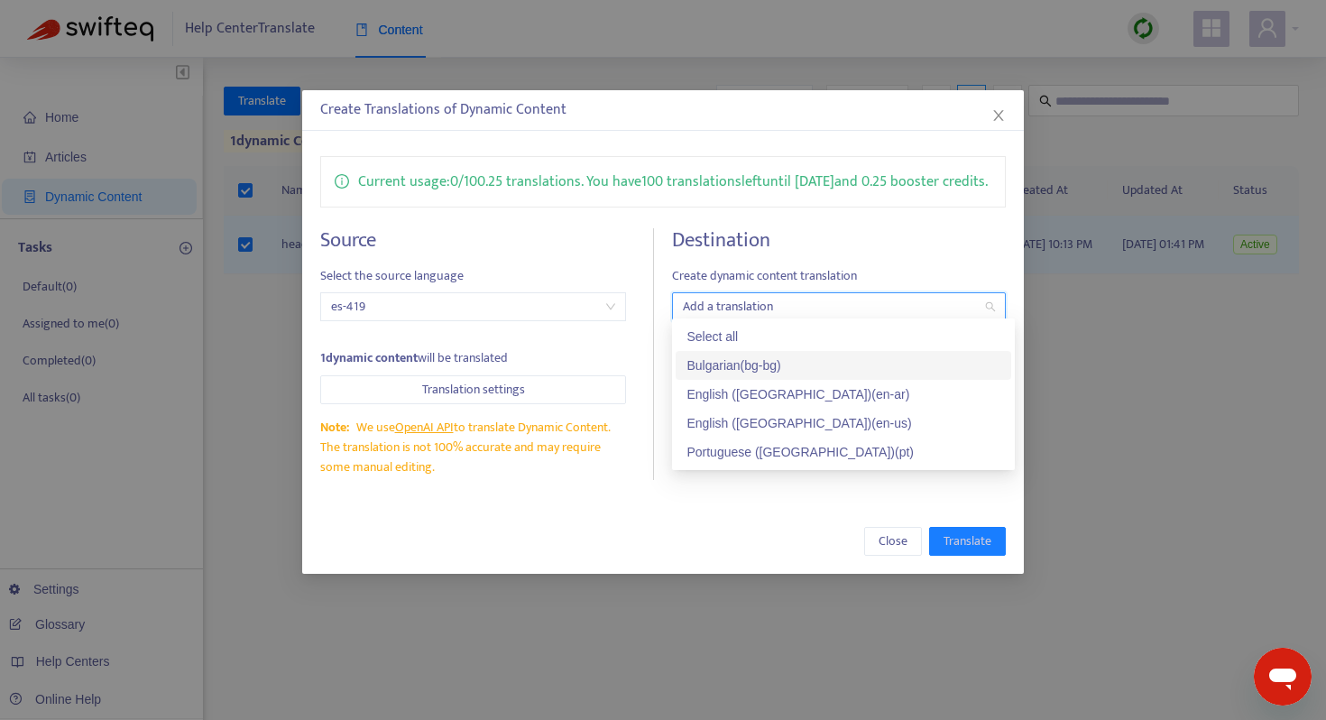
click at [789, 356] on div "Bulgarian ( bg-bg )" at bounding box center [844, 366] width 314 height 20
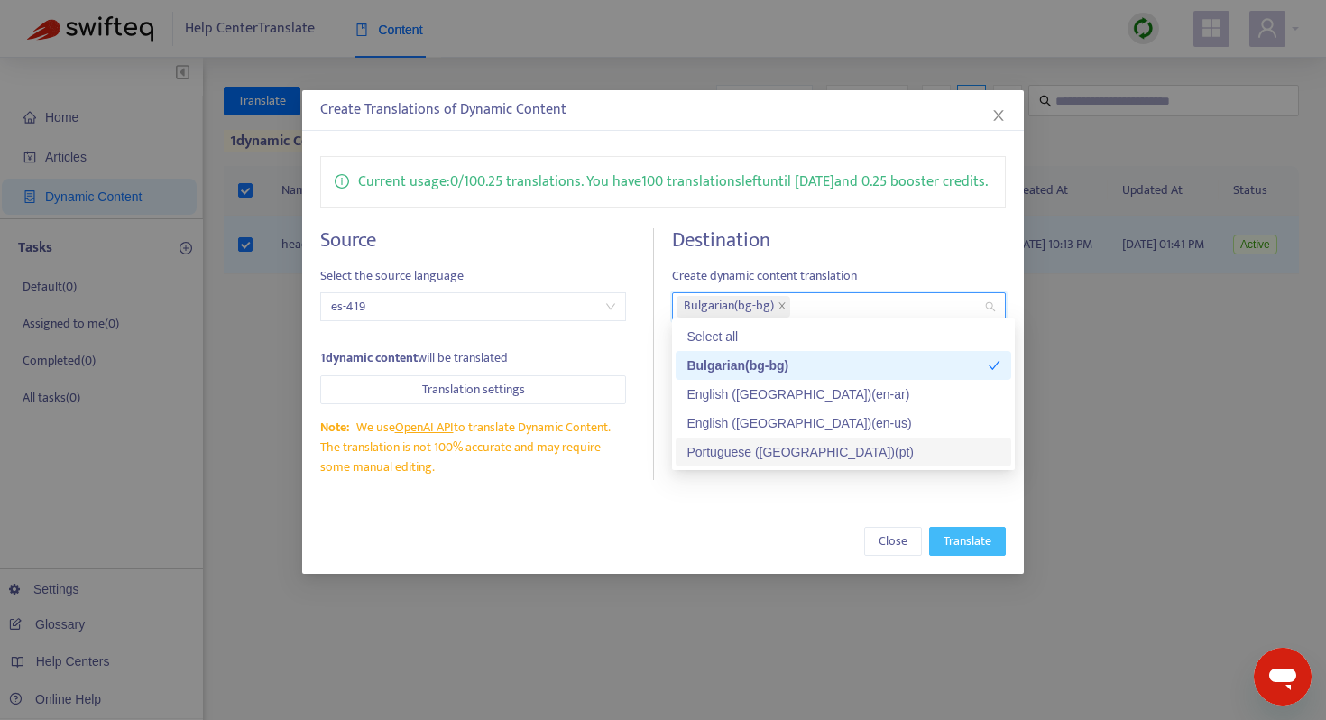
click at [983, 551] on span "Translate" at bounding box center [968, 541] width 48 height 20
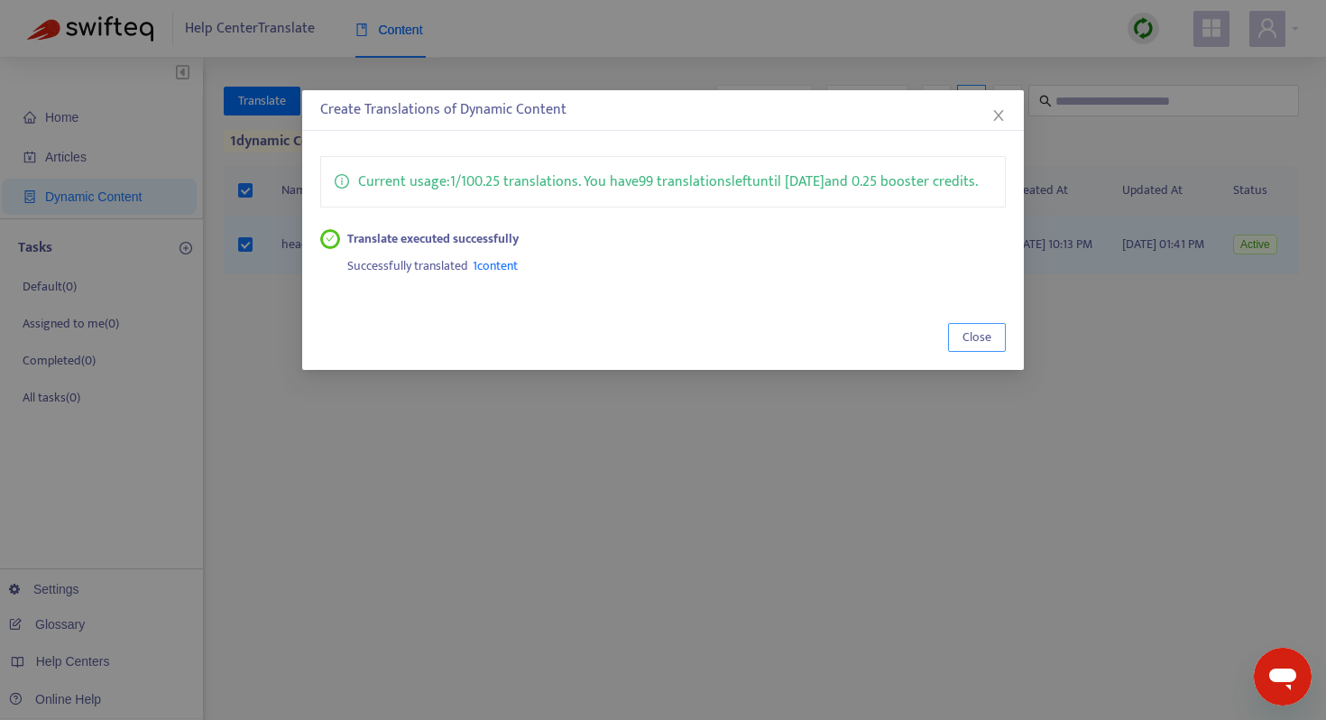
click at [976, 347] on span "Close" at bounding box center [977, 338] width 29 height 20
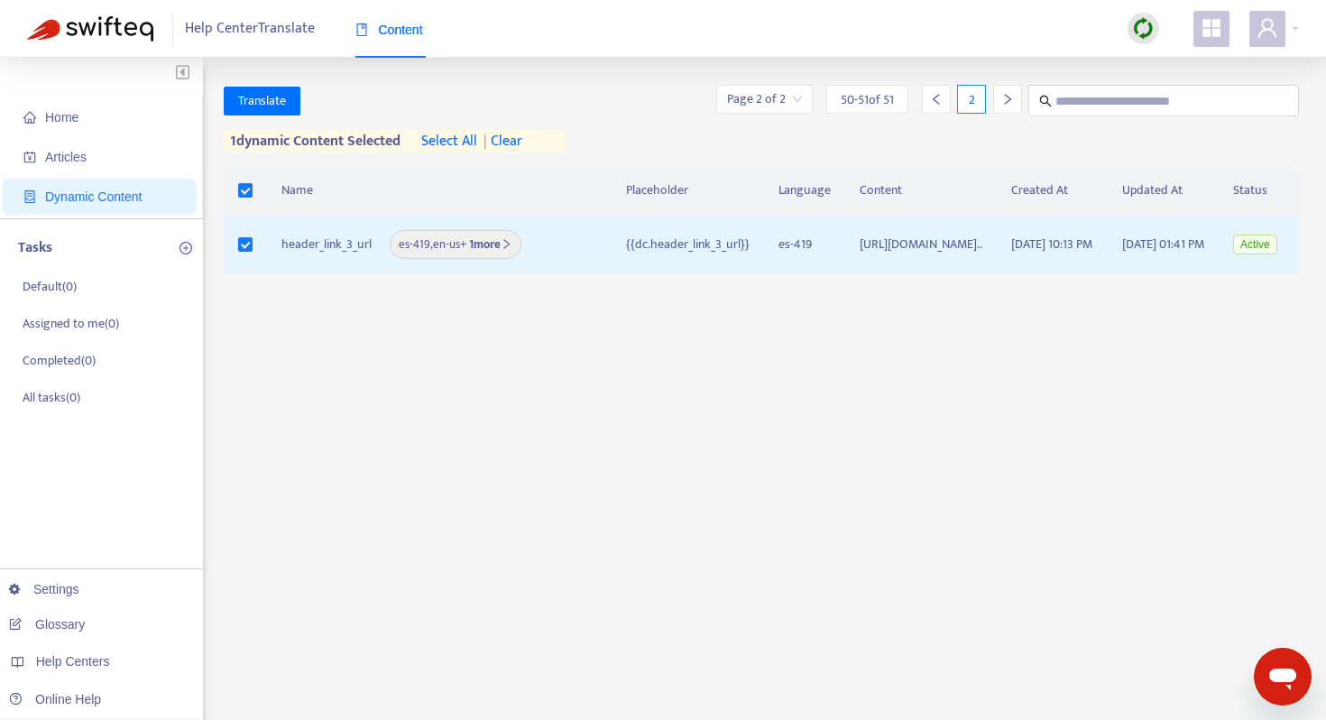
click at [935, 106] on div at bounding box center [936, 99] width 29 height 29
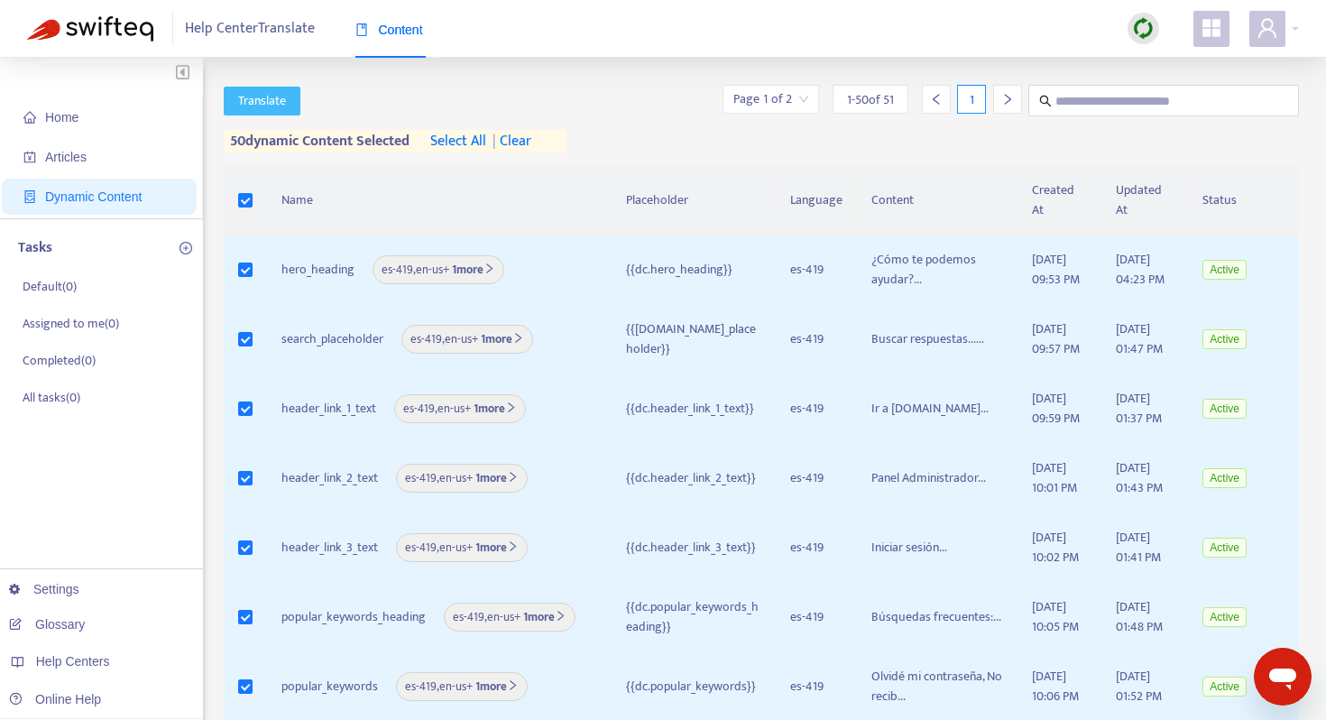
click at [274, 103] on span "Translate" at bounding box center [262, 101] width 48 height 20
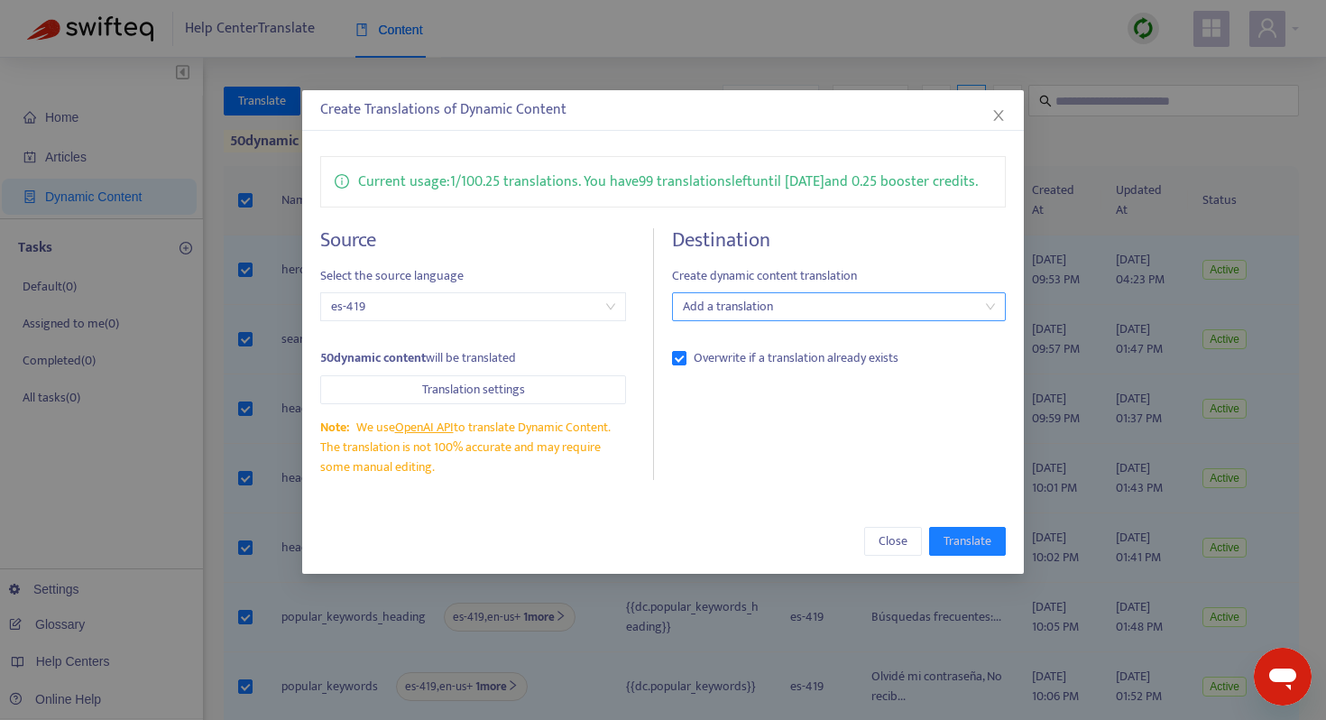
click at [823, 318] on div at bounding box center [830, 307] width 307 height 22
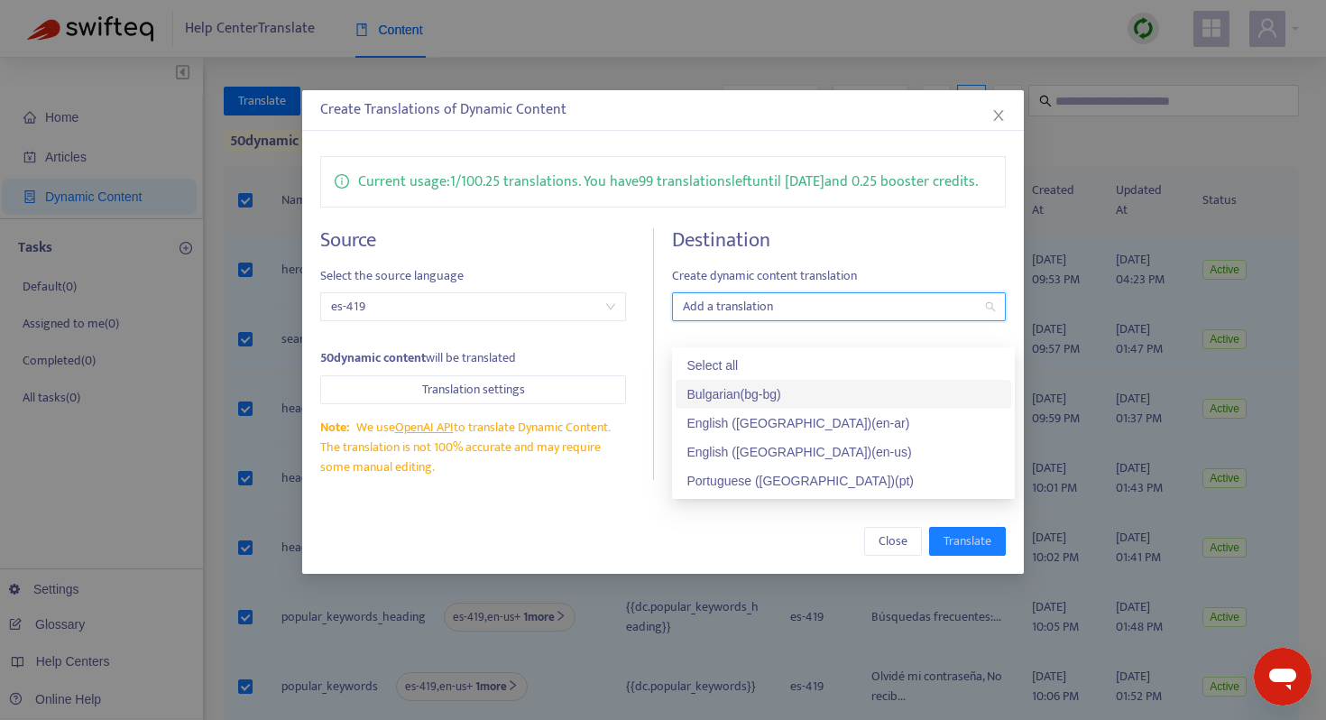
click at [823, 405] on div "Bulgarian ( bg-bg )" at bounding box center [844, 394] width 336 height 29
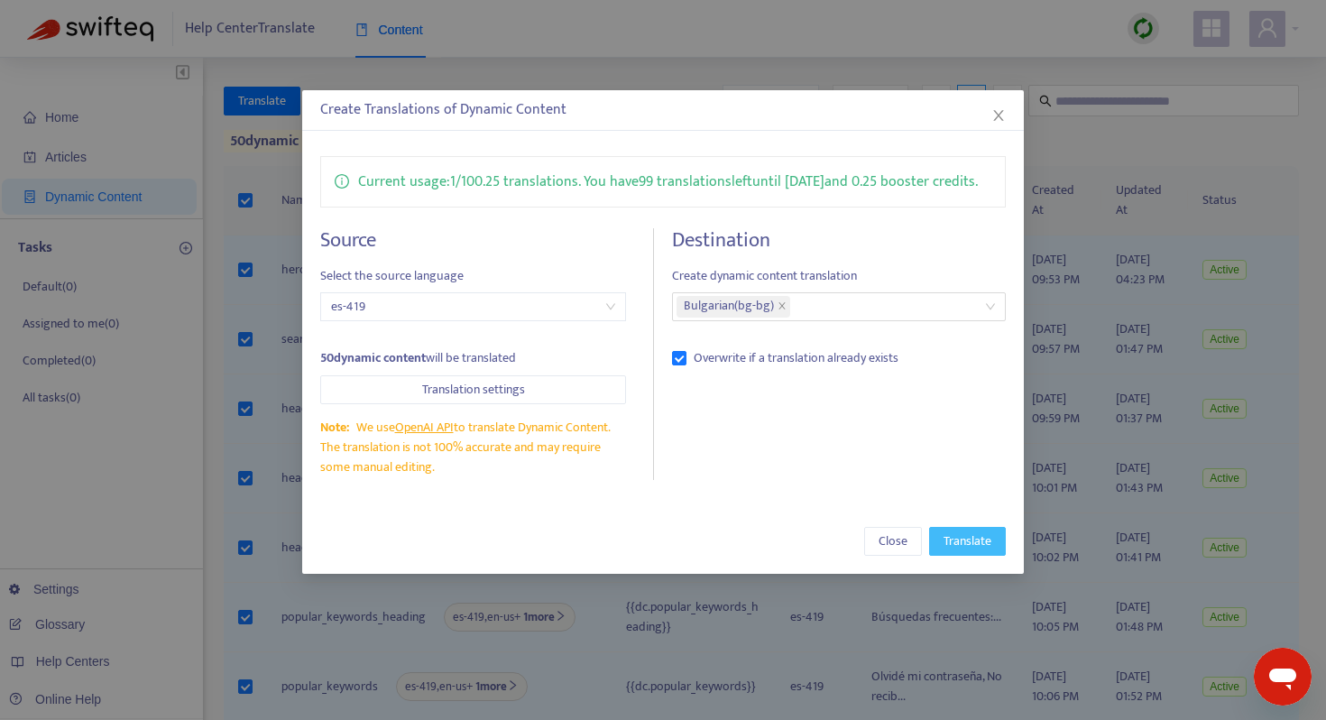
click at [978, 551] on span "Translate" at bounding box center [968, 541] width 48 height 20
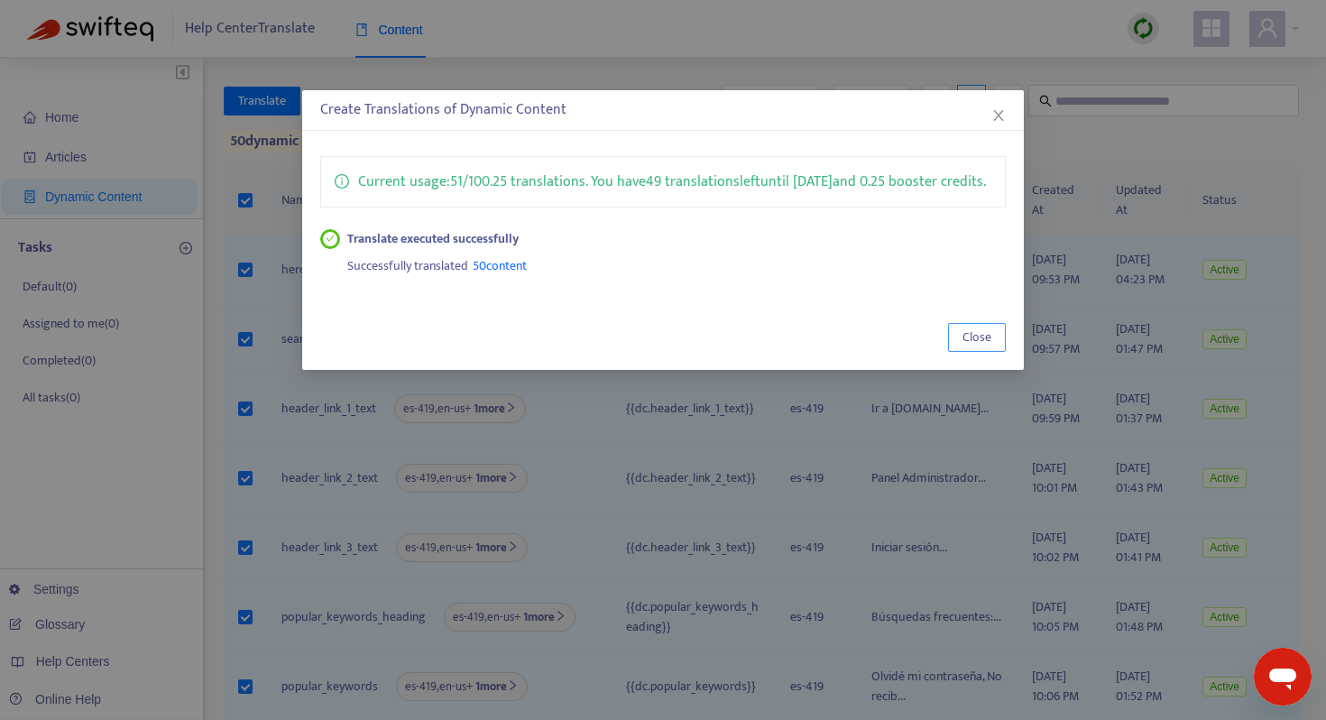
click at [975, 347] on span "Close" at bounding box center [977, 338] width 29 height 20
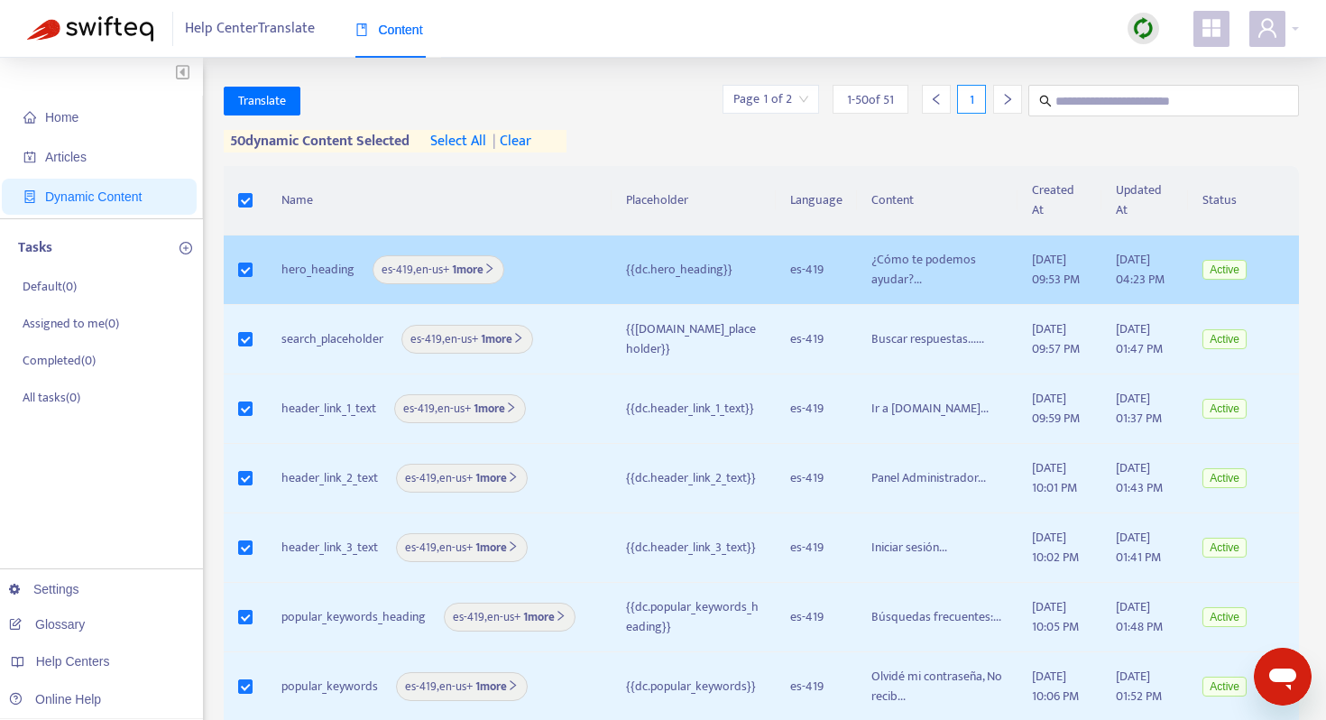
click at [513, 257] on div "hero_heading es-419 , en-us + 1 more" at bounding box center [440, 269] width 316 height 29
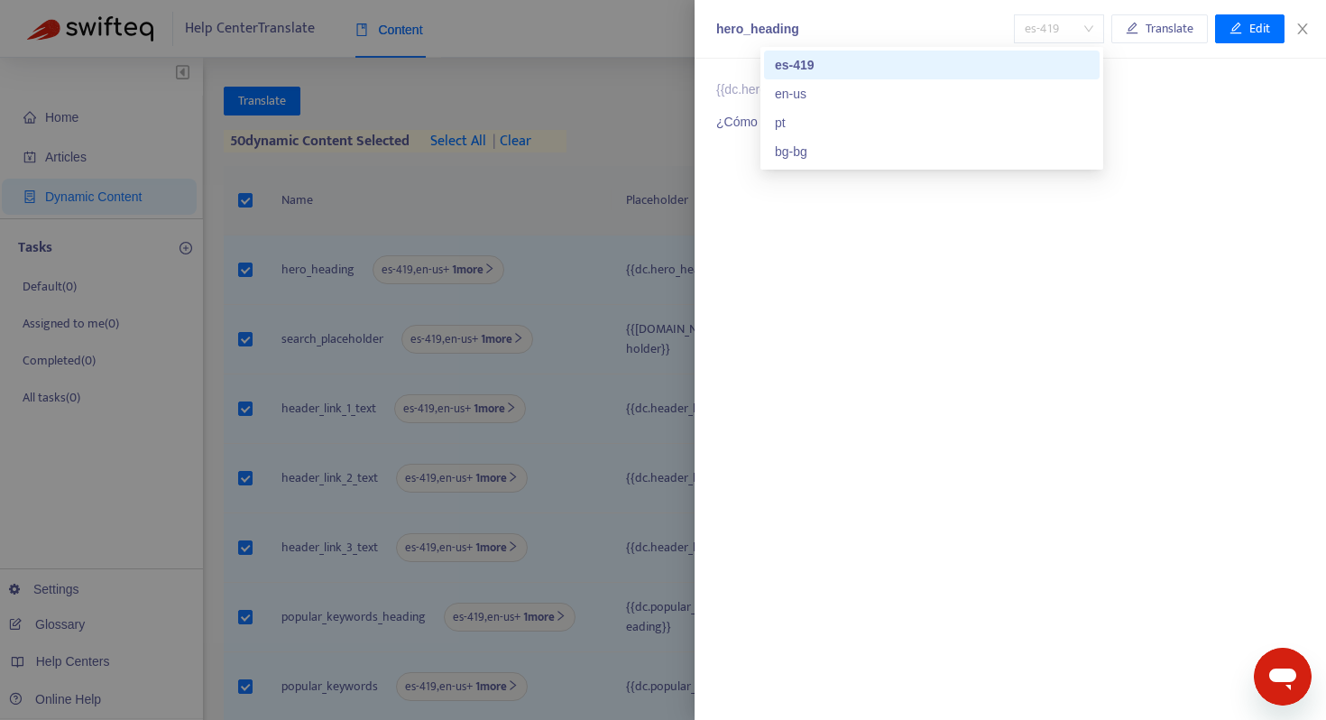
click at [1079, 35] on span "es-419" at bounding box center [1059, 28] width 69 height 27
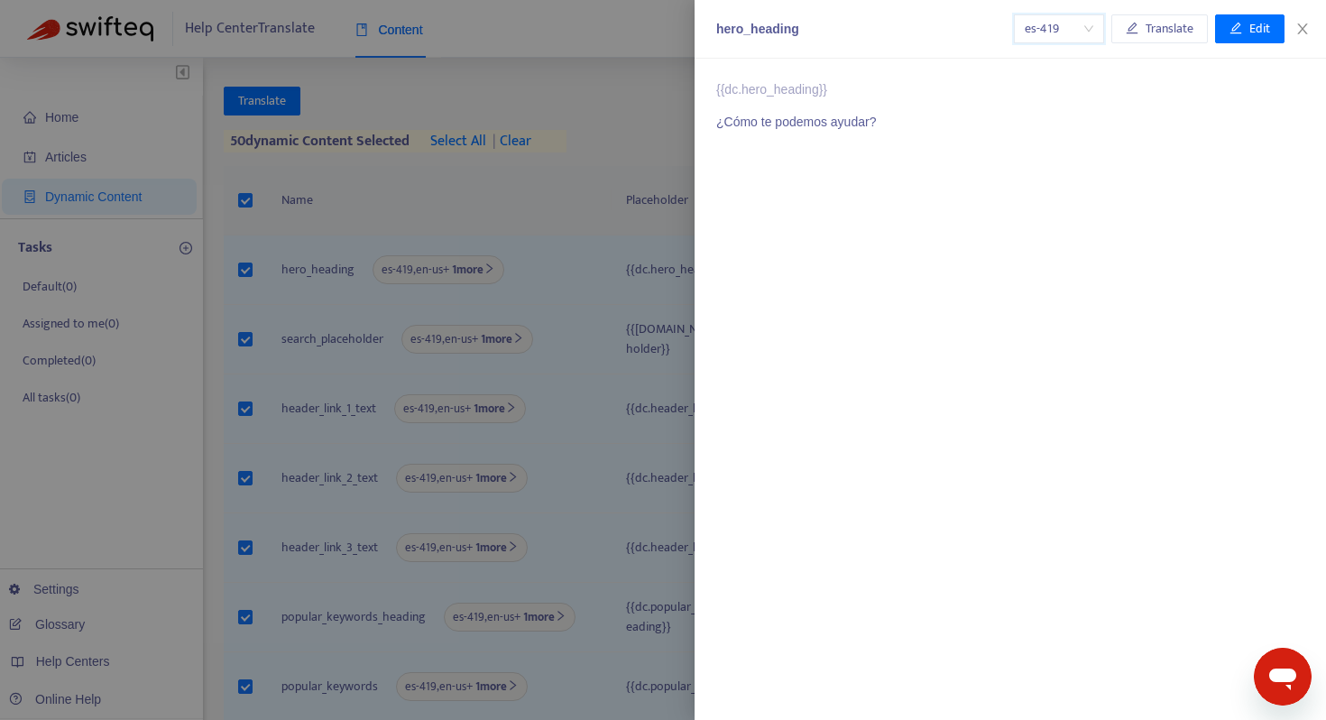
click at [1079, 35] on span "es-419" at bounding box center [1059, 28] width 69 height 27
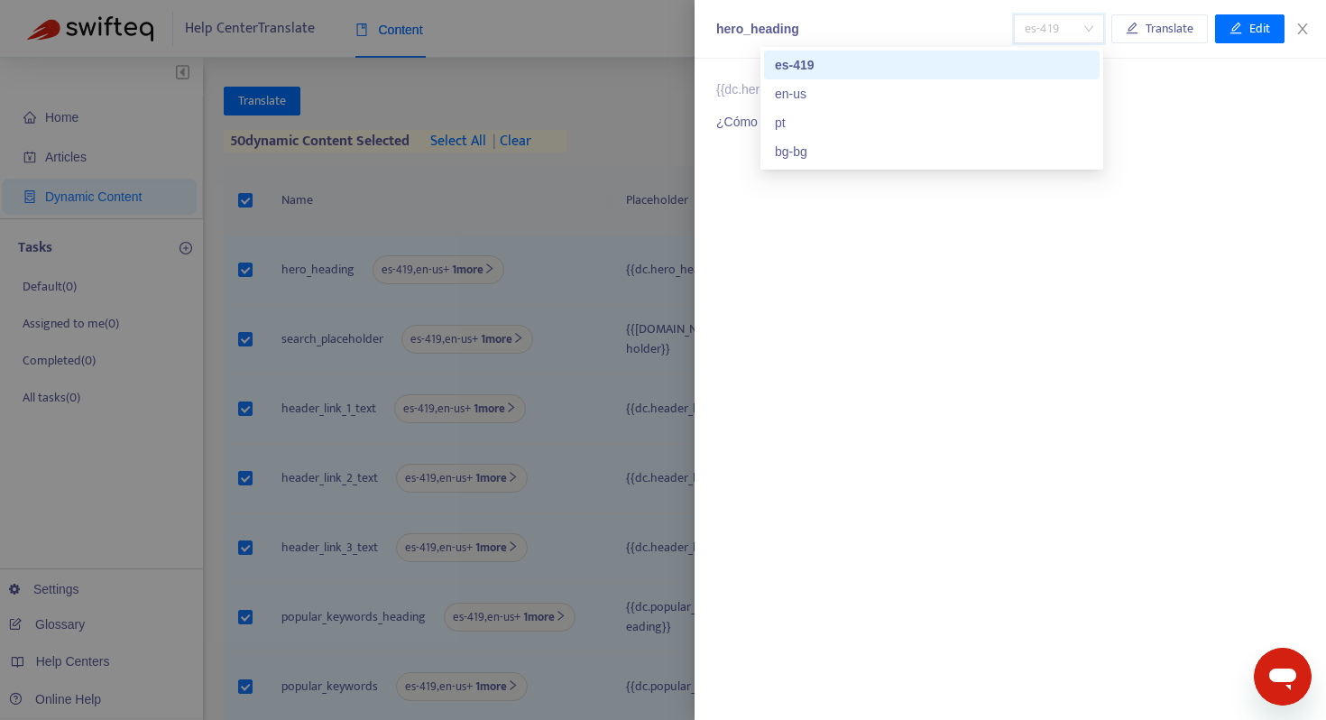
click at [1079, 35] on span "es-419" at bounding box center [1059, 28] width 69 height 27
click at [1027, 151] on div "bg-bg" at bounding box center [932, 152] width 314 height 20
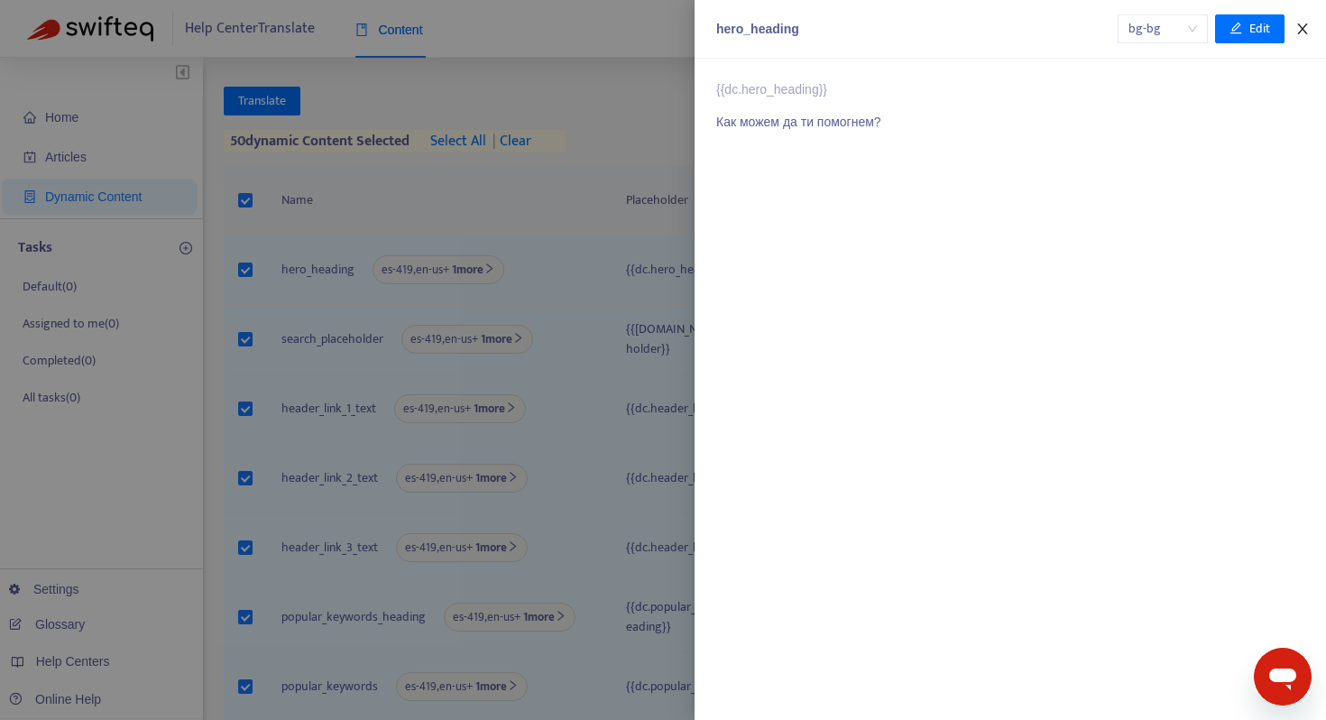
click at [1307, 31] on icon "close" at bounding box center [1303, 29] width 14 height 14
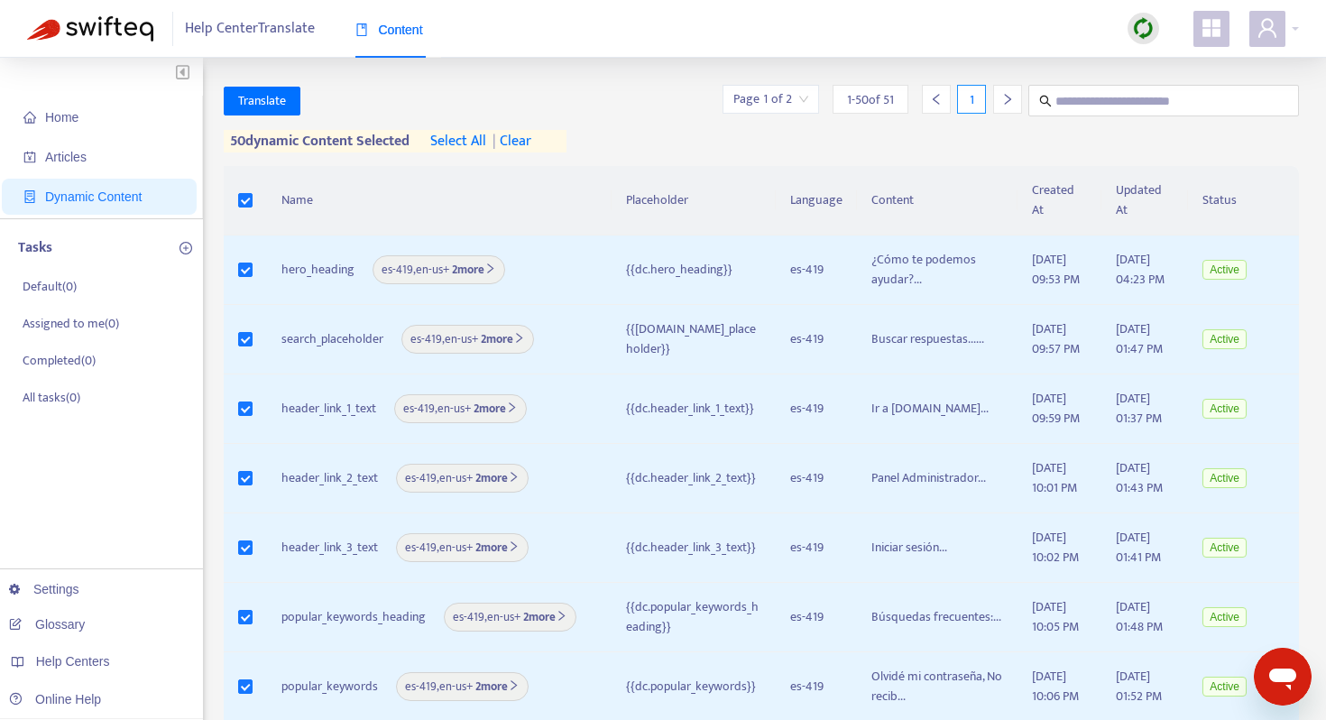
click at [592, 93] on div "Translate Page 1 of 2 1 - 50 of 51 1" at bounding box center [762, 101] width 1076 height 32
click at [109, 144] on span "Articles" at bounding box center [102, 157] width 159 height 36
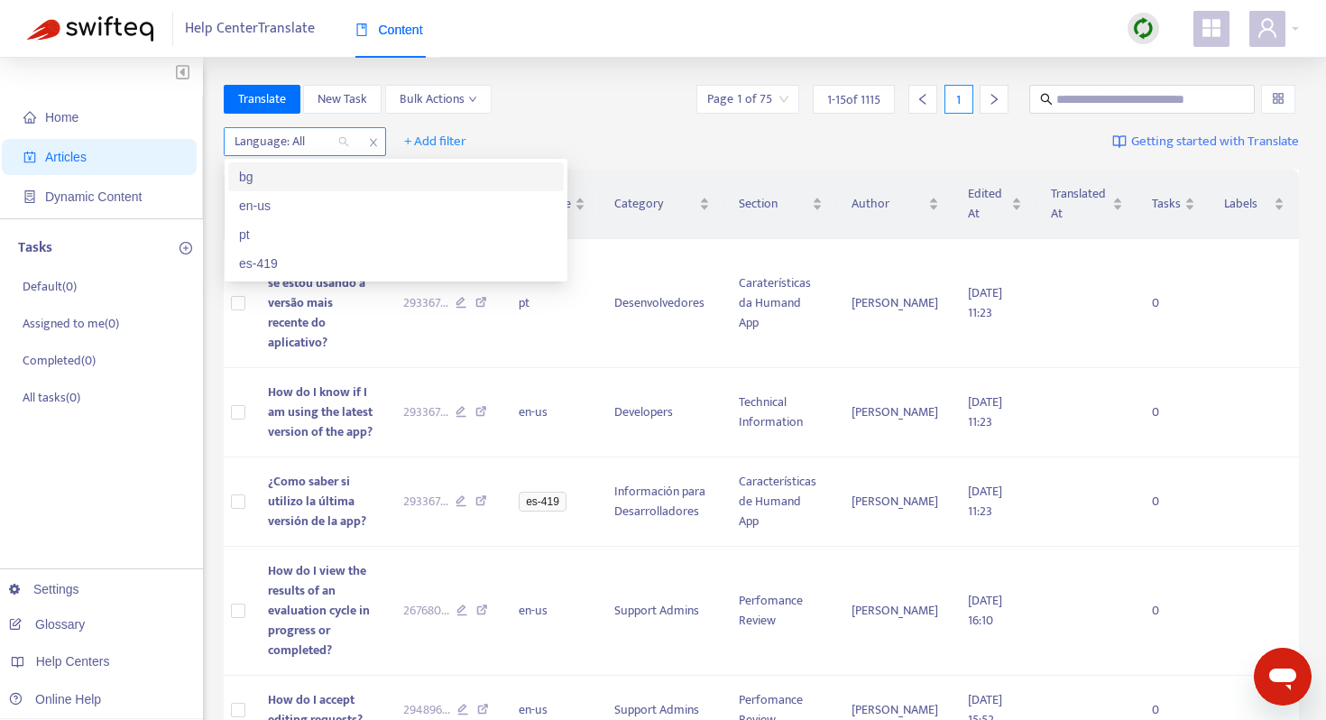
click at [330, 142] on div at bounding box center [282, 142] width 109 height 22
click at [312, 206] on div "en-us" at bounding box center [396, 206] width 314 height 20
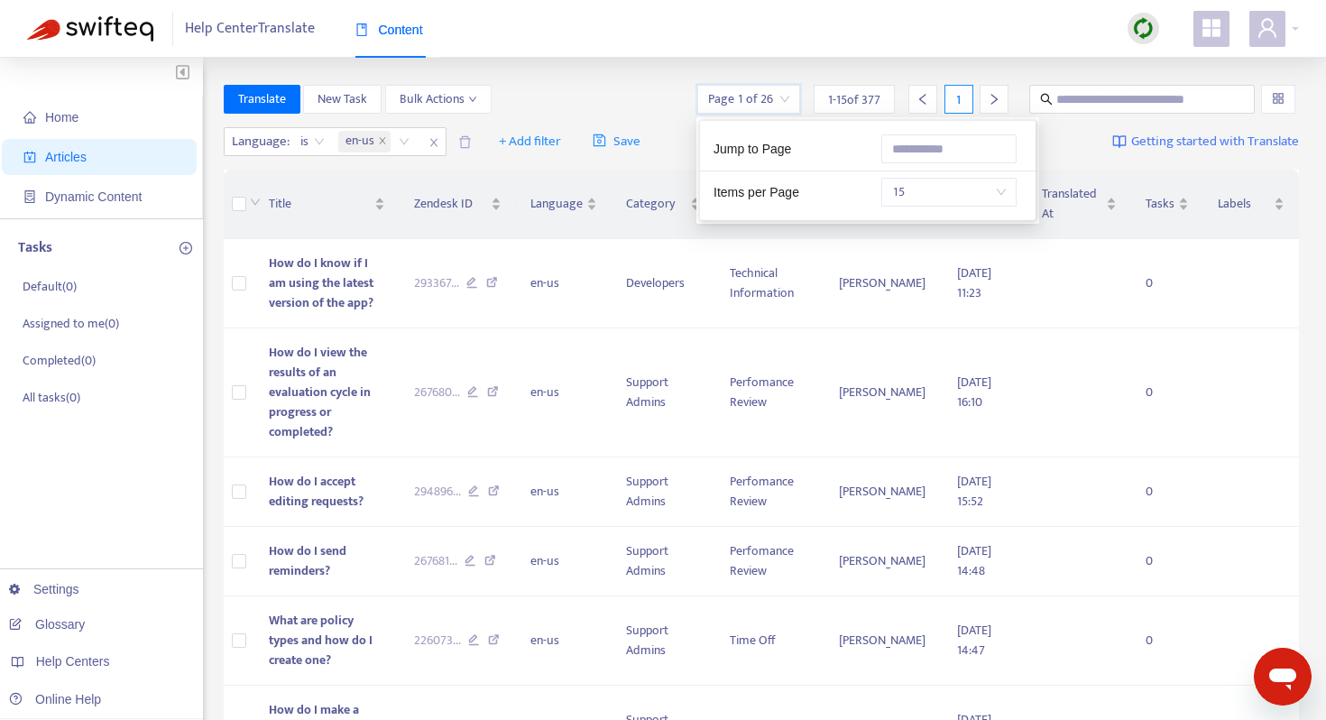
click at [781, 95] on input "search" at bounding box center [748, 99] width 81 height 27
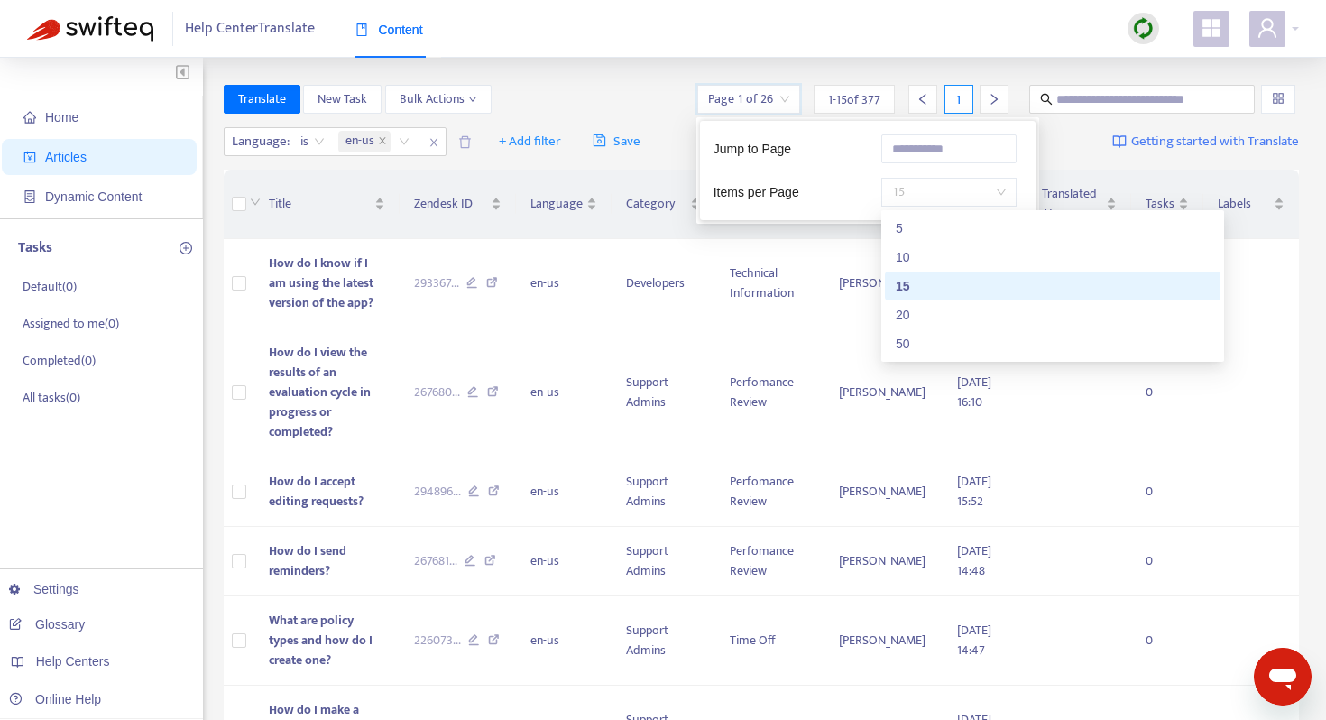
click at [932, 189] on span "15" at bounding box center [949, 192] width 114 height 27
click at [935, 343] on div "50" at bounding box center [1053, 344] width 314 height 20
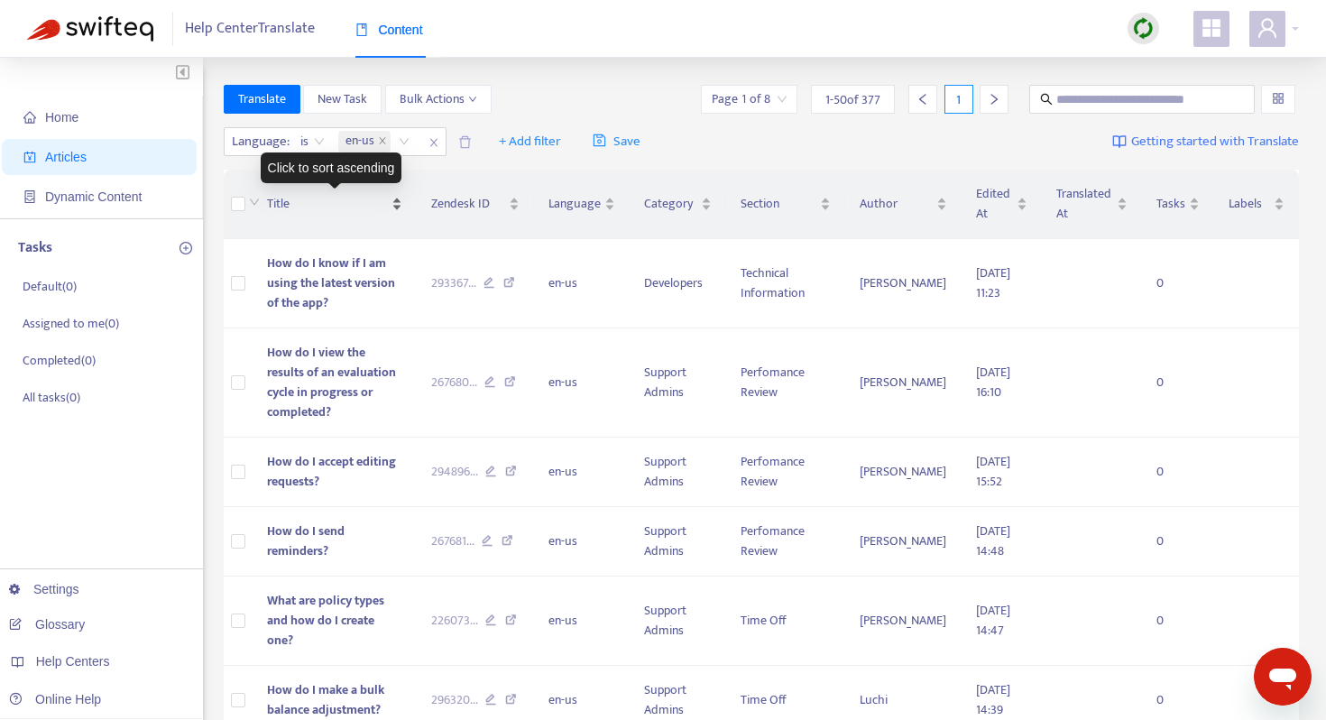
click at [269, 199] on span "Title" at bounding box center [327, 204] width 120 height 20
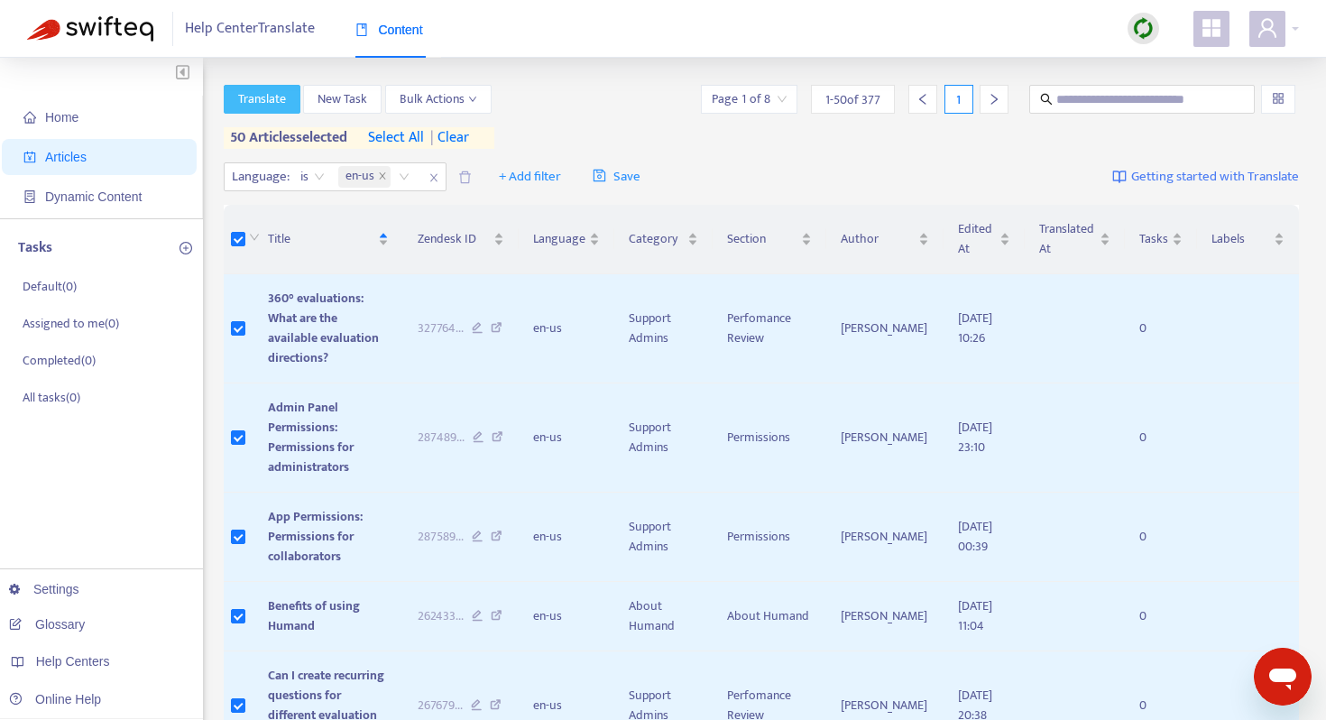
click at [273, 101] on span "Translate" at bounding box center [262, 99] width 48 height 20
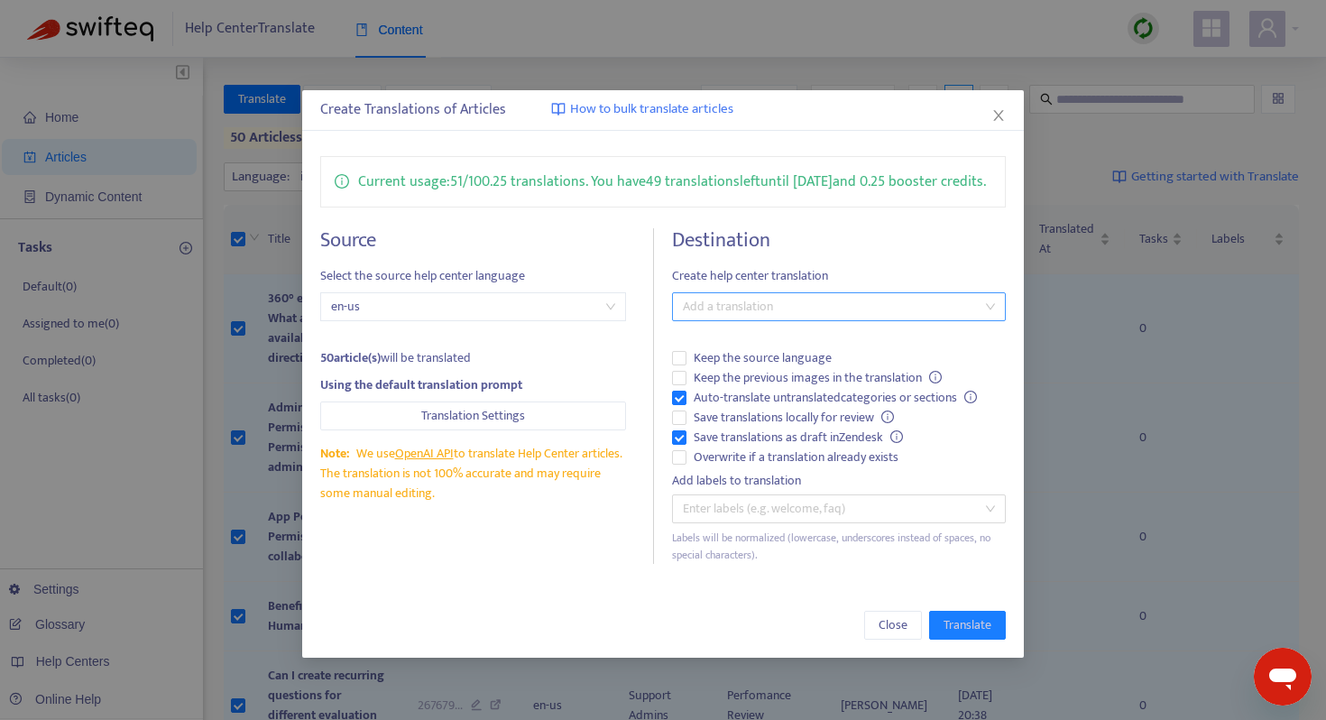
click at [748, 318] on div at bounding box center [830, 307] width 307 height 22
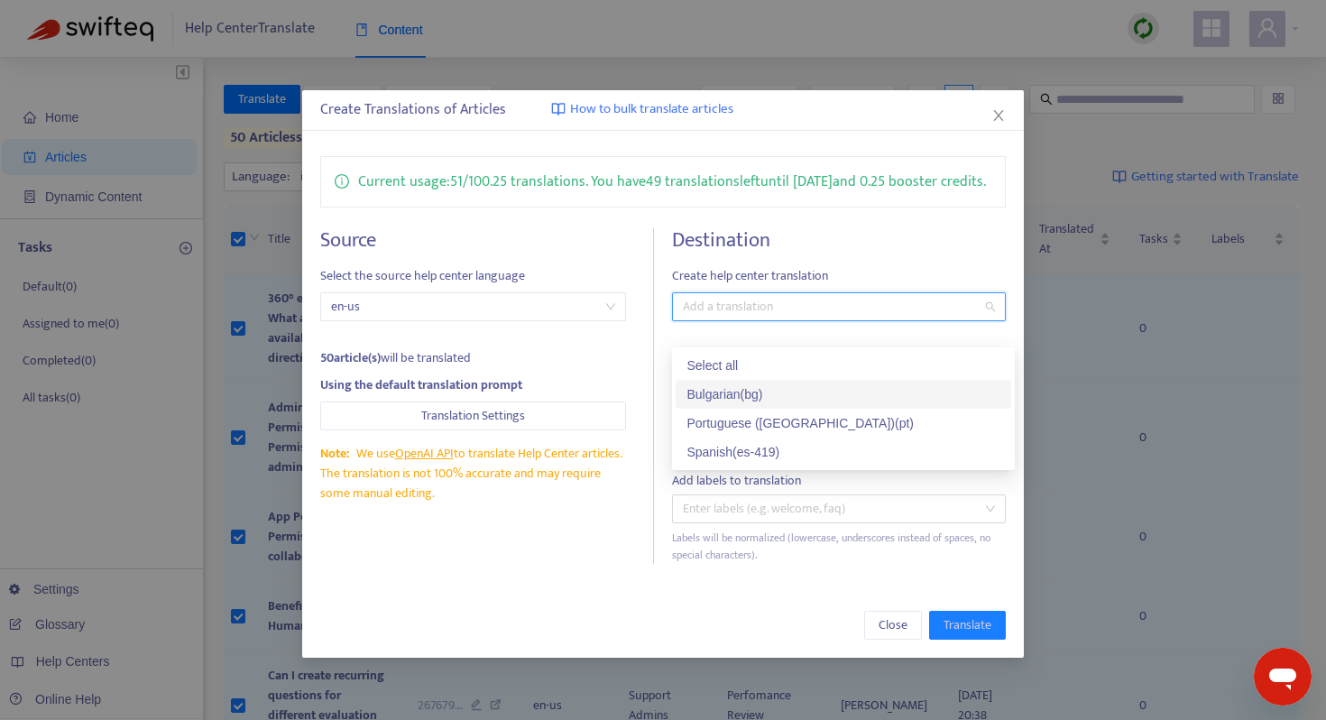
click at [778, 398] on div "Bulgarian ( bg )" at bounding box center [844, 394] width 314 height 20
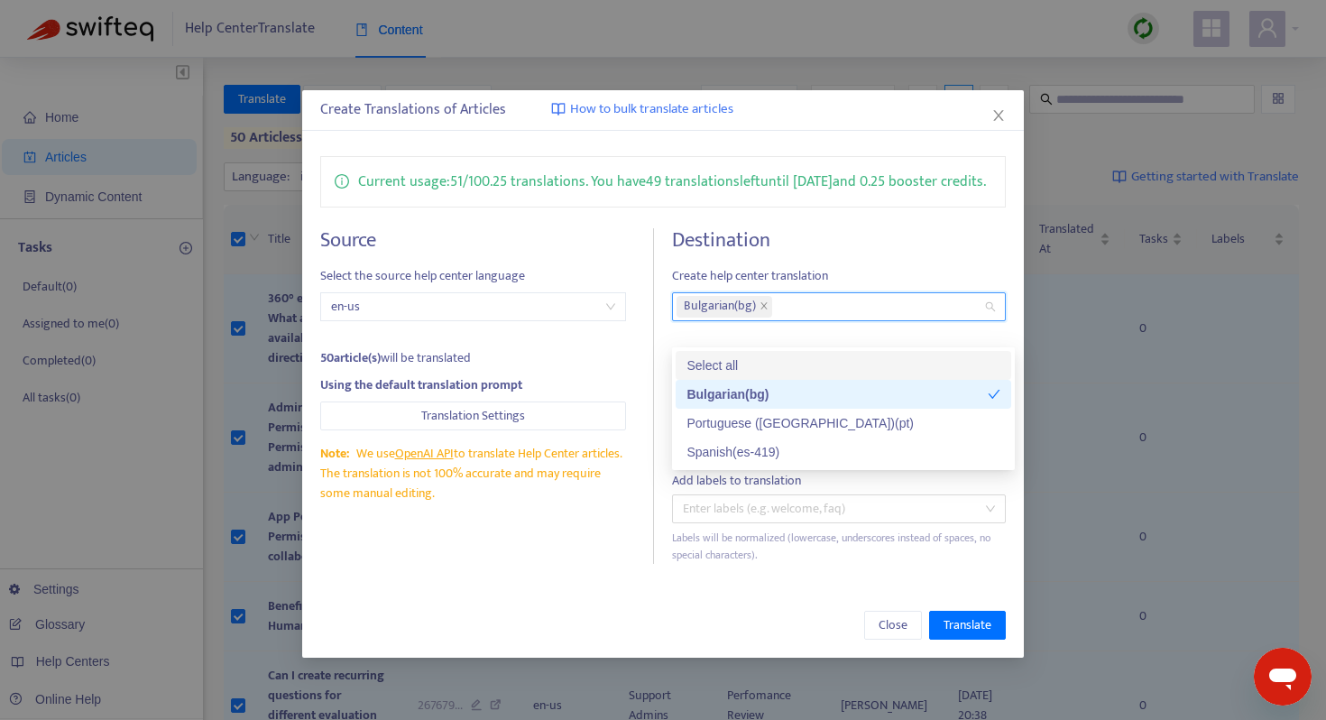
click at [858, 286] on span "Create help center translation" at bounding box center [839, 276] width 334 height 20
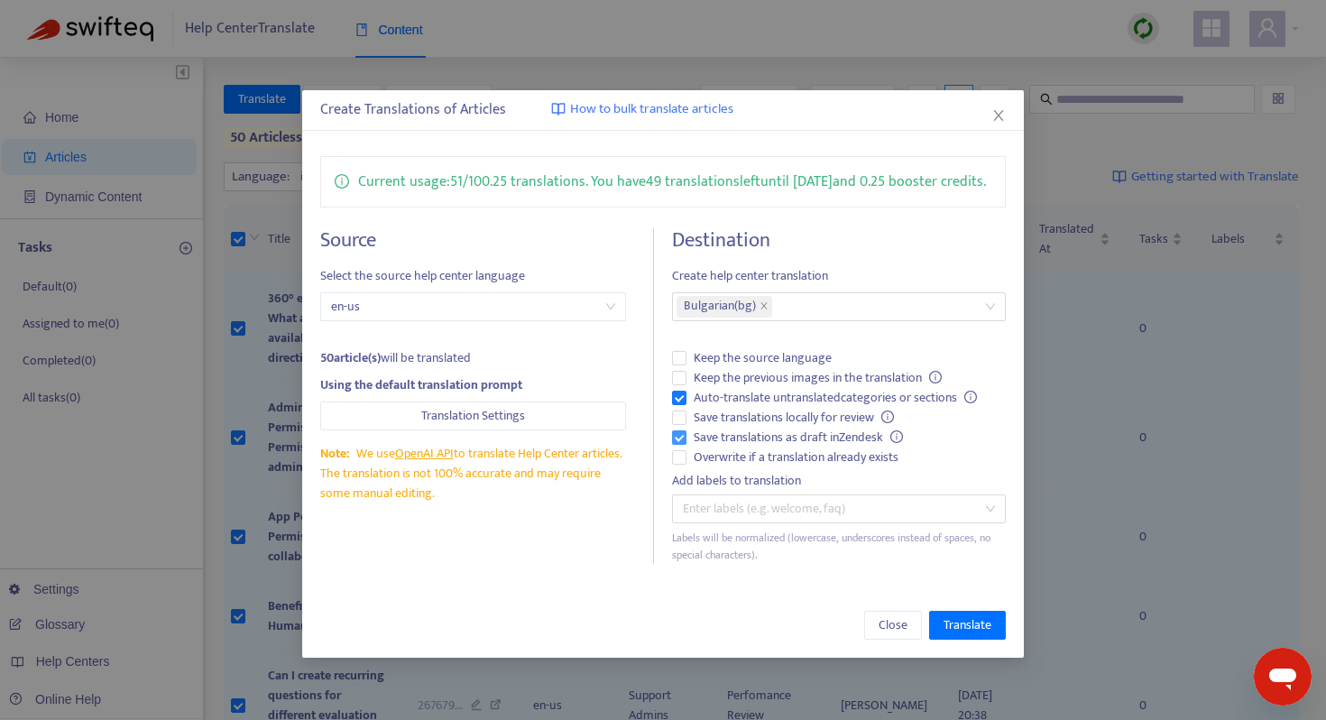
click at [814, 448] on span "Save translations as draft in Zendesk" at bounding box center [799, 438] width 224 height 20
click at [812, 467] on span "Overwrite if a translation already exists" at bounding box center [796, 458] width 219 height 20
click at [967, 635] on span "Translate" at bounding box center [968, 625] width 48 height 20
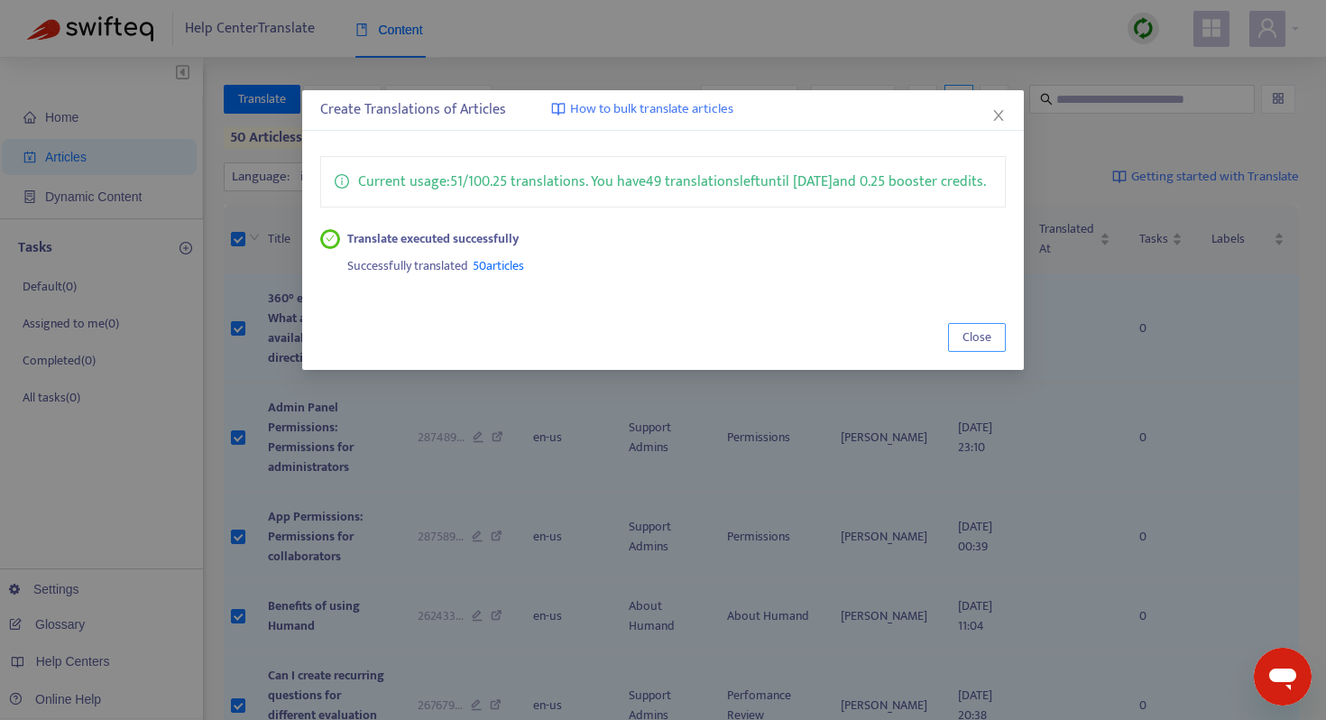
click at [998, 352] on button "Close" at bounding box center [977, 337] width 58 height 29
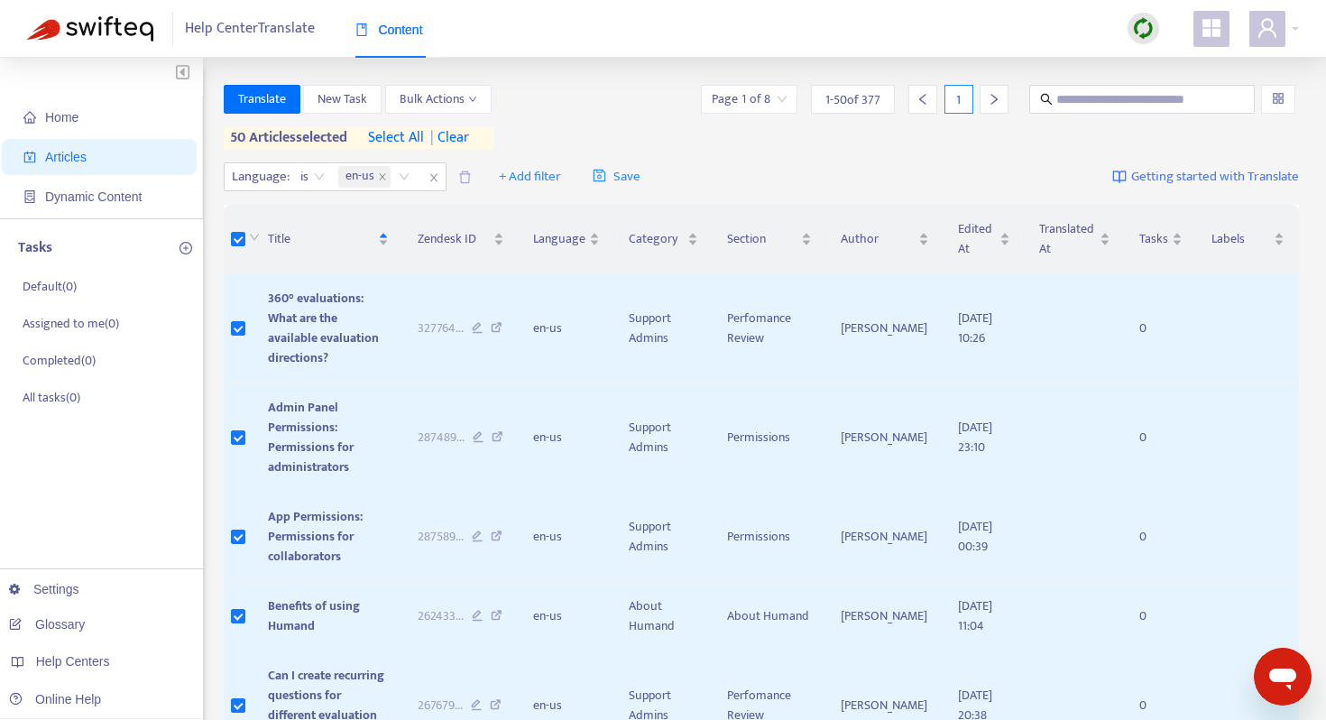
click at [628, 130] on div "Translate New Task Bulk Actions Page 1 of 8 1 - 50 of 377 1 50 articles selecte…" at bounding box center [762, 117] width 1076 height 64
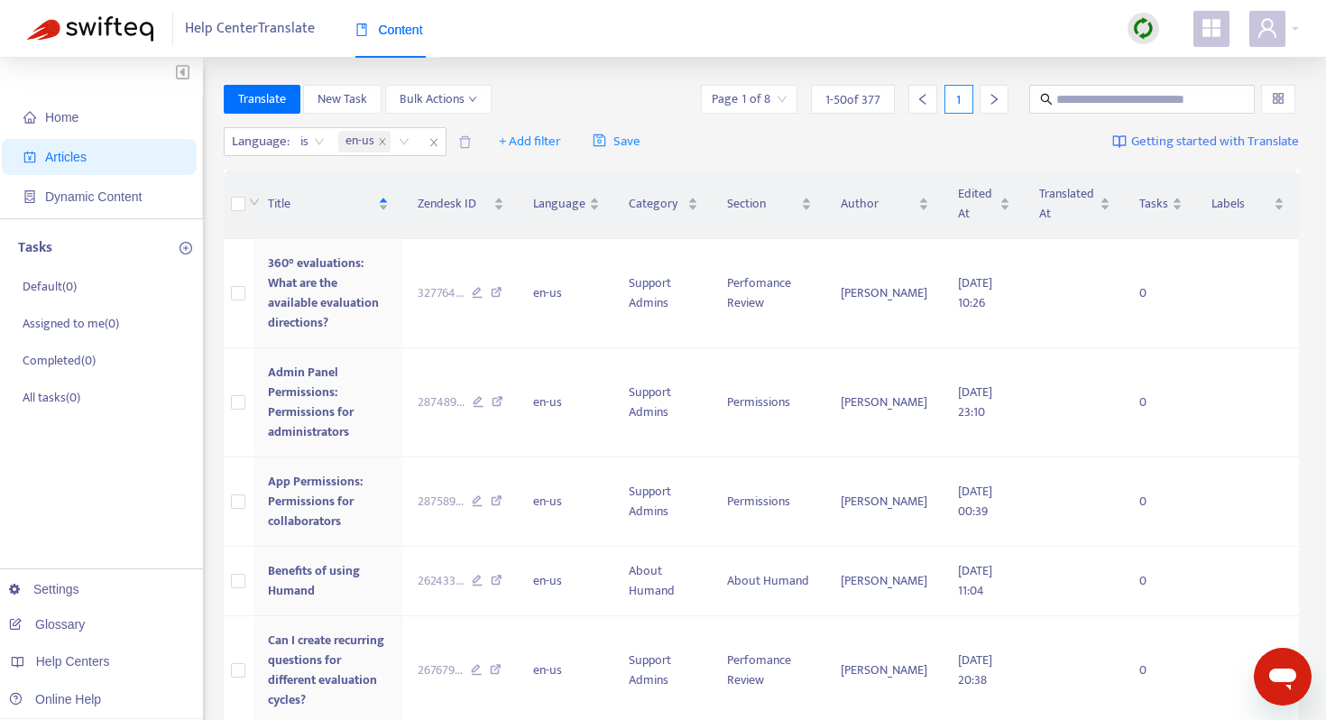
click at [994, 94] on icon "right" at bounding box center [994, 99] width 13 height 13
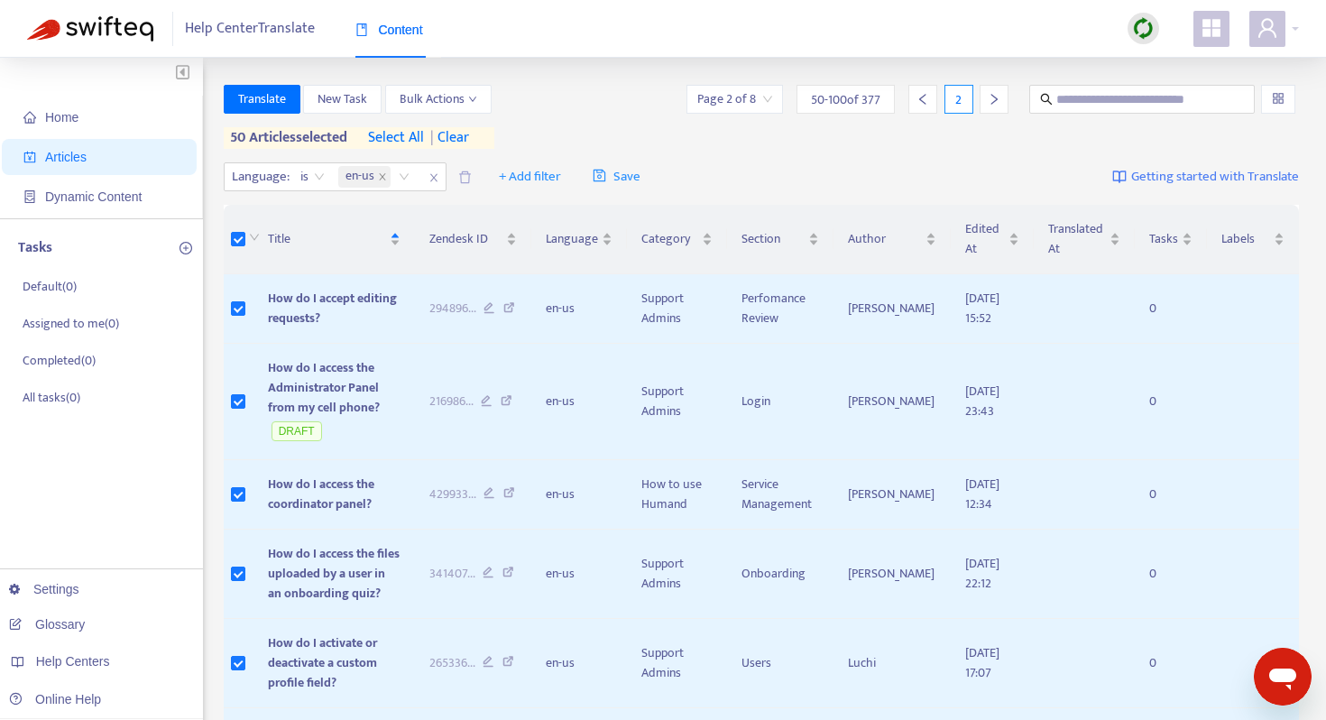
click at [991, 100] on icon "right" at bounding box center [994, 99] width 13 height 13
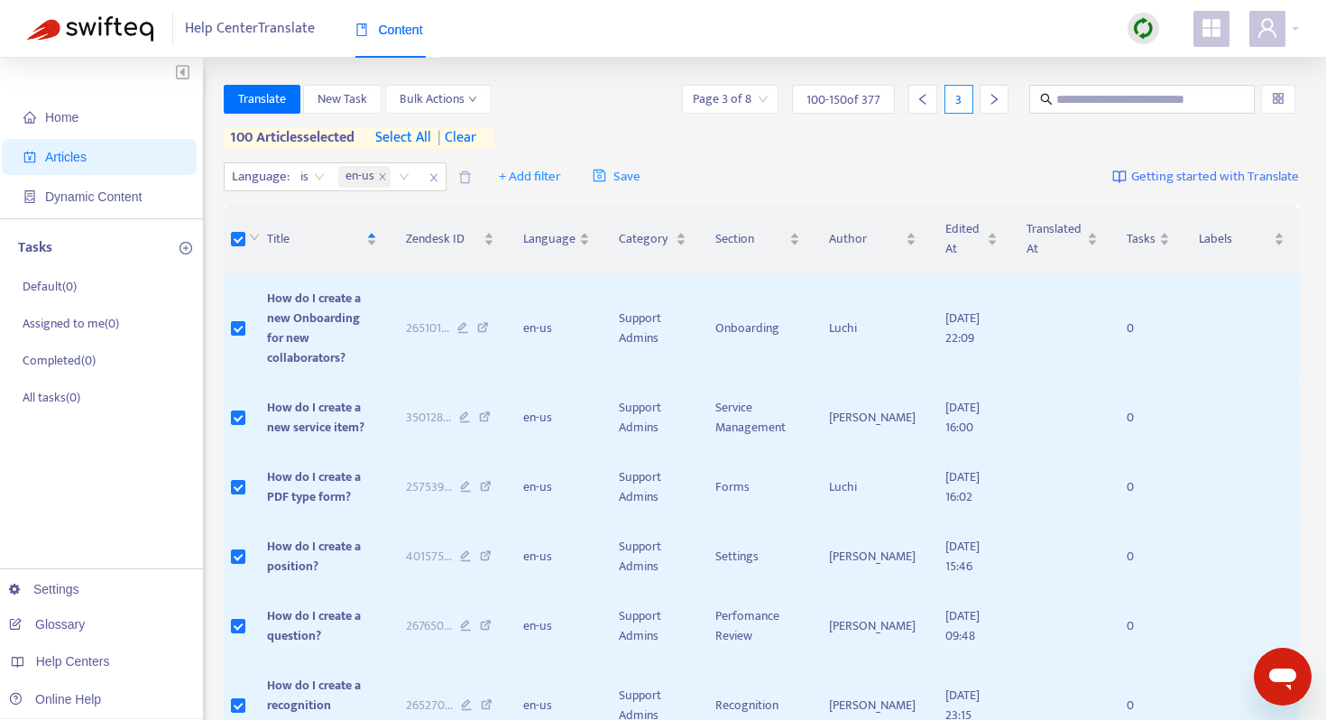
click at [996, 108] on div at bounding box center [994, 99] width 29 height 29
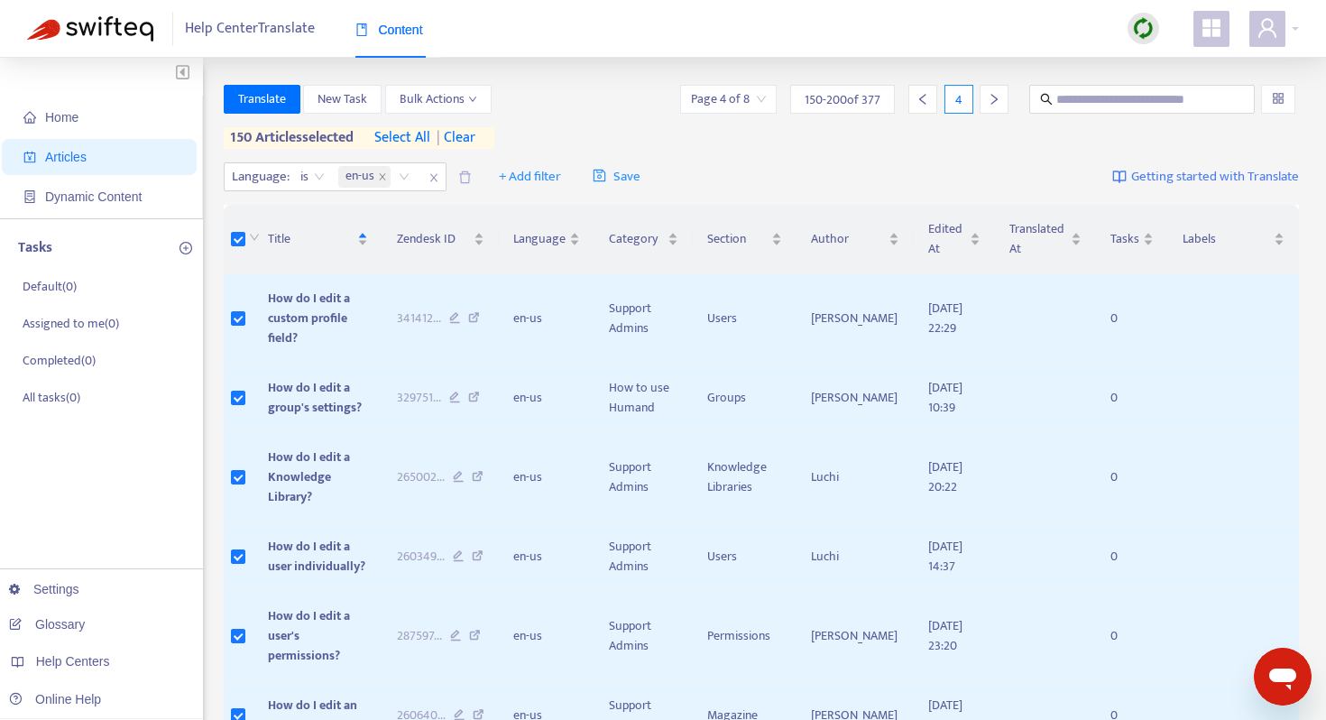
click at [988, 105] on icon "right" at bounding box center [994, 99] width 13 height 13
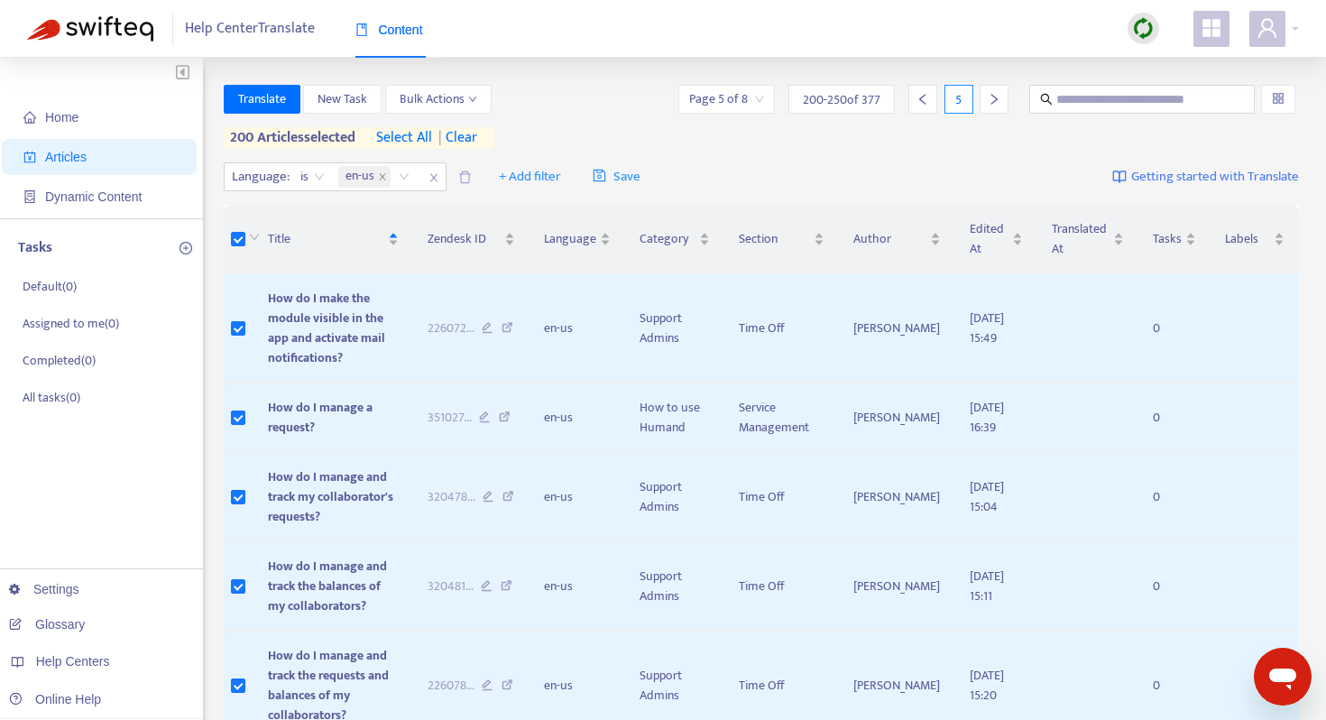
click at [989, 100] on icon "right" at bounding box center [994, 99] width 13 height 13
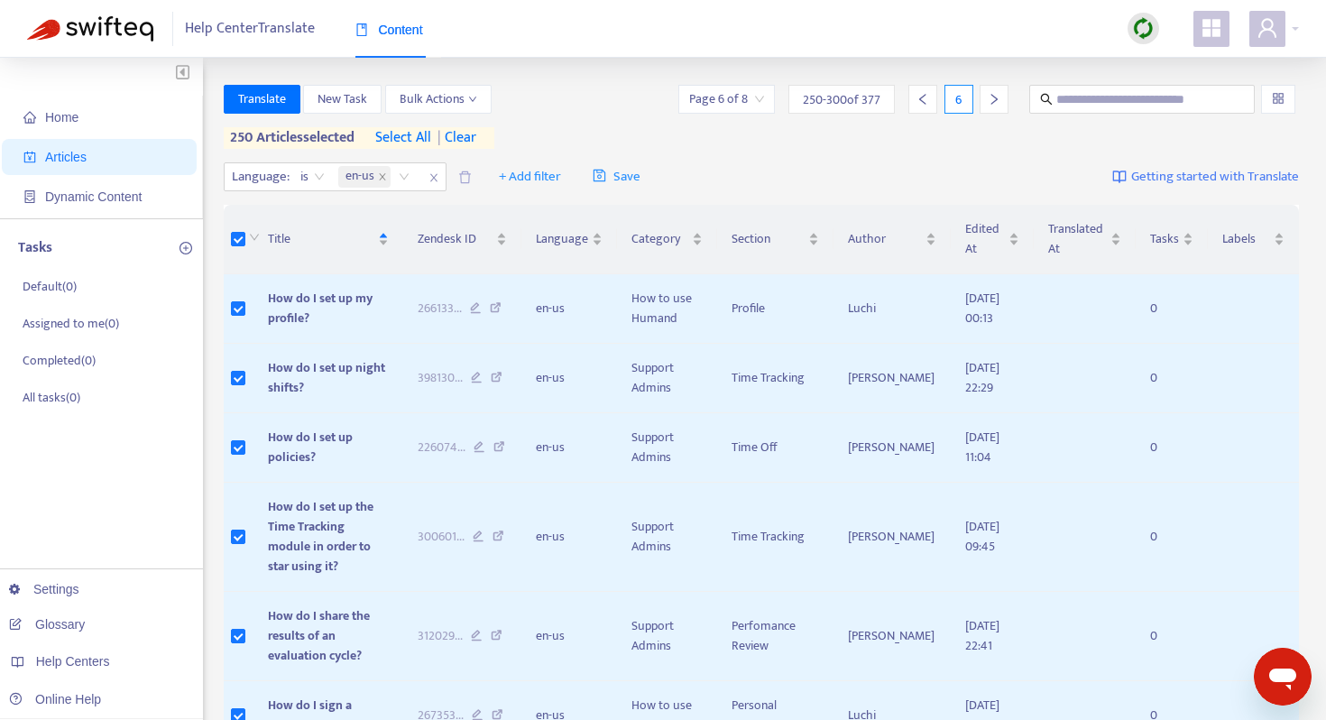
click at [1001, 104] on div at bounding box center [994, 99] width 29 height 29
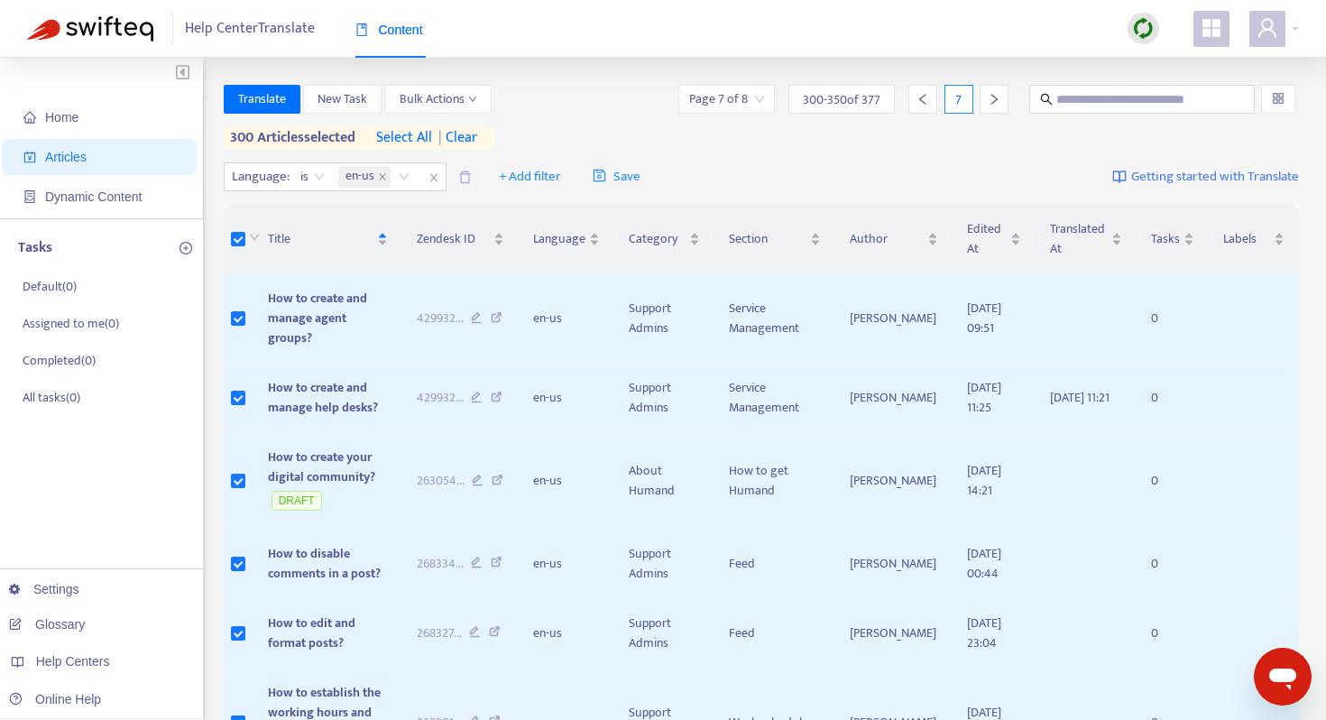
click at [998, 109] on div at bounding box center [994, 99] width 29 height 29
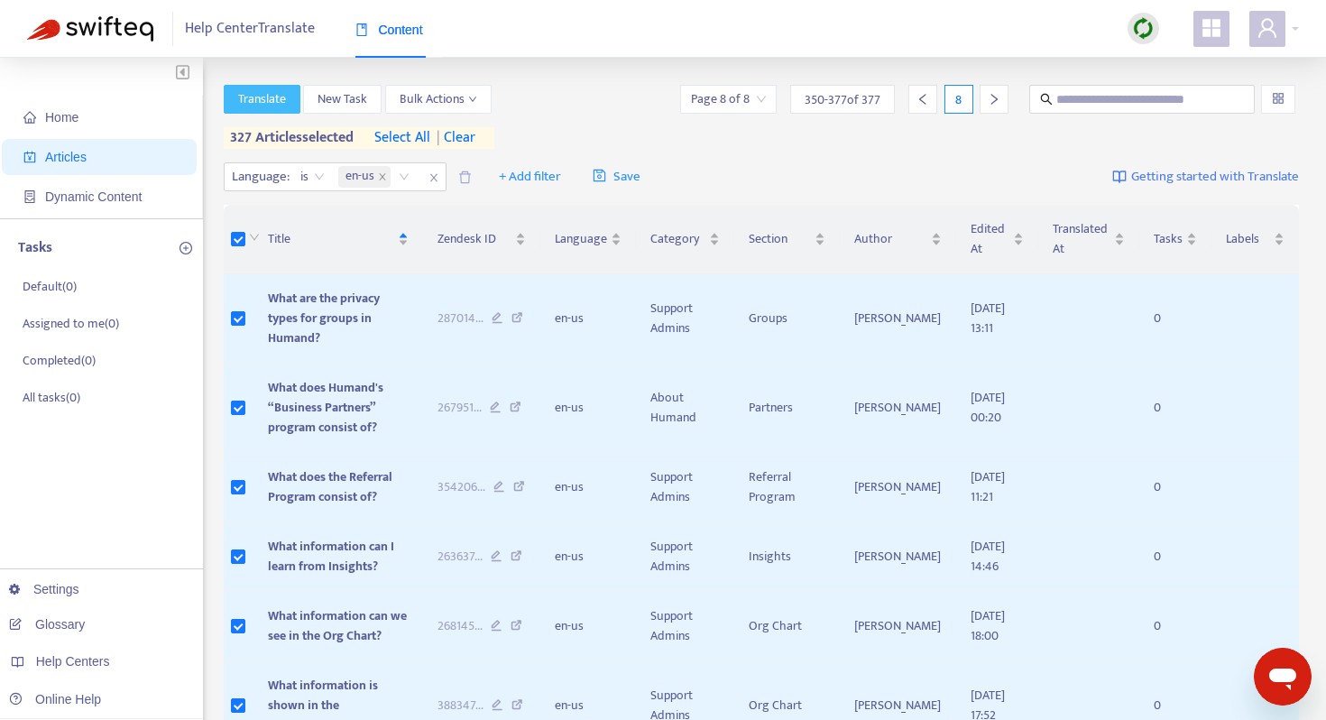
click at [265, 101] on span "Translate" at bounding box center [262, 99] width 48 height 20
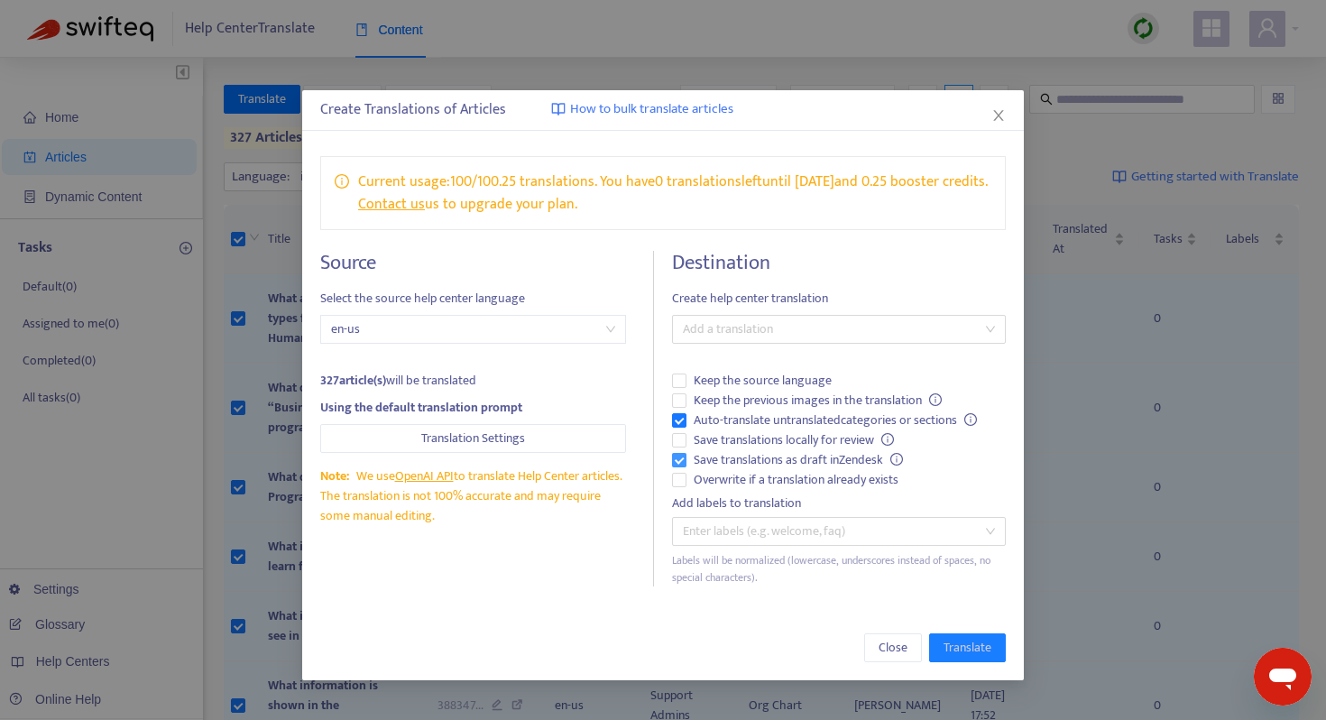
click at [804, 470] on span "Save translations as draft in Zendesk" at bounding box center [799, 460] width 224 height 20
click at [1000, 111] on icon "close" at bounding box center [999, 115] width 14 height 14
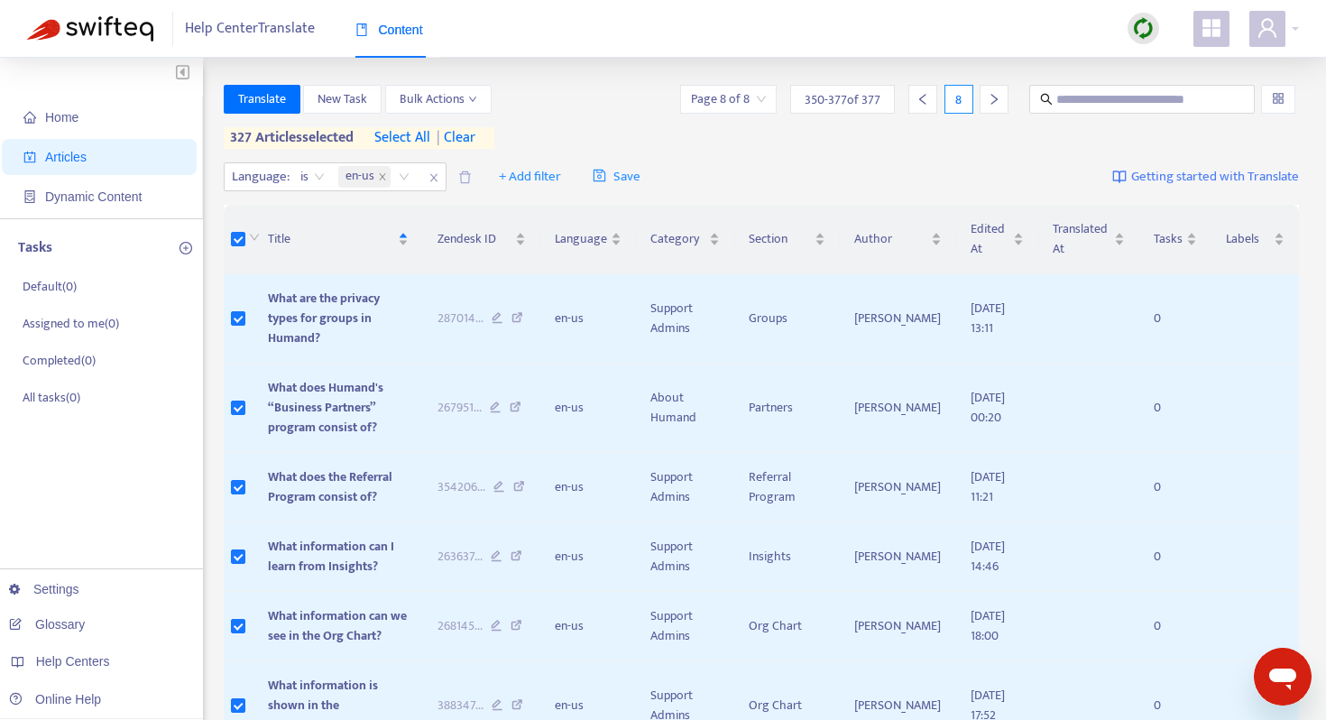
click at [667, 160] on div "Language : is en-us + Add filter Save Getting started with Translate" at bounding box center [762, 177] width 1076 height 42
click at [276, 103] on span "Translate" at bounding box center [262, 99] width 48 height 20
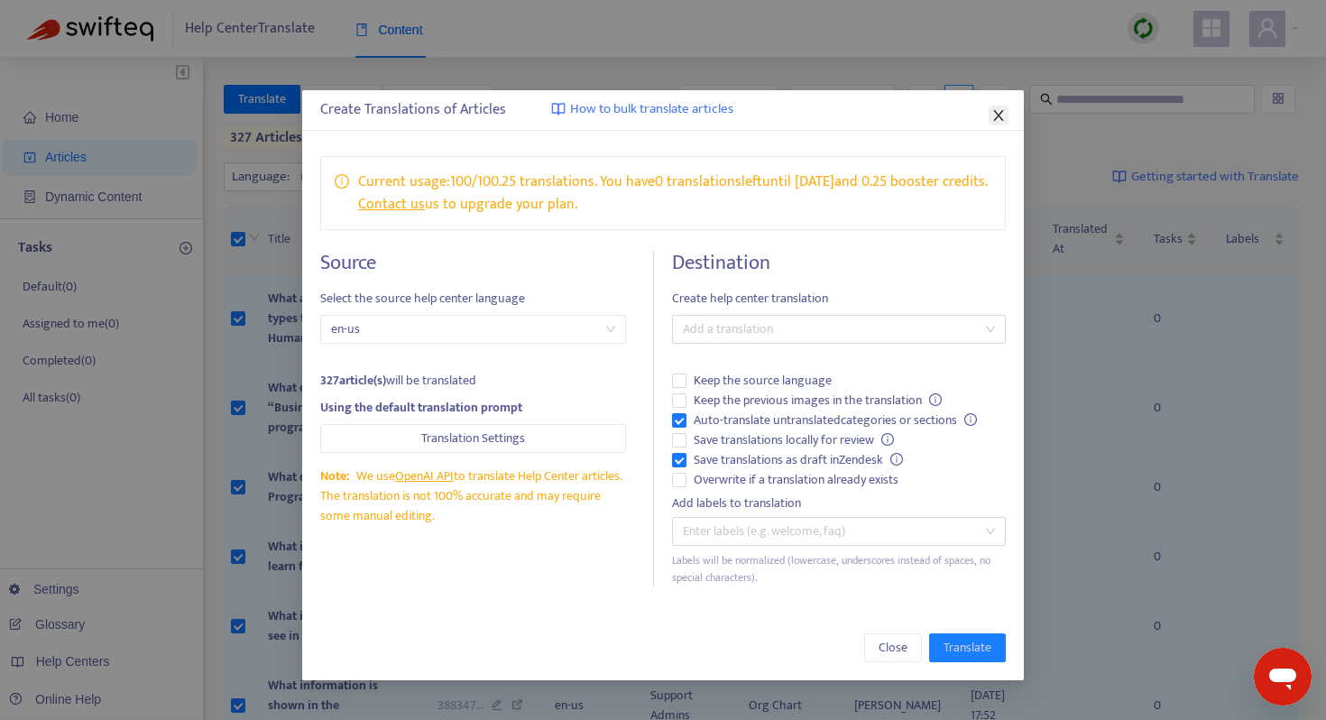
click at [998, 112] on icon "close" at bounding box center [999, 115] width 14 height 14
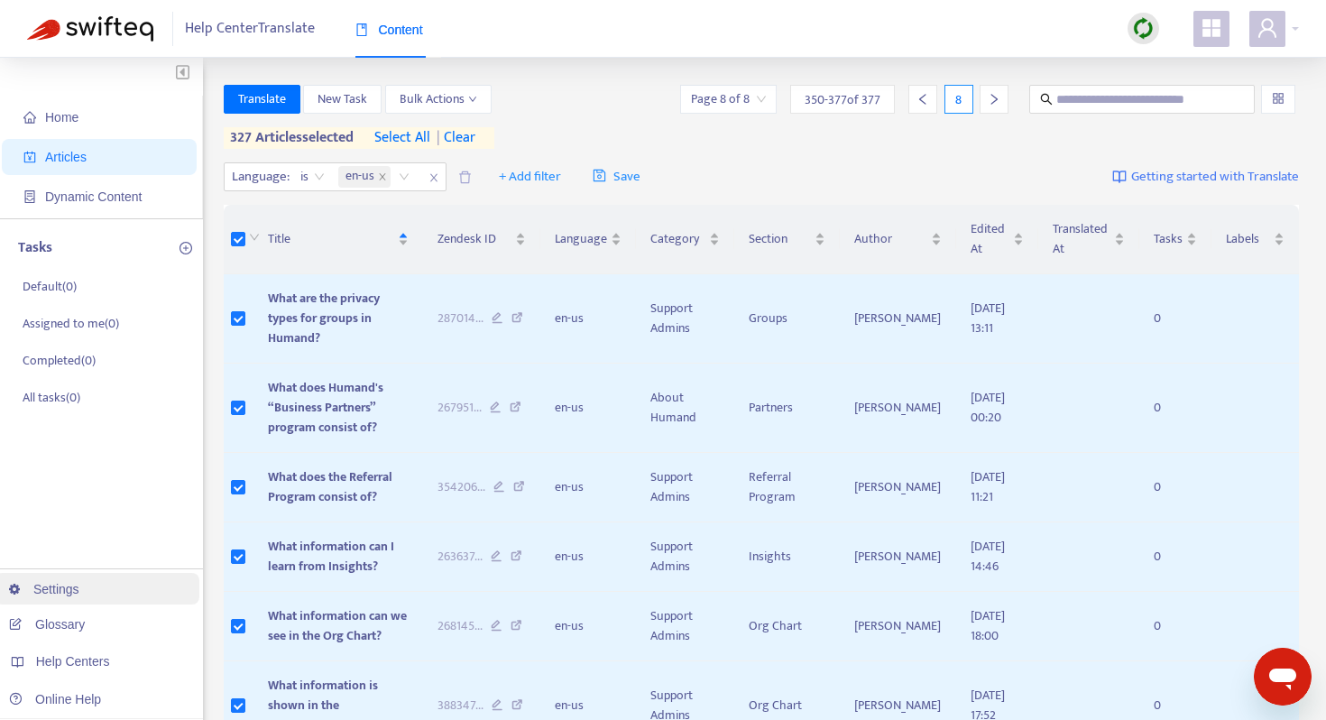
click at [76, 596] on link "Settings" at bounding box center [44, 589] width 70 height 14
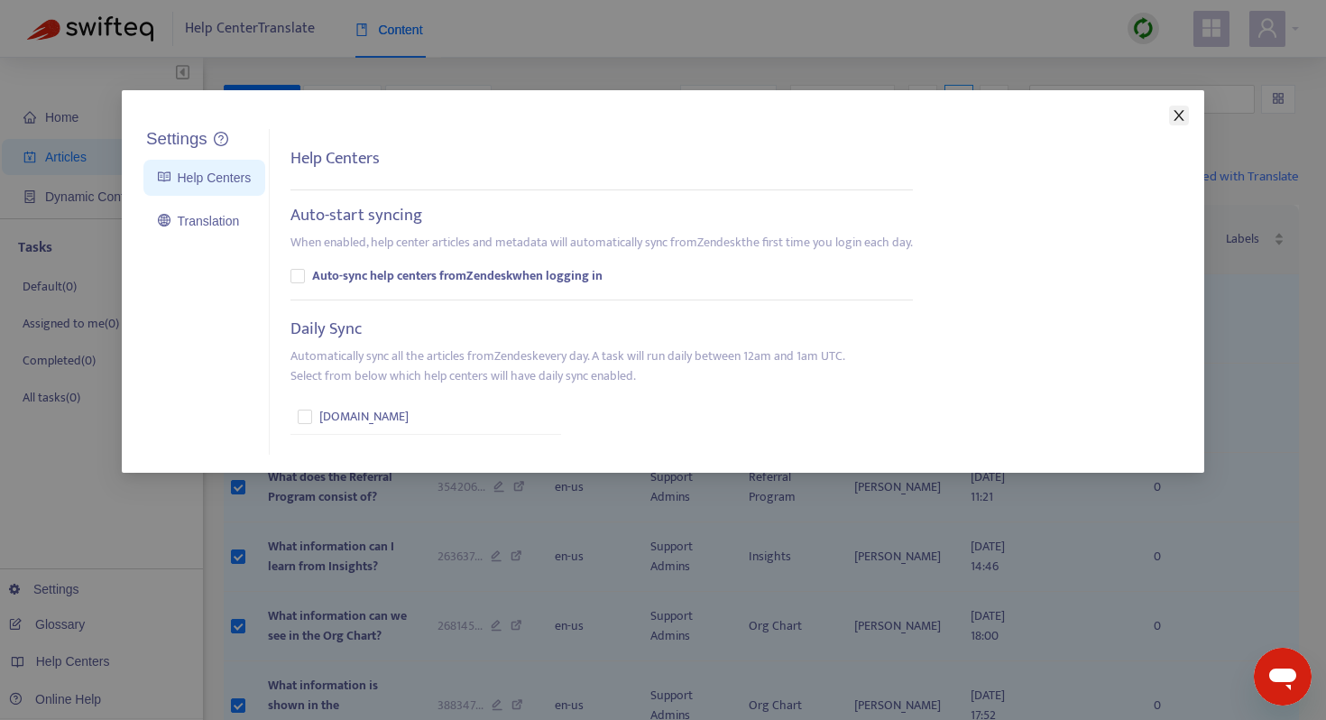
click at [1177, 121] on icon "close" at bounding box center [1179, 115] width 14 height 14
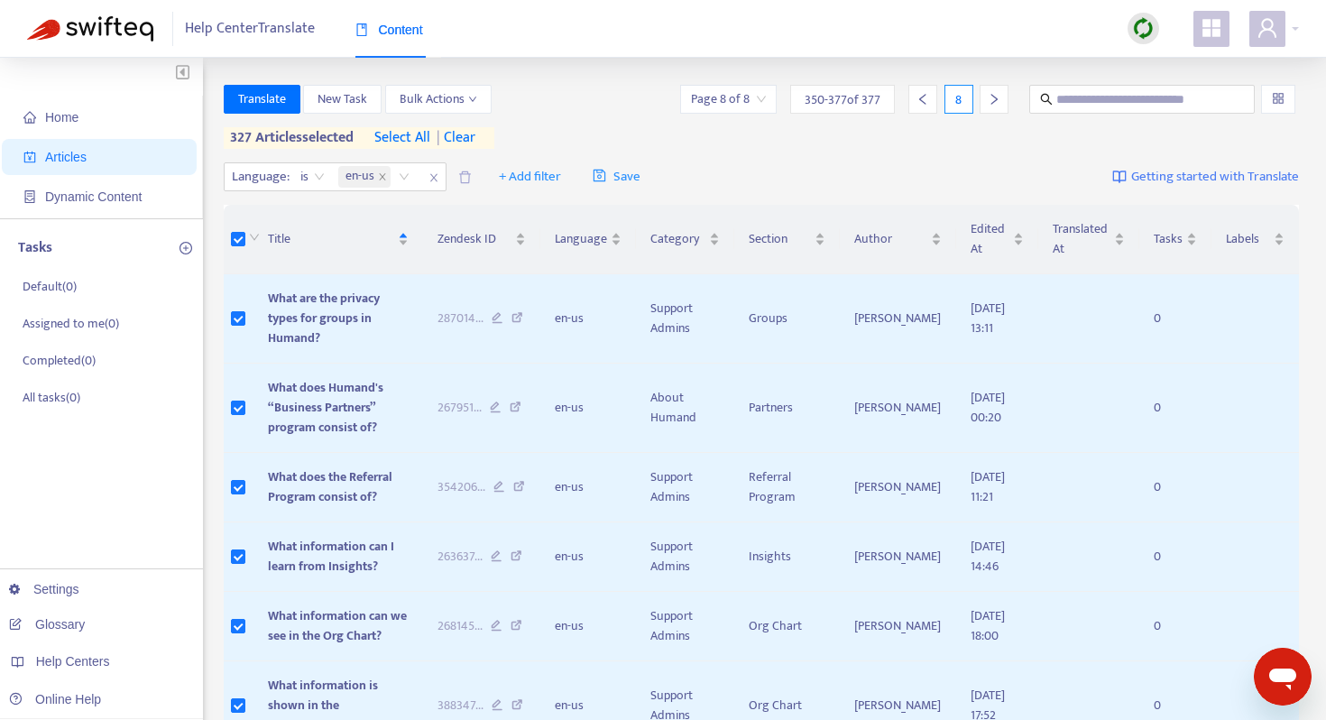
click at [476, 137] on span "| clear" at bounding box center [452, 138] width 45 height 22
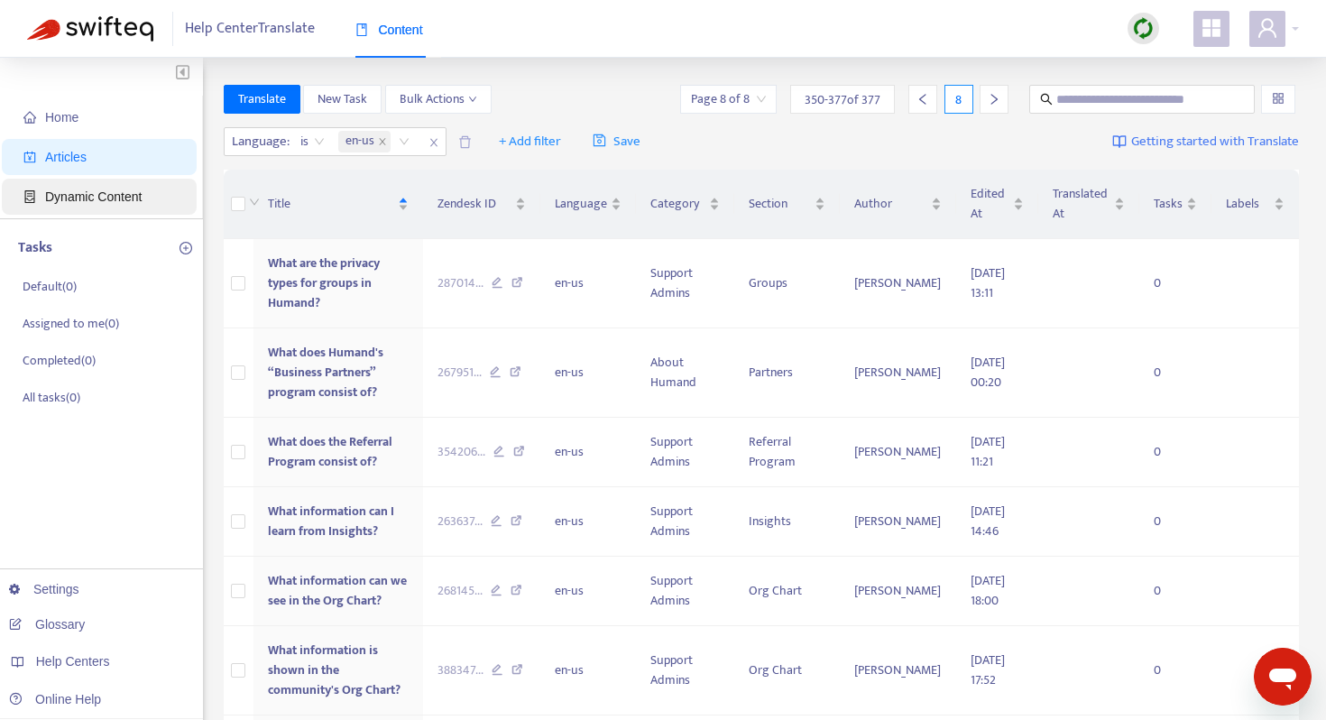
click at [116, 209] on span "Dynamic Content" at bounding box center [102, 197] width 159 height 36
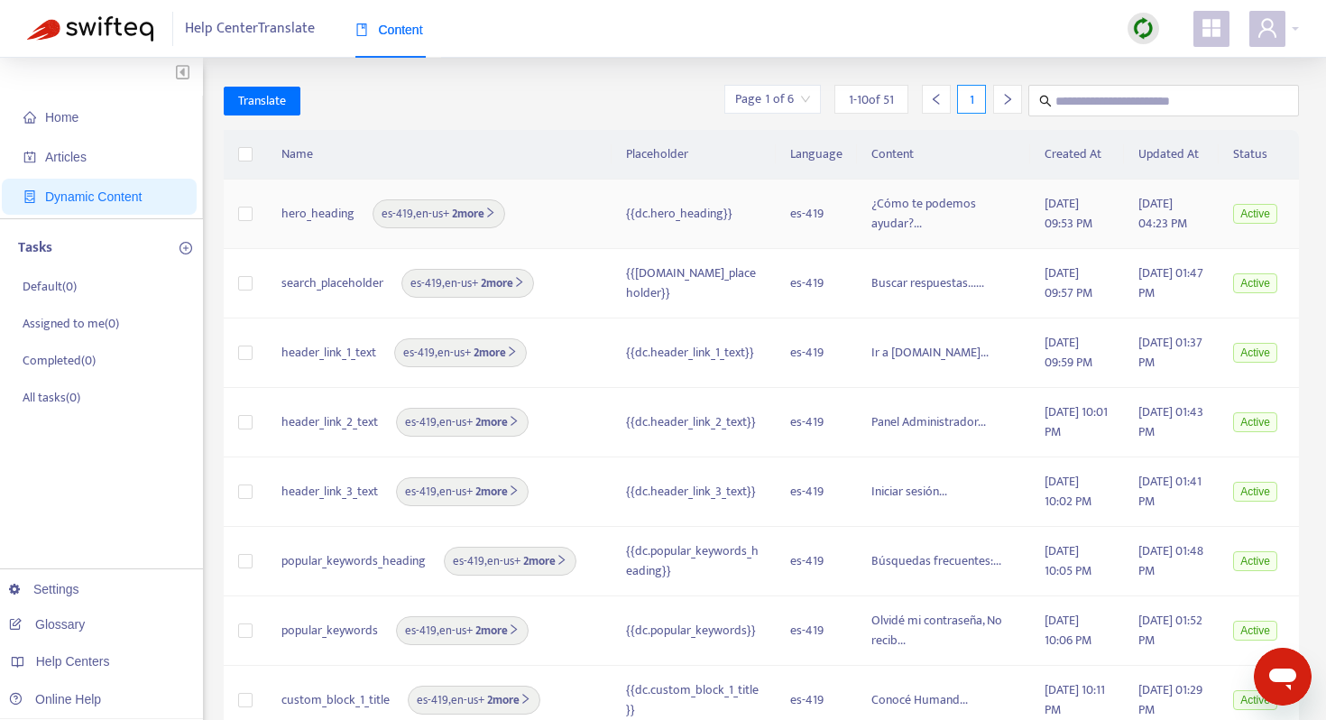
click at [452, 211] on b "2 more" at bounding box center [472, 214] width 47 height 20
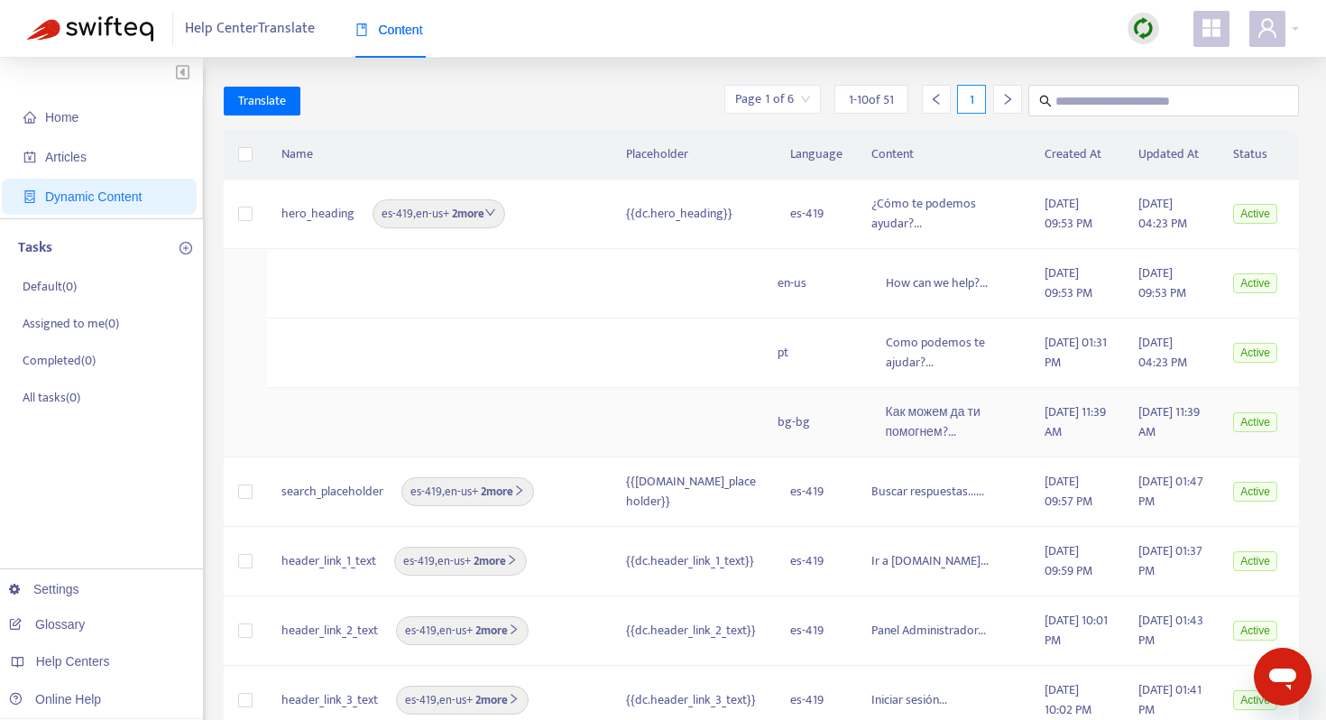
click at [821, 425] on td "bg-bg" at bounding box center [817, 422] width 108 height 69
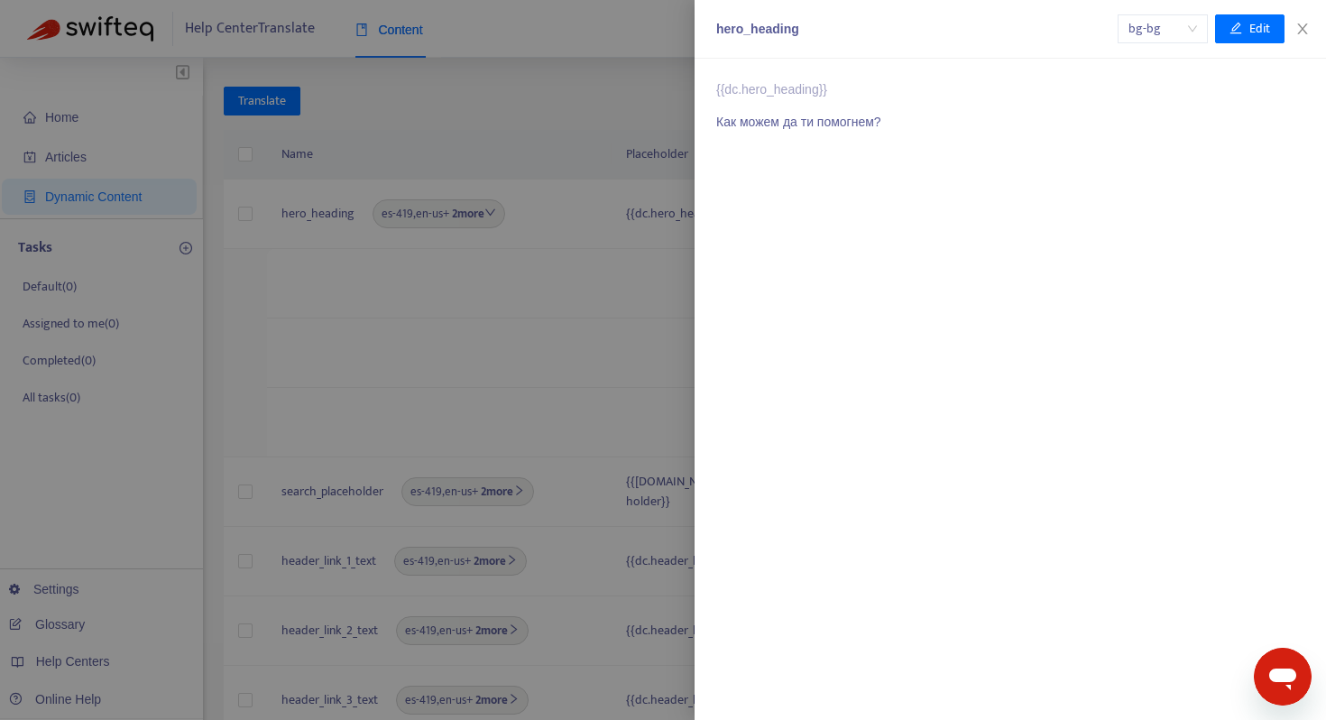
click at [1160, 19] on span "bg-bg" at bounding box center [1163, 28] width 69 height 27
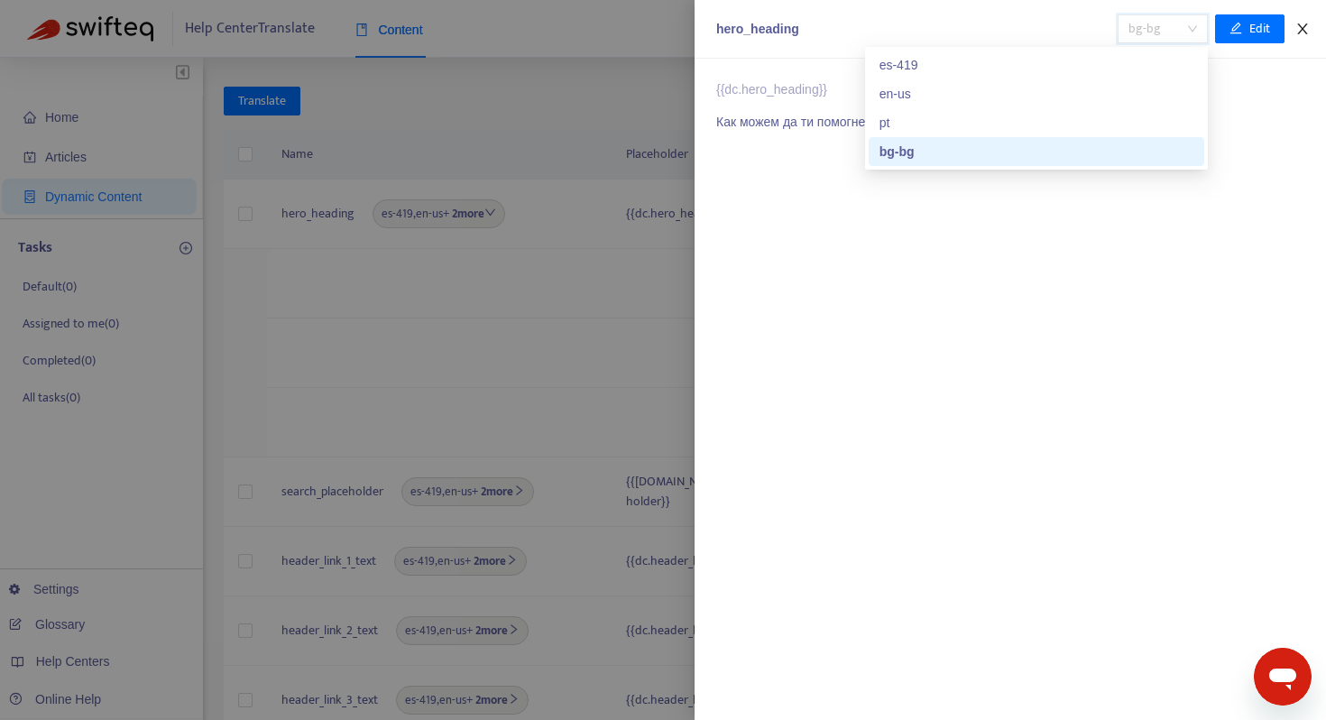
click at [1299, 35] on icon "close" at bounding box center [1303, 29] width 14 height 14
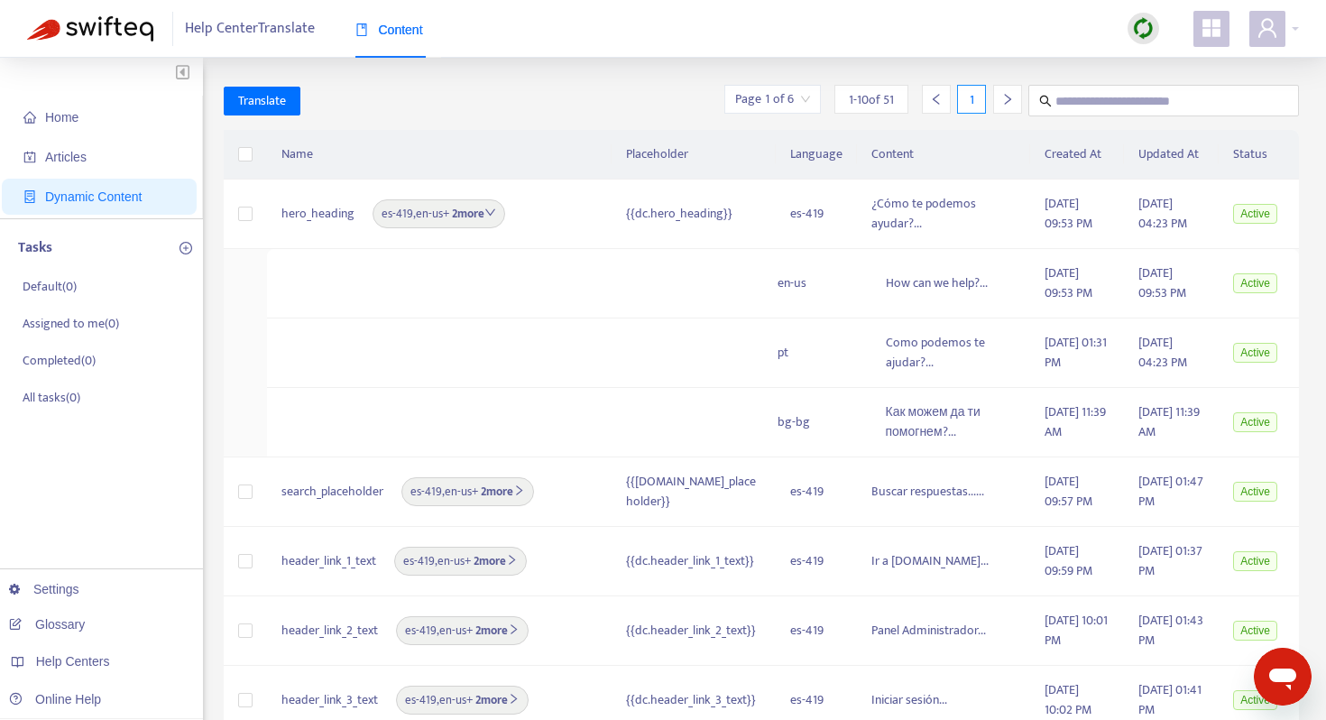
click at [999, 99] on div at bounding box center [1007, 99] width 29 height 29
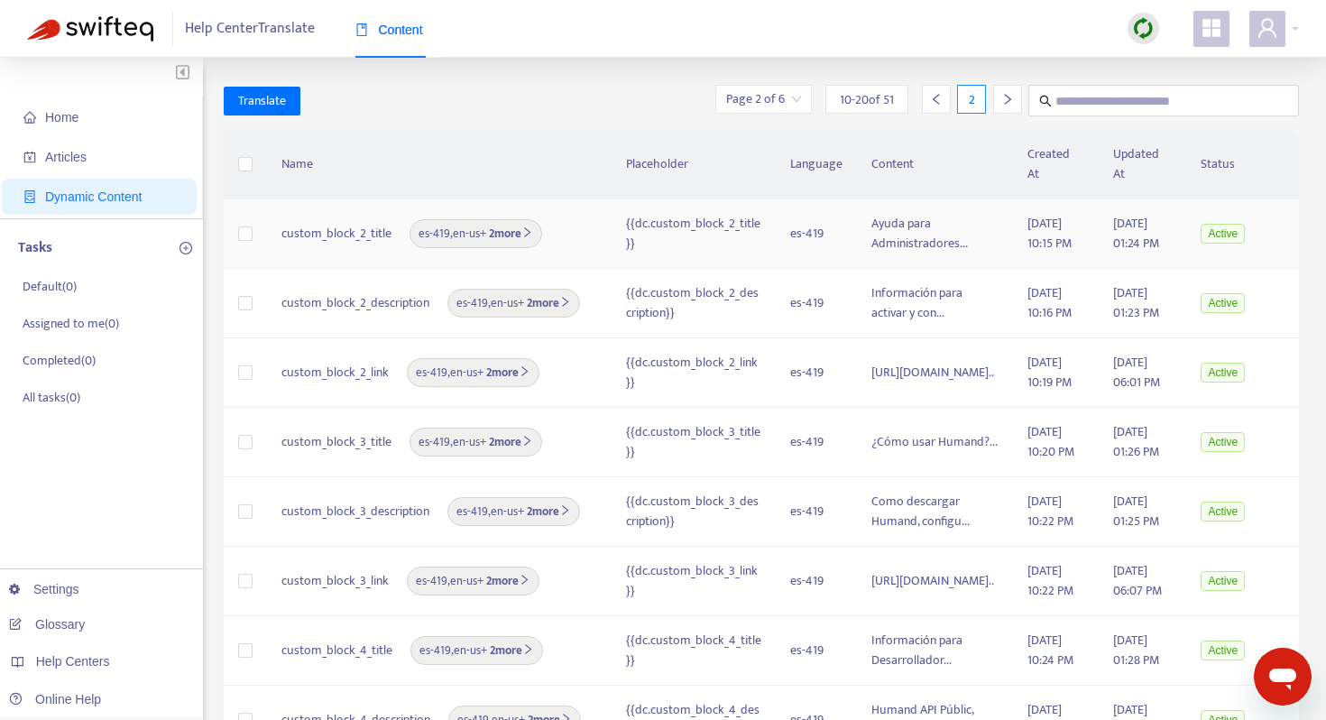
click at [467, 225] on span "es-419 , en-us + 2 more" at bounding box center [476, 234] width 115 height 18
